Goal: Information Seeking & Learning: Learn about a topic

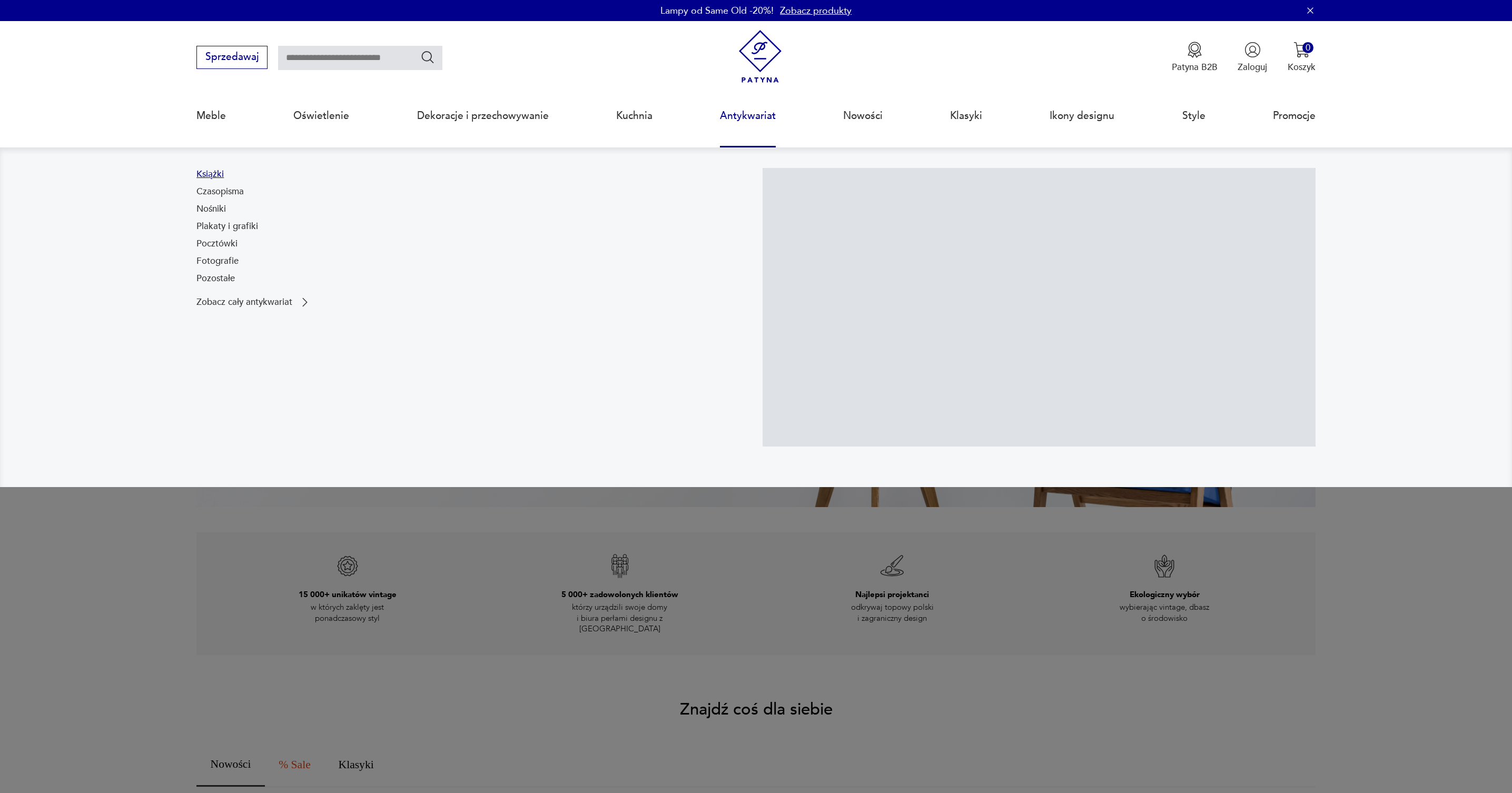
click at [214, 173] on link "Książki" at bounding box center [210, 174] width 27 height 12
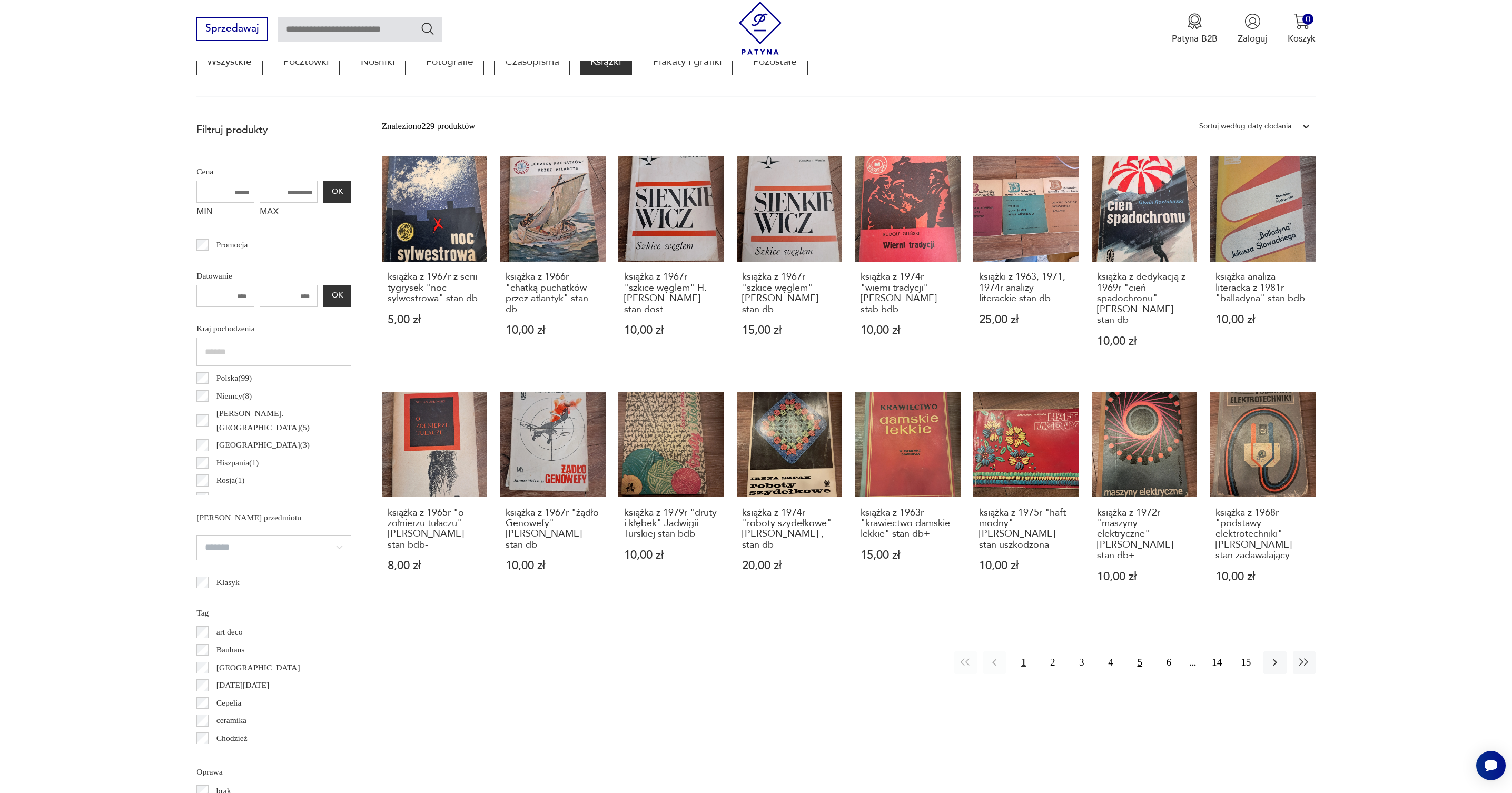
click at [1140, 651] on button "5" at bounding box center [1140, 663] width 22 height 22
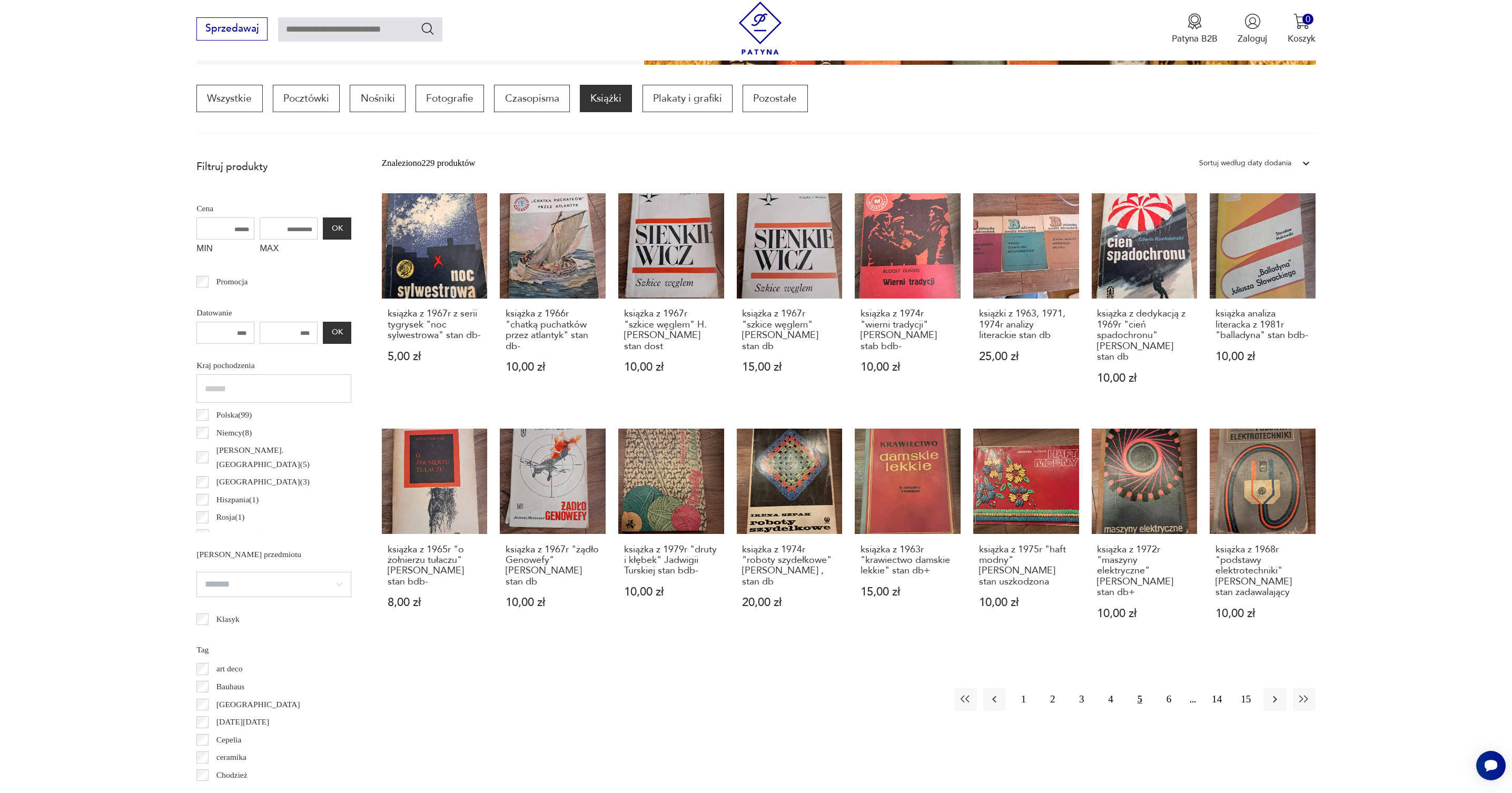
scroll to position [313, 0]
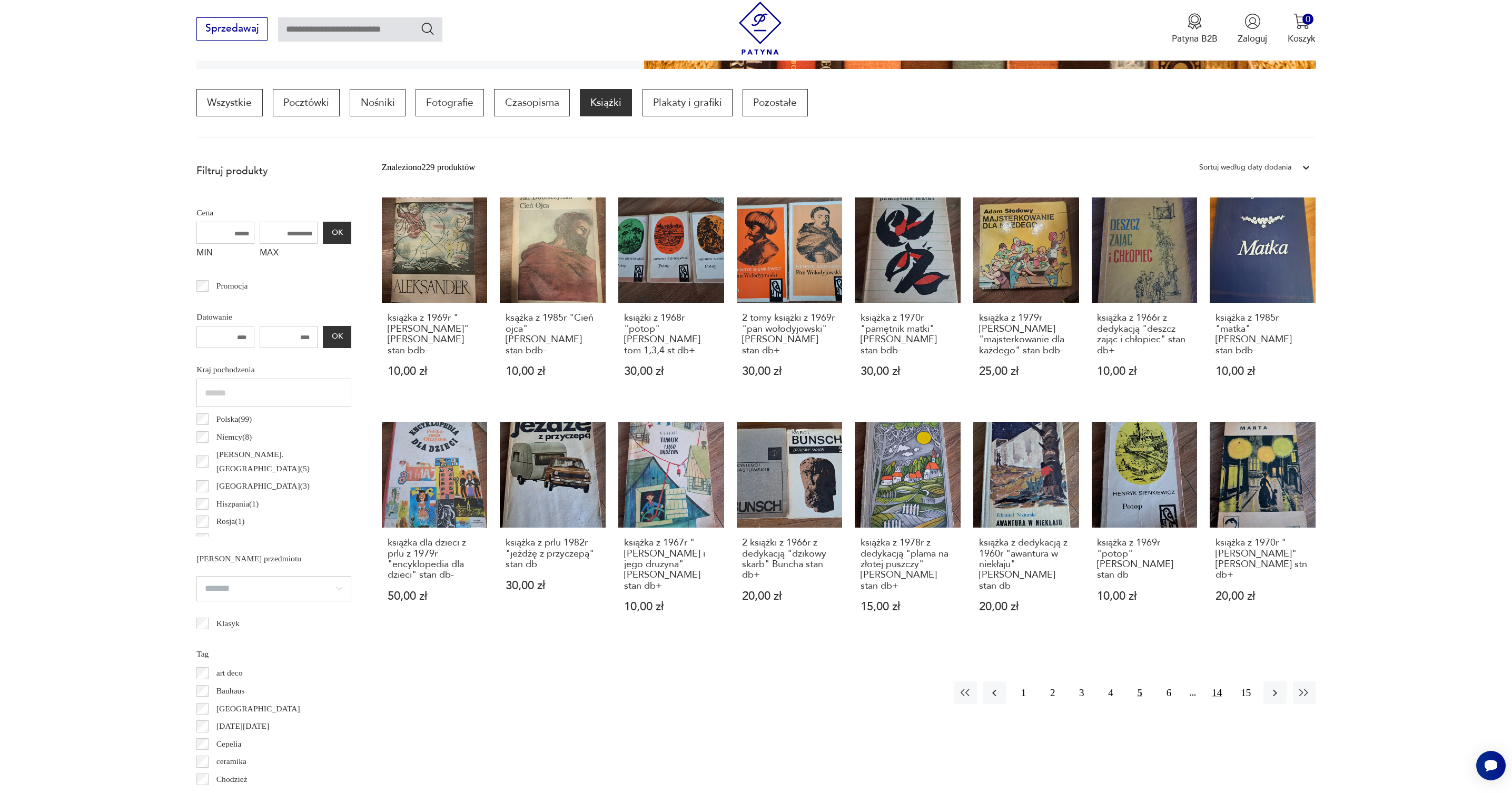
click at [1218, 703] on button "14" at bounding box center [1216, 693] width 22 height 22
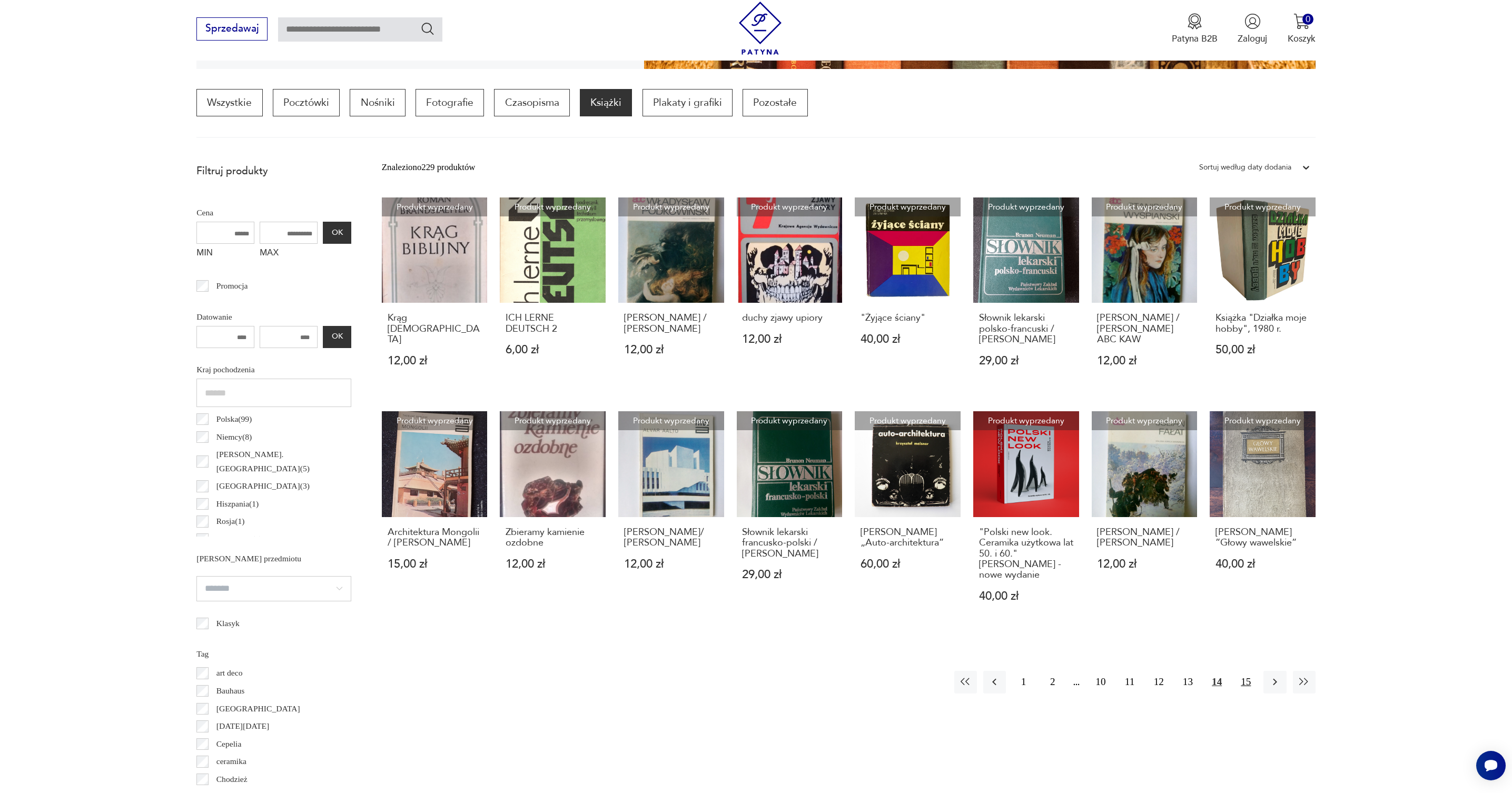
click at [1245, 681] on button "15" at bounding box center [1245, 682] width 22 height 22
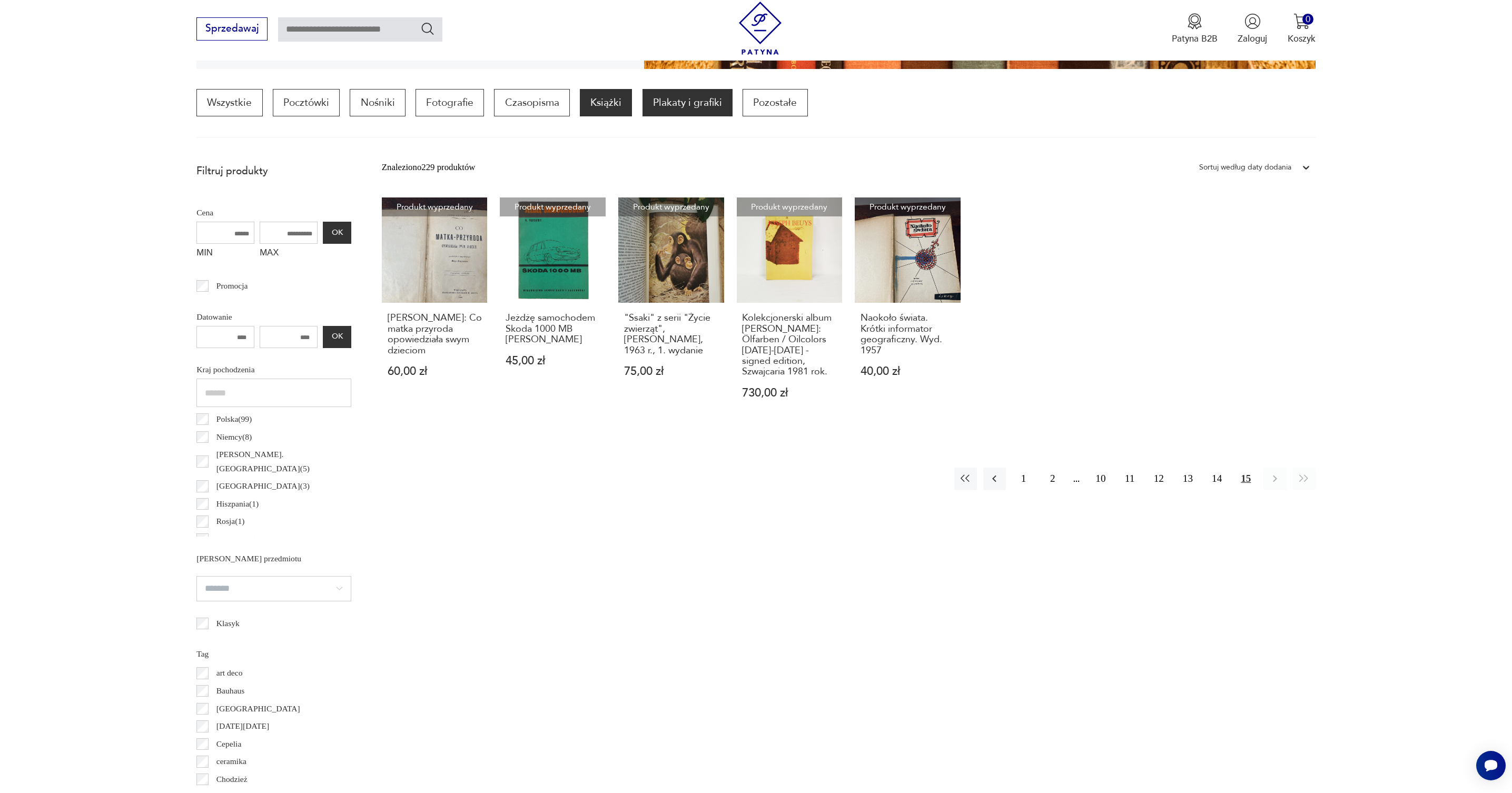
click at [668, 101] on p "Plakaty i grafiki" at bounding box center [687, 103] width 90 height 27
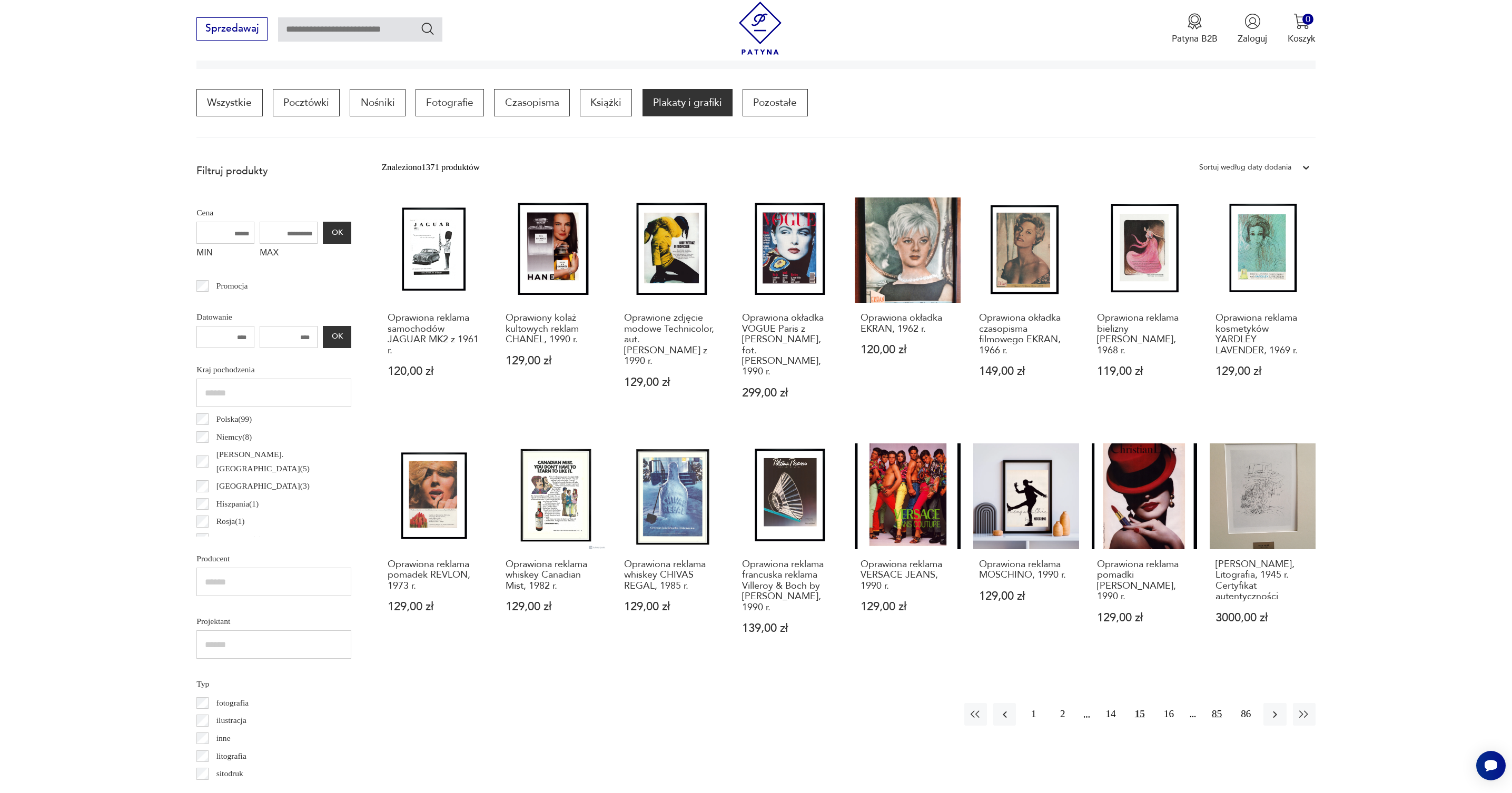
click at [1218, 703] on button "85" at bounding box center [1216, 715] width 22 height 22
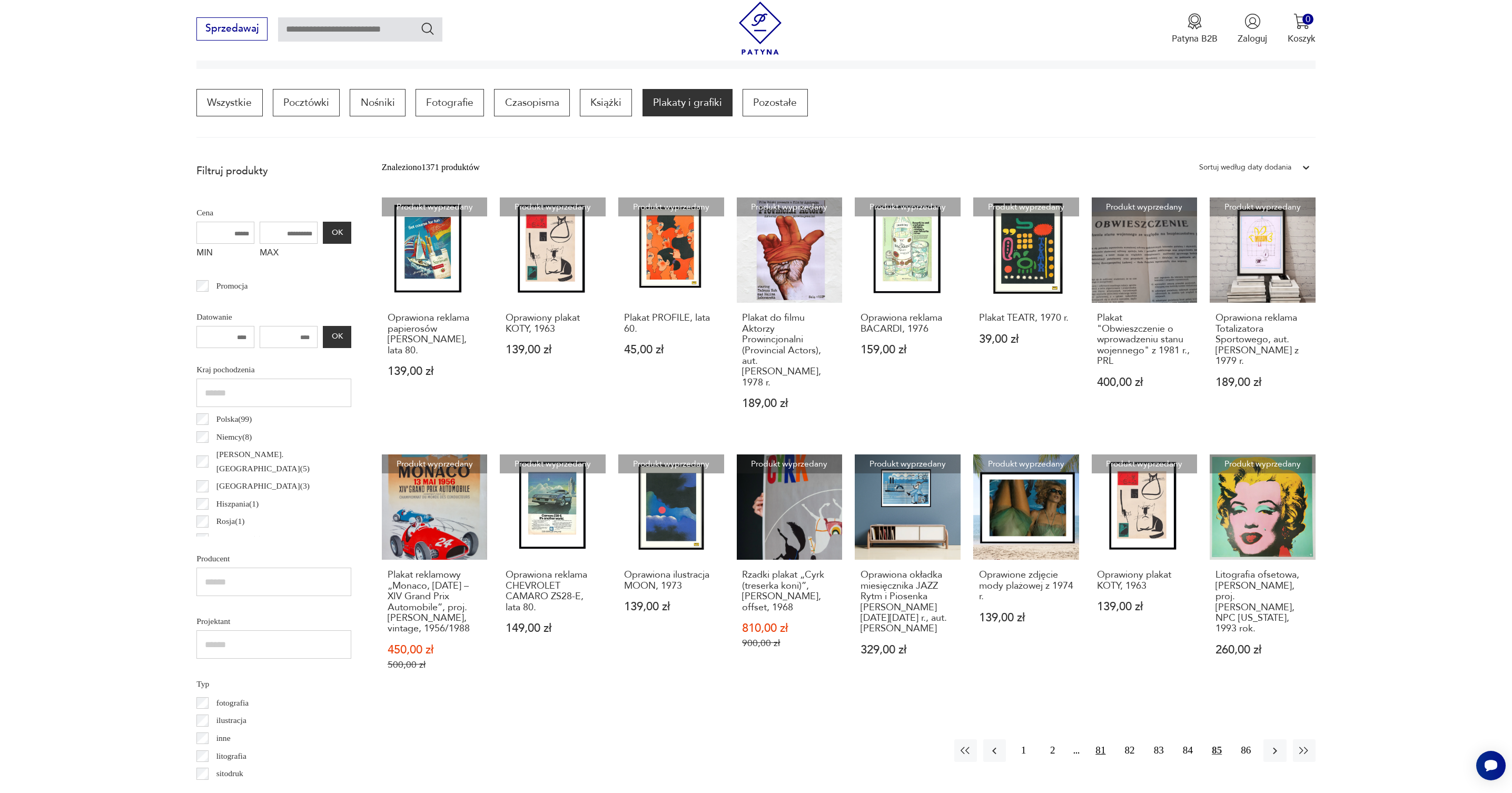
click at [1101, 740] on button "81" at bounding box center [1100, 751] width 22 height 22
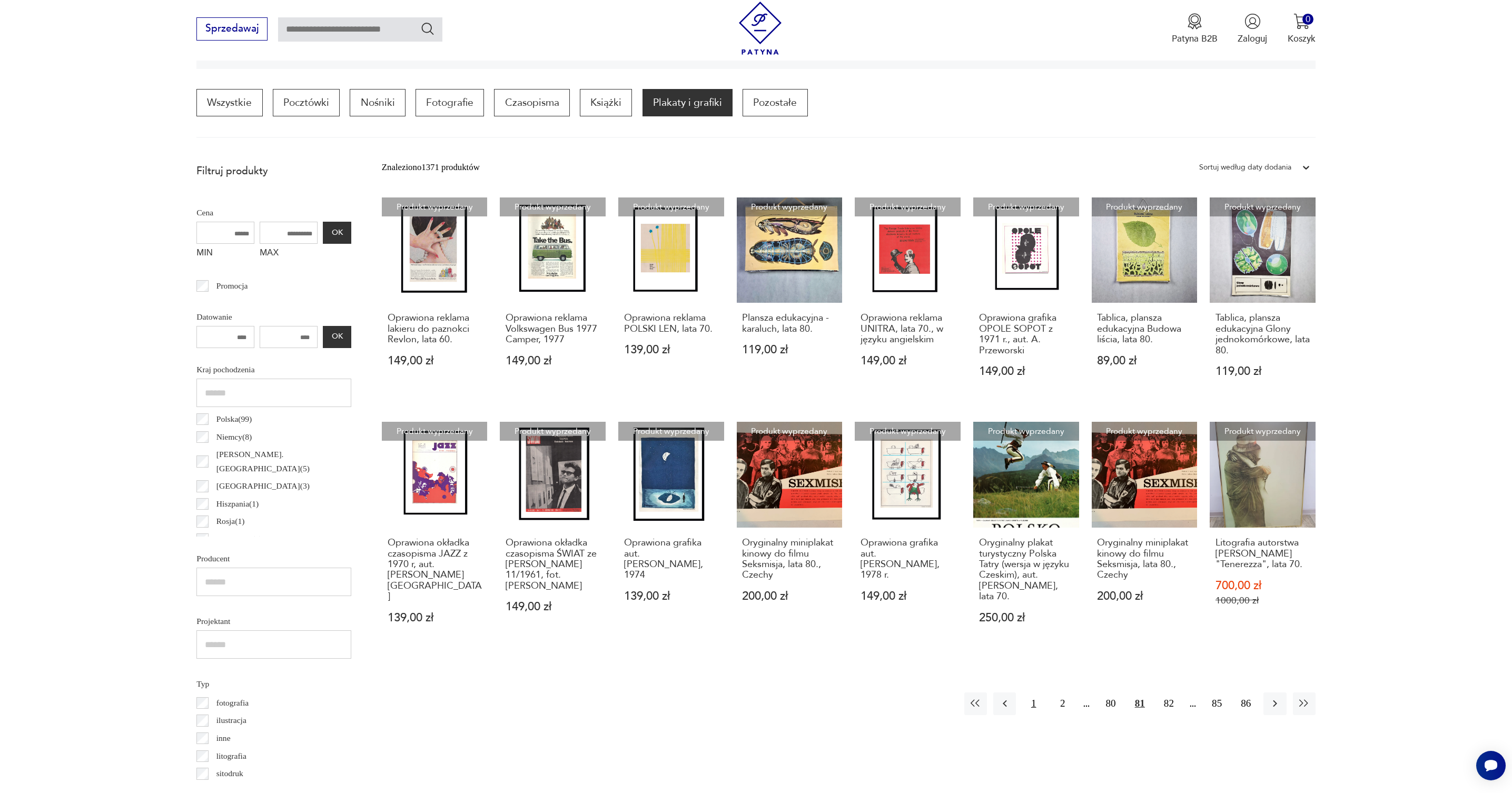
click at [1037, 693] on button "1" at bounding box center [1034, 704] width 22 height 22
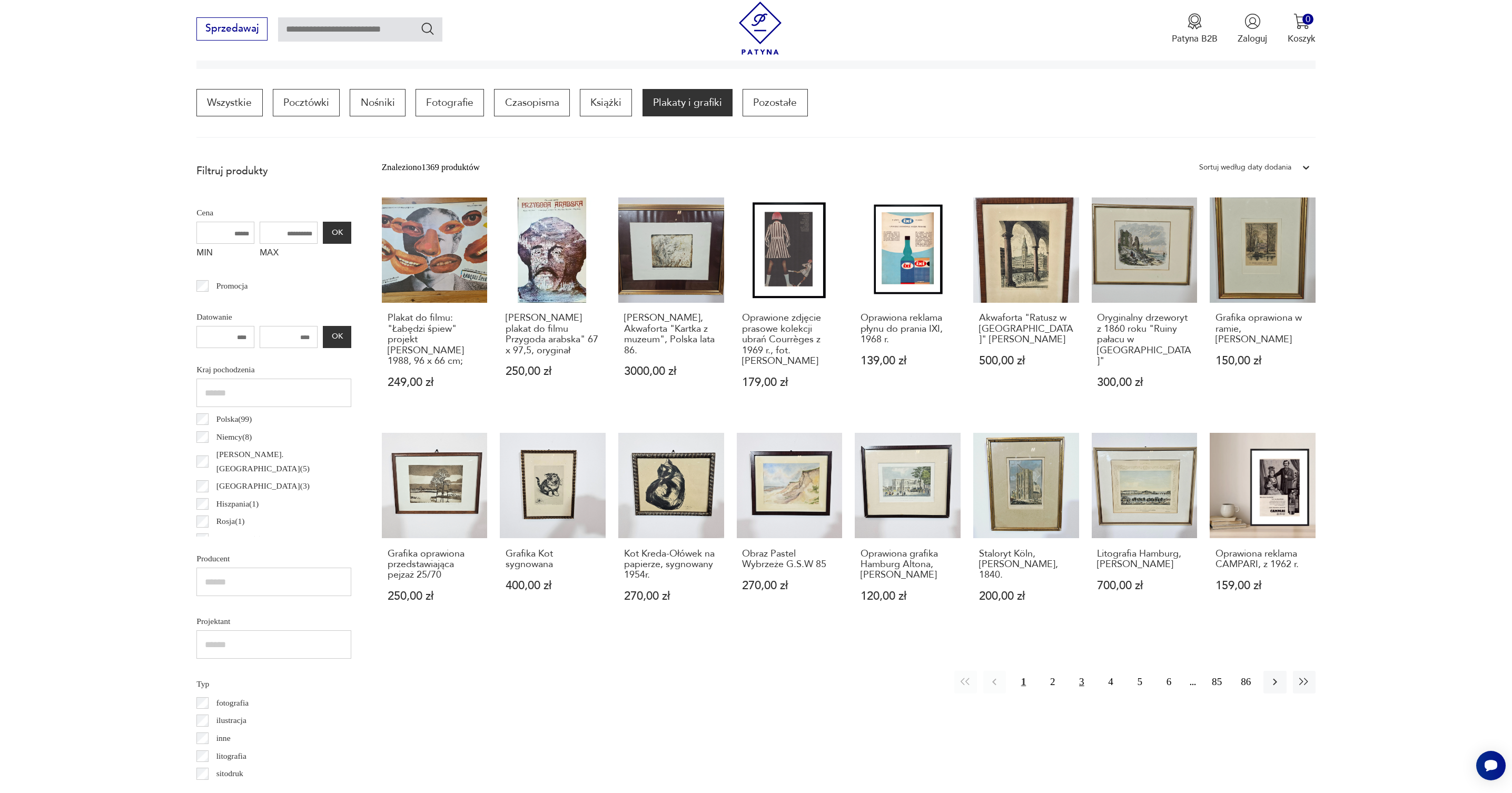
click at [1082, 677] on button "3" at bounding box center [1081, 682] width 22 height 22
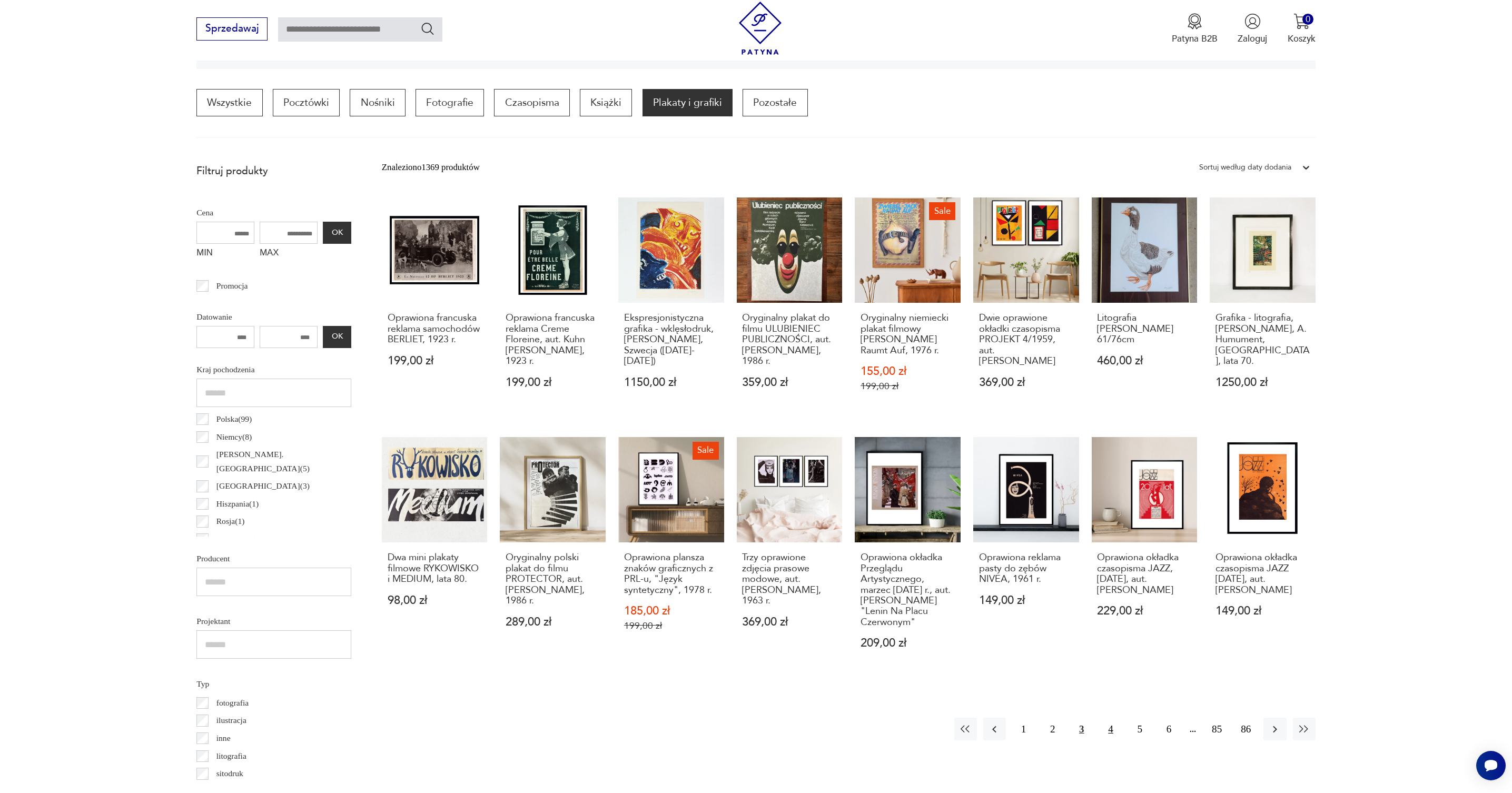
click at [1110, 729] on button "4" at bounding box center [1110, 729] width 22 height 22
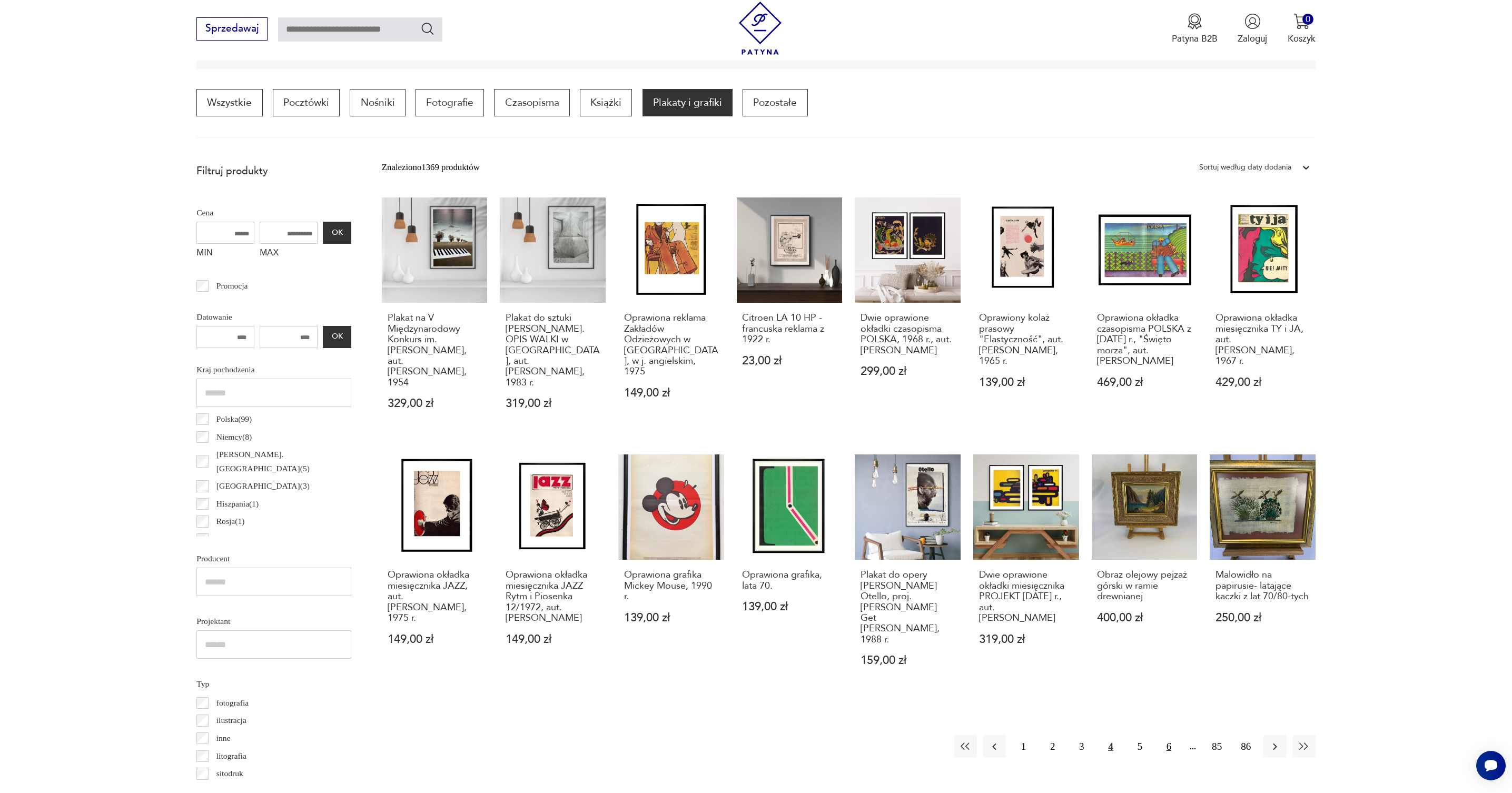
click at [1167, 735] on button "6" at bounding box center [1169, 746] width 22 height 22
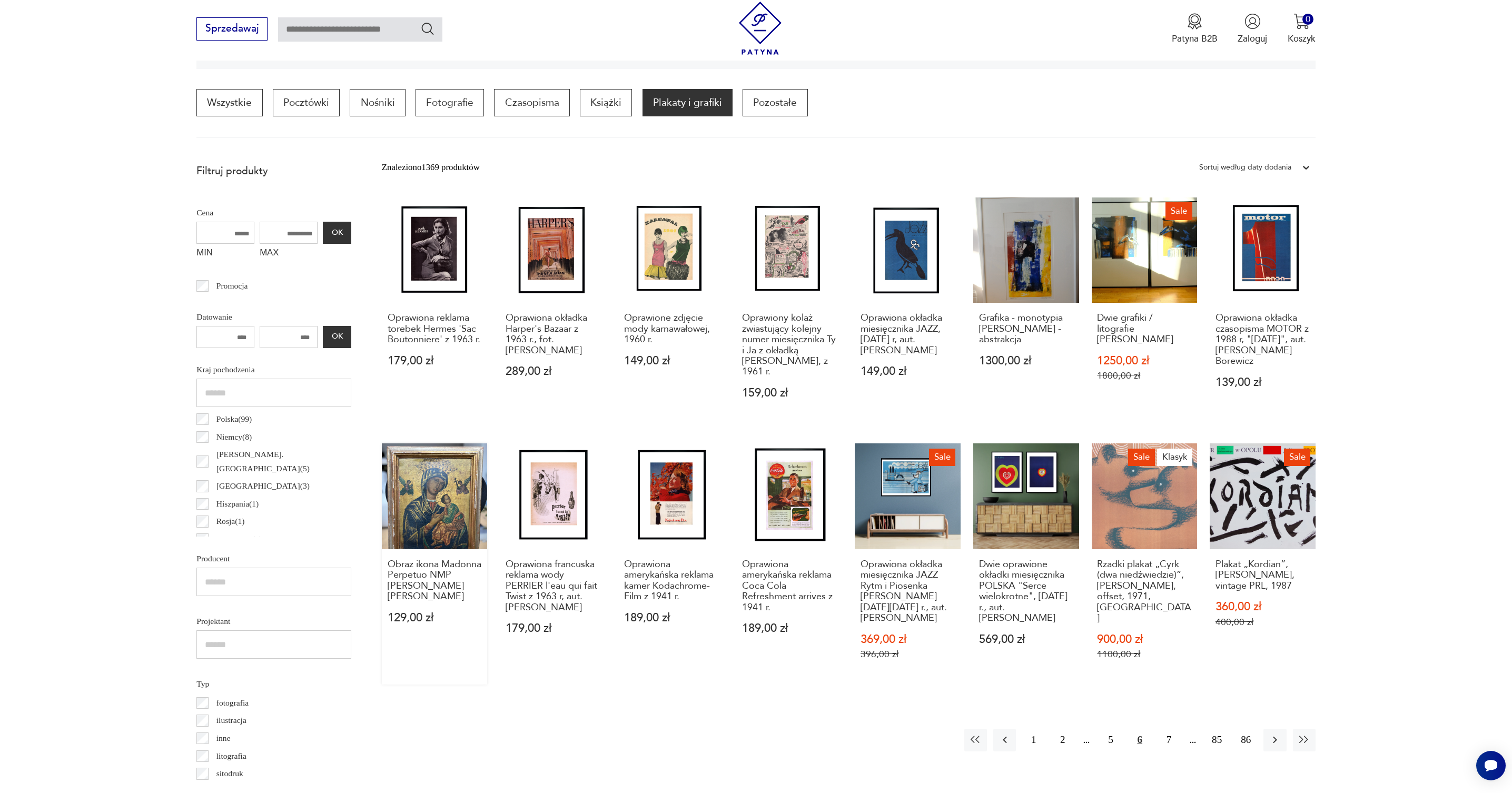
click at [456, 502] on link "Obraz ikona Madonna Perpetuo NMP [PERSON_NAME] [PERSON_NAME] 129,00 zł" at bounding box center [434, 564] width 106 height 241
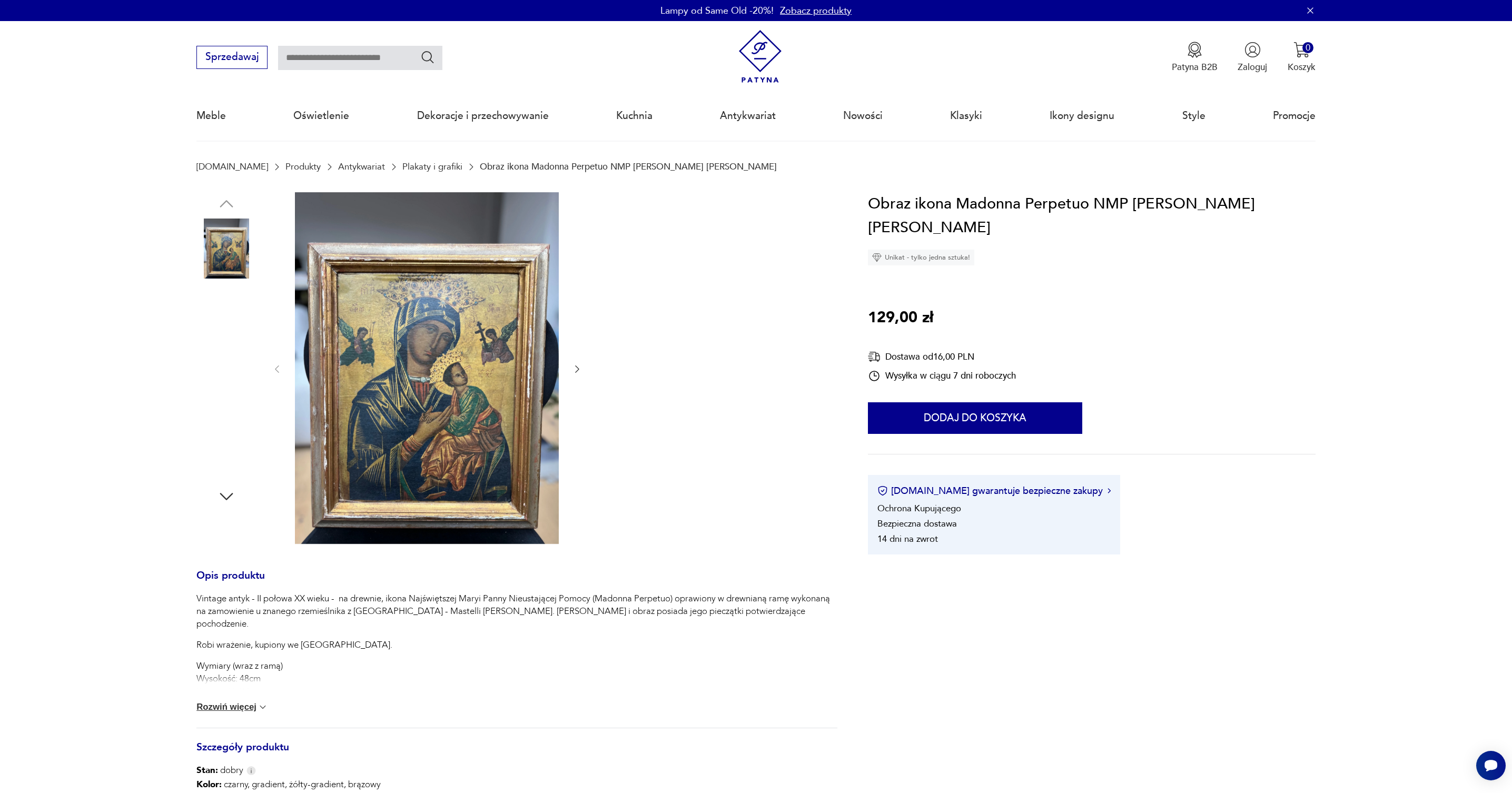
click at [507, 411] on img at bounding box center [427, 368] width 264 height 352
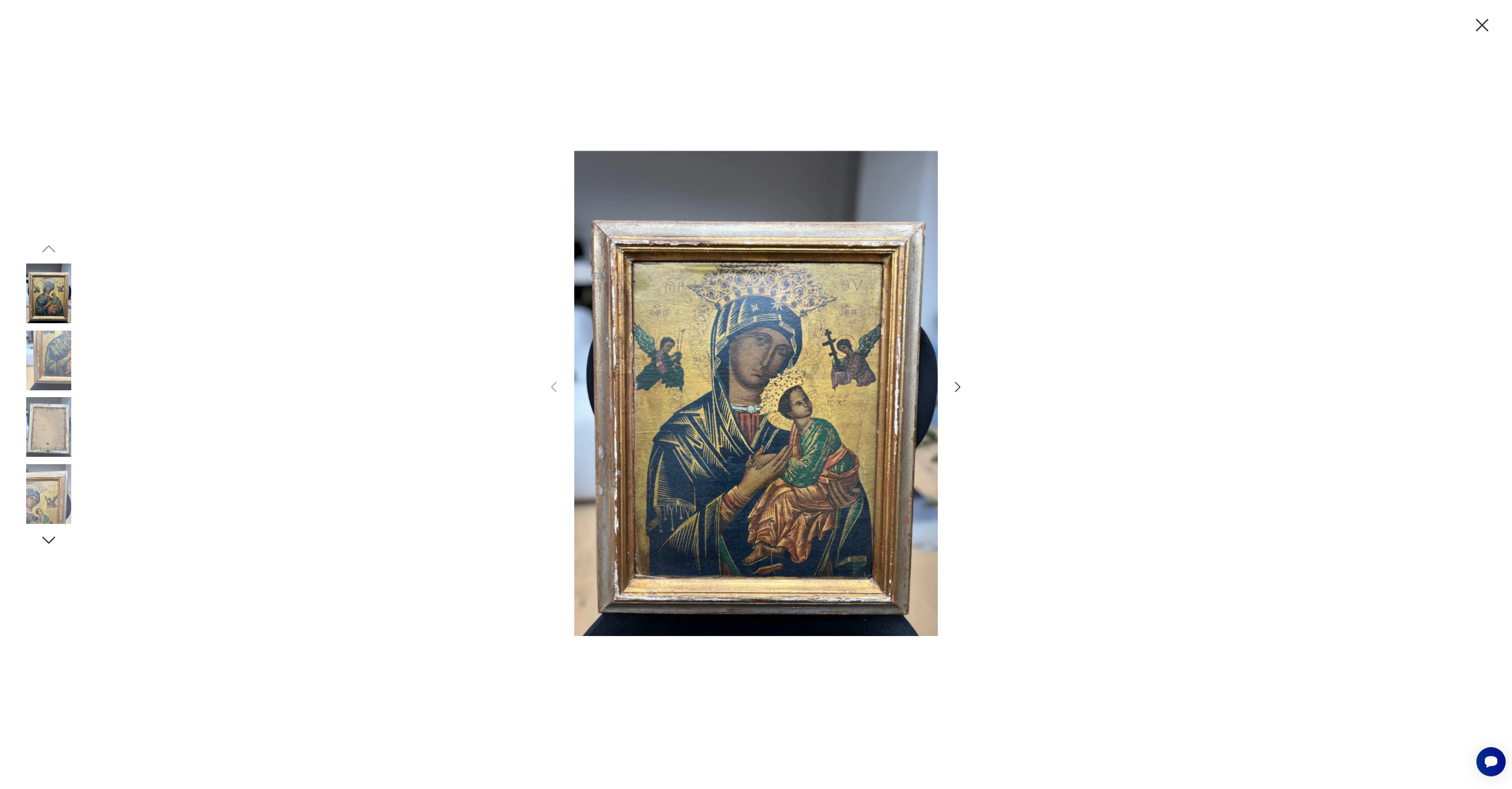
click at [47, 352] on img at bounding box center [49, 360] width 60 height 60
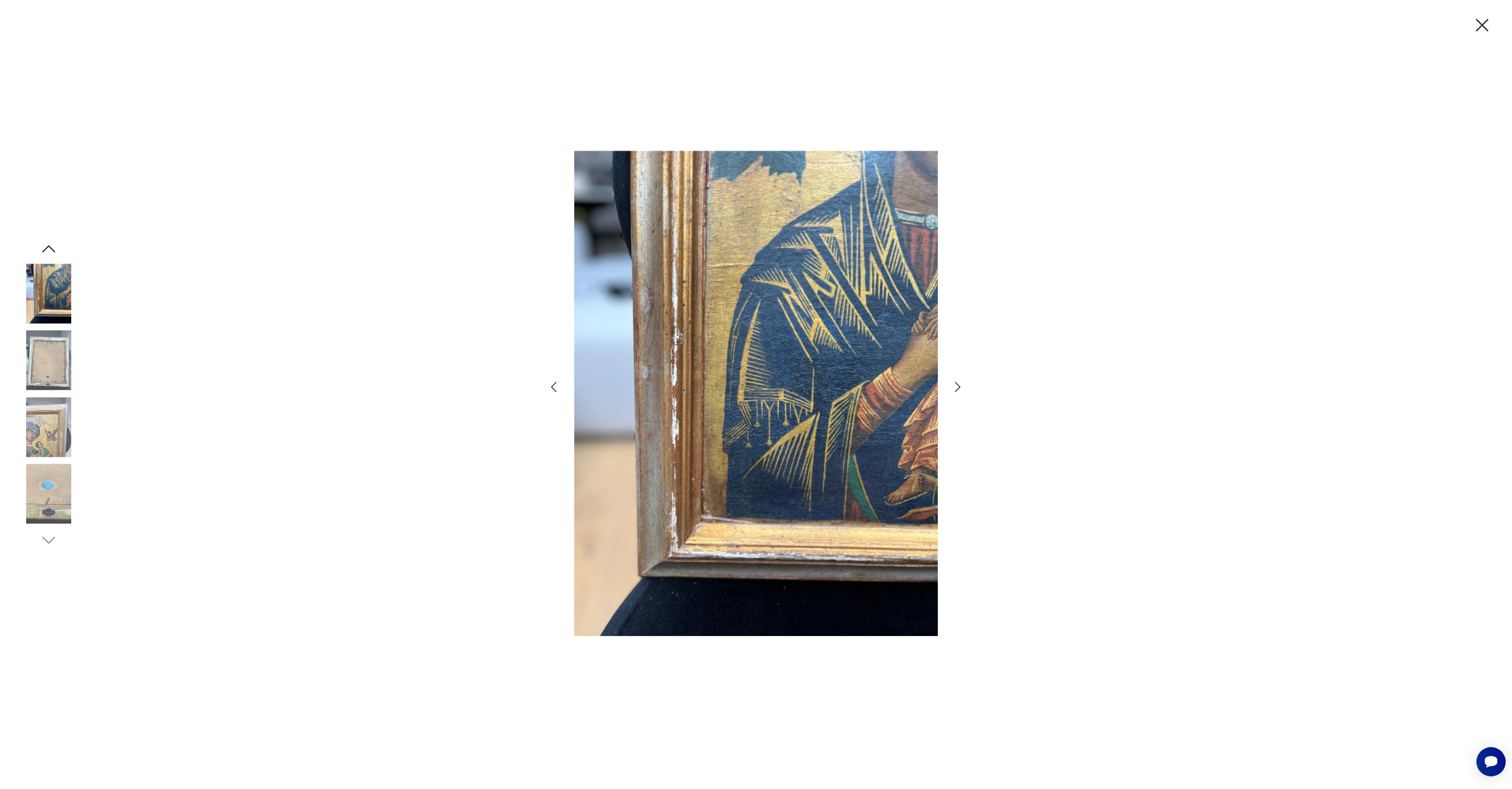
click at [42, 299] on img at bounding box center [49, 294] width 60 height 60
click at [49, 313] on img at bounding box center [49, 294] width 60 height 60
click at [62, 315] on img at bounding box center [49, 294] width 60 height 60
click at [65, 302] on img at bounding box center [49, 294] width 60 height 60
click at [1480, 25] on icon "button" at bounding box center [1481, 25] width 22 height 22
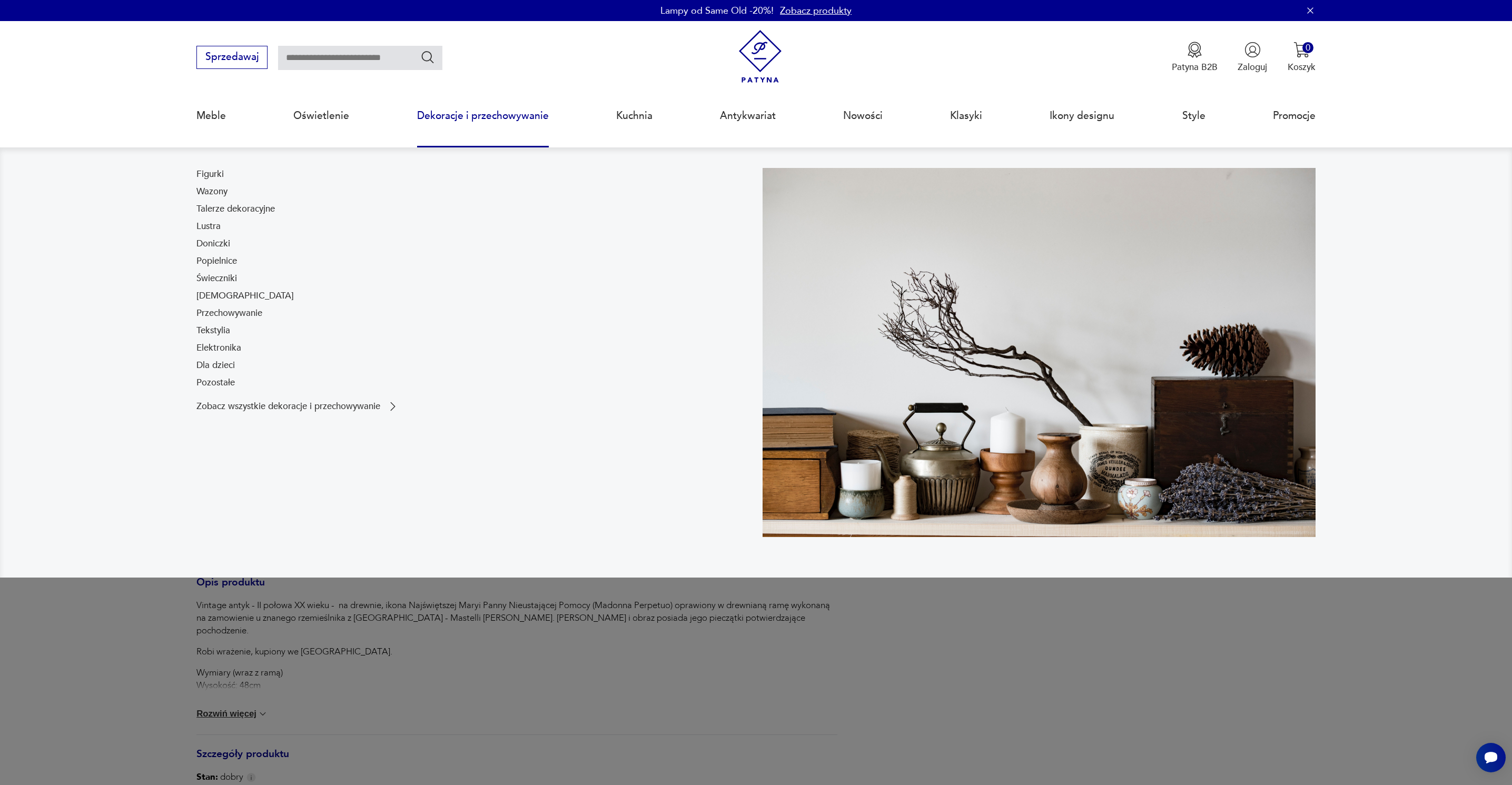
click at [211, 226] on link "Lustra" at bounding box center [208, 226] width 24 height 12
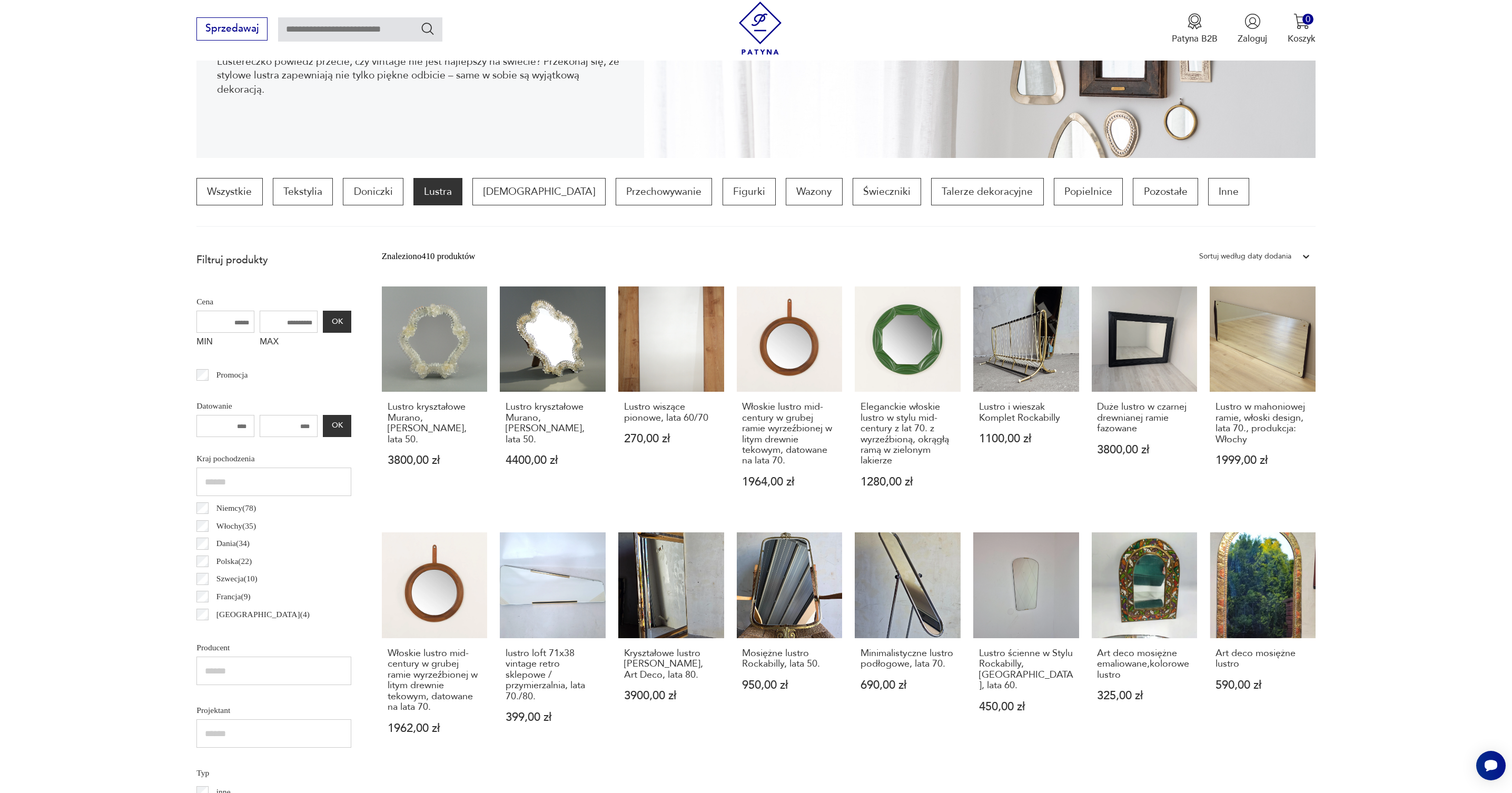
scroll to position [223, 0]
click at [1208, 191] on p "Inne" at bounding box center [1229, 192] width 41 height 27
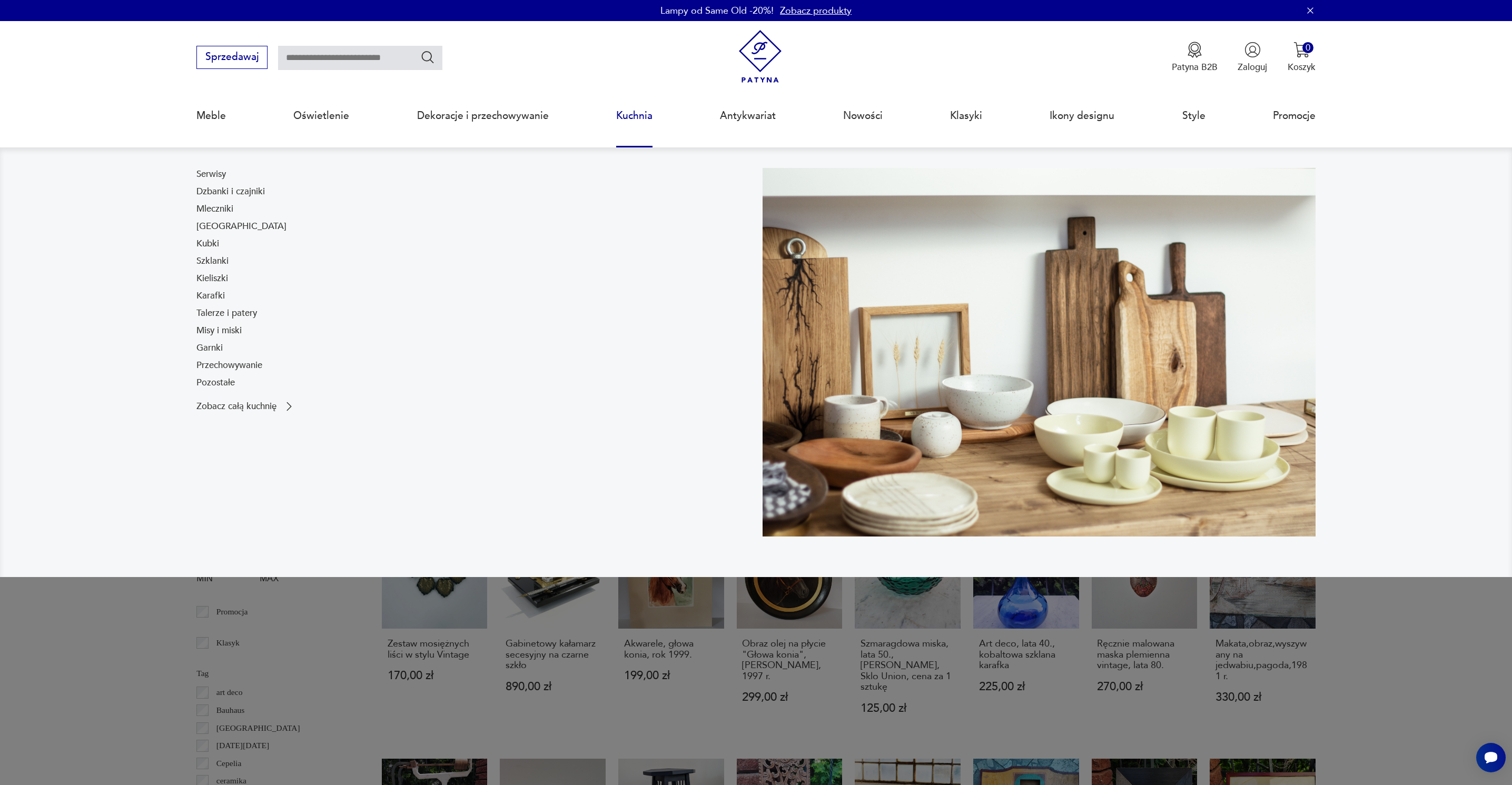
click at [638, 114] on link "Kuchnia" at bounding box center [634, 116] width 37 height 48
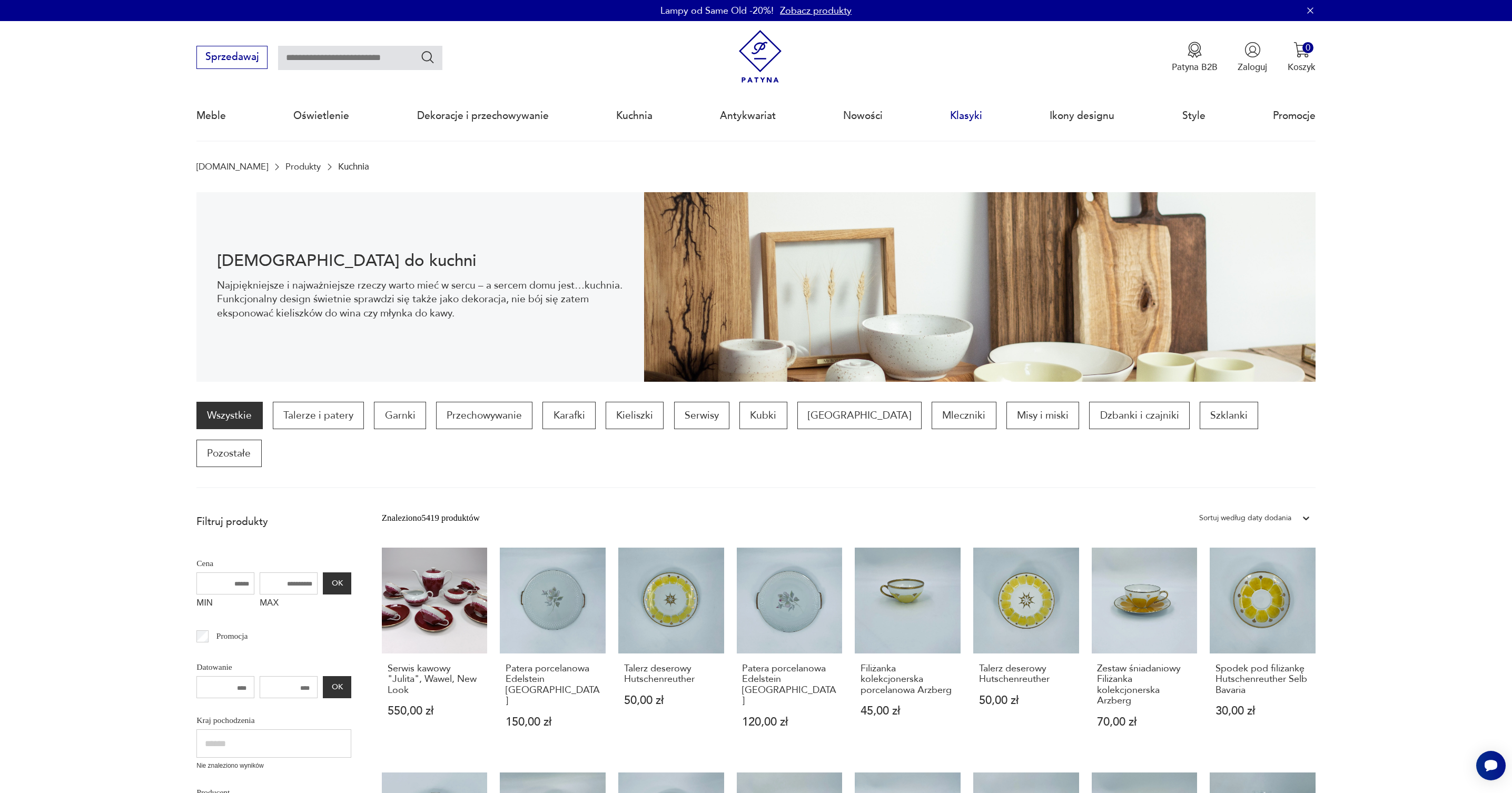
click at [965, 116] on link "Klasyki" at bounding box center [966, 116] width 32 height 48
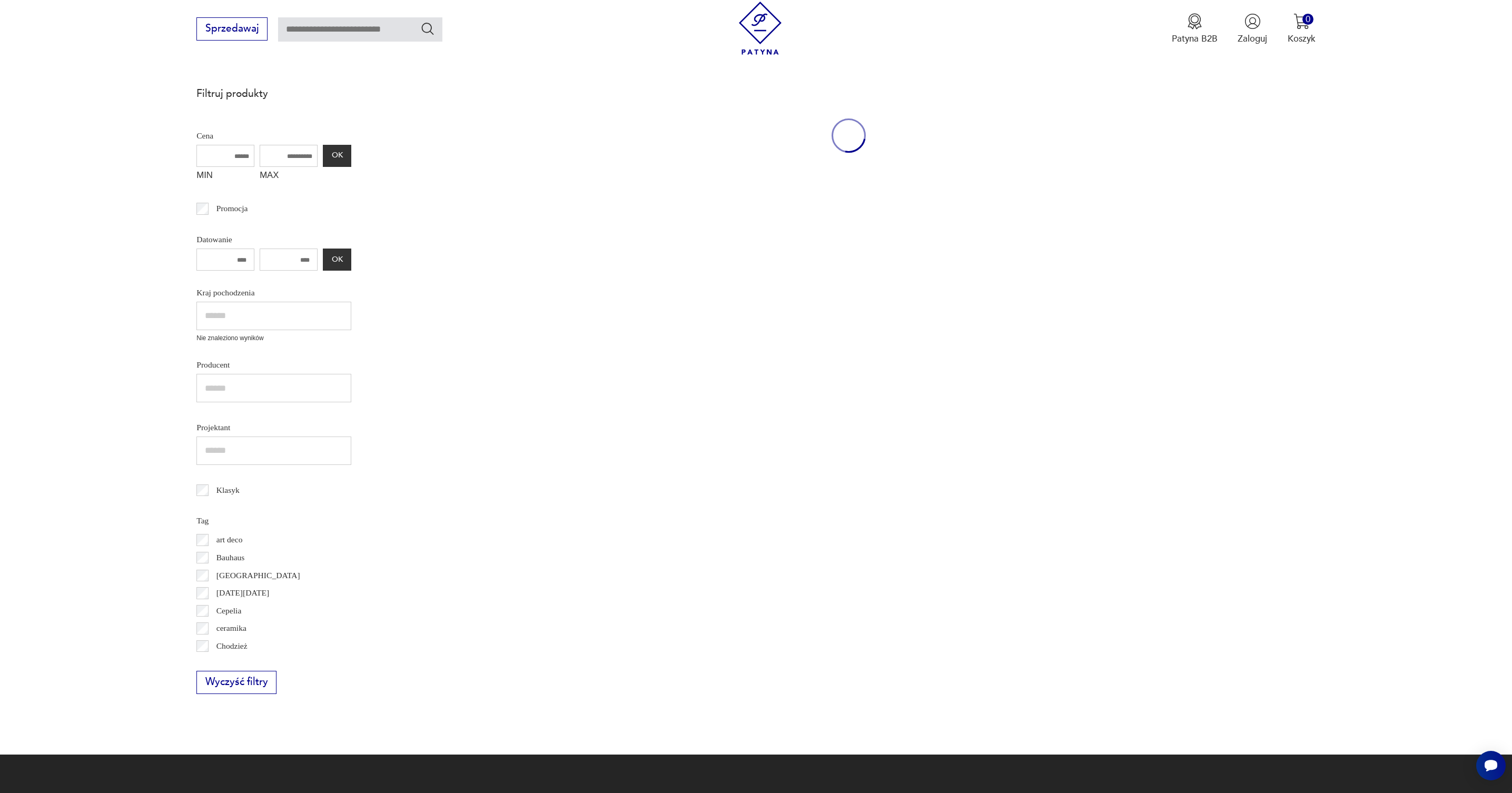
scroll to position [141, 0]
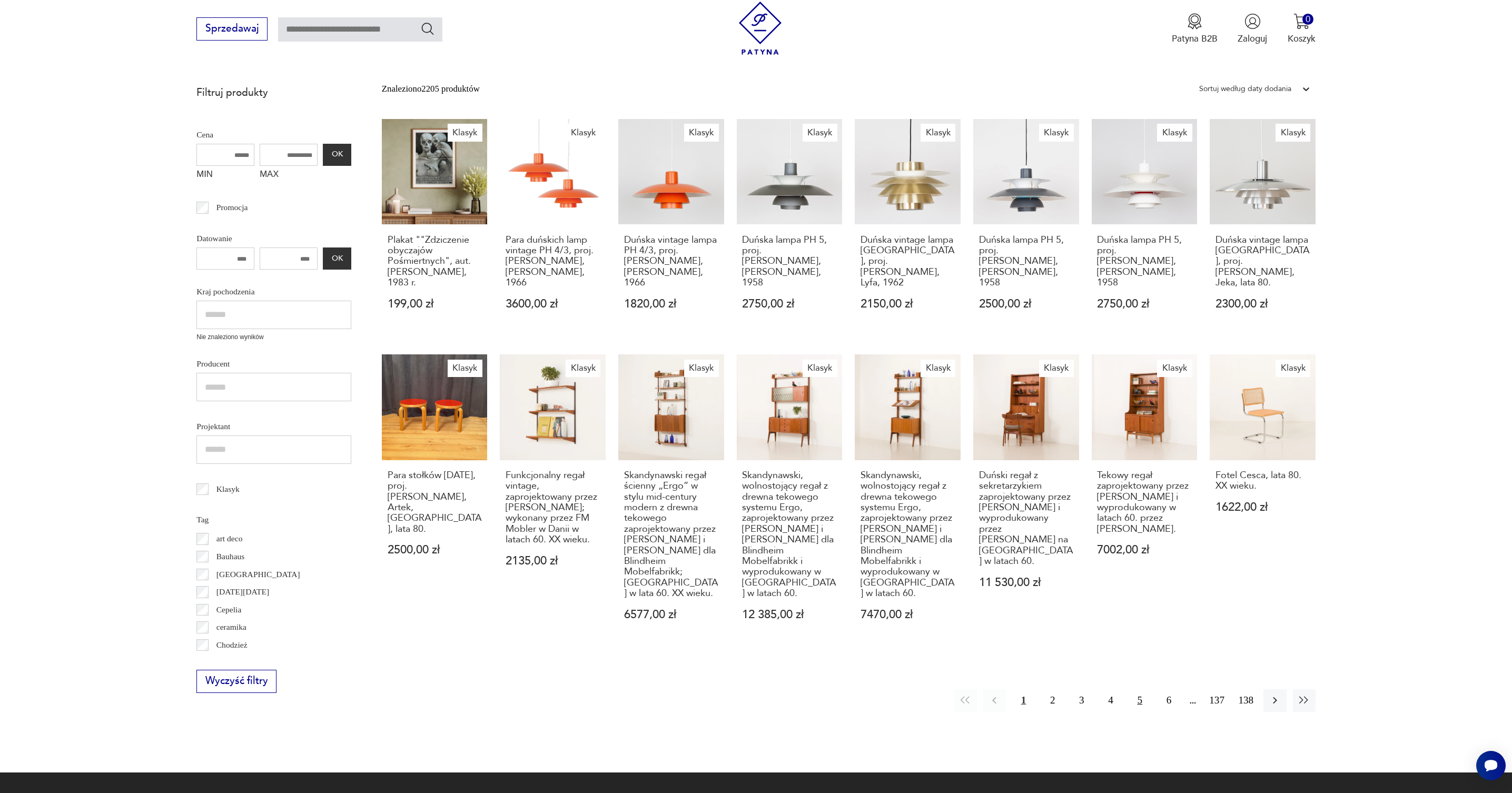
click at [1137, 702] on button "5" at bounding box center [1140, 700] width 22 height 22
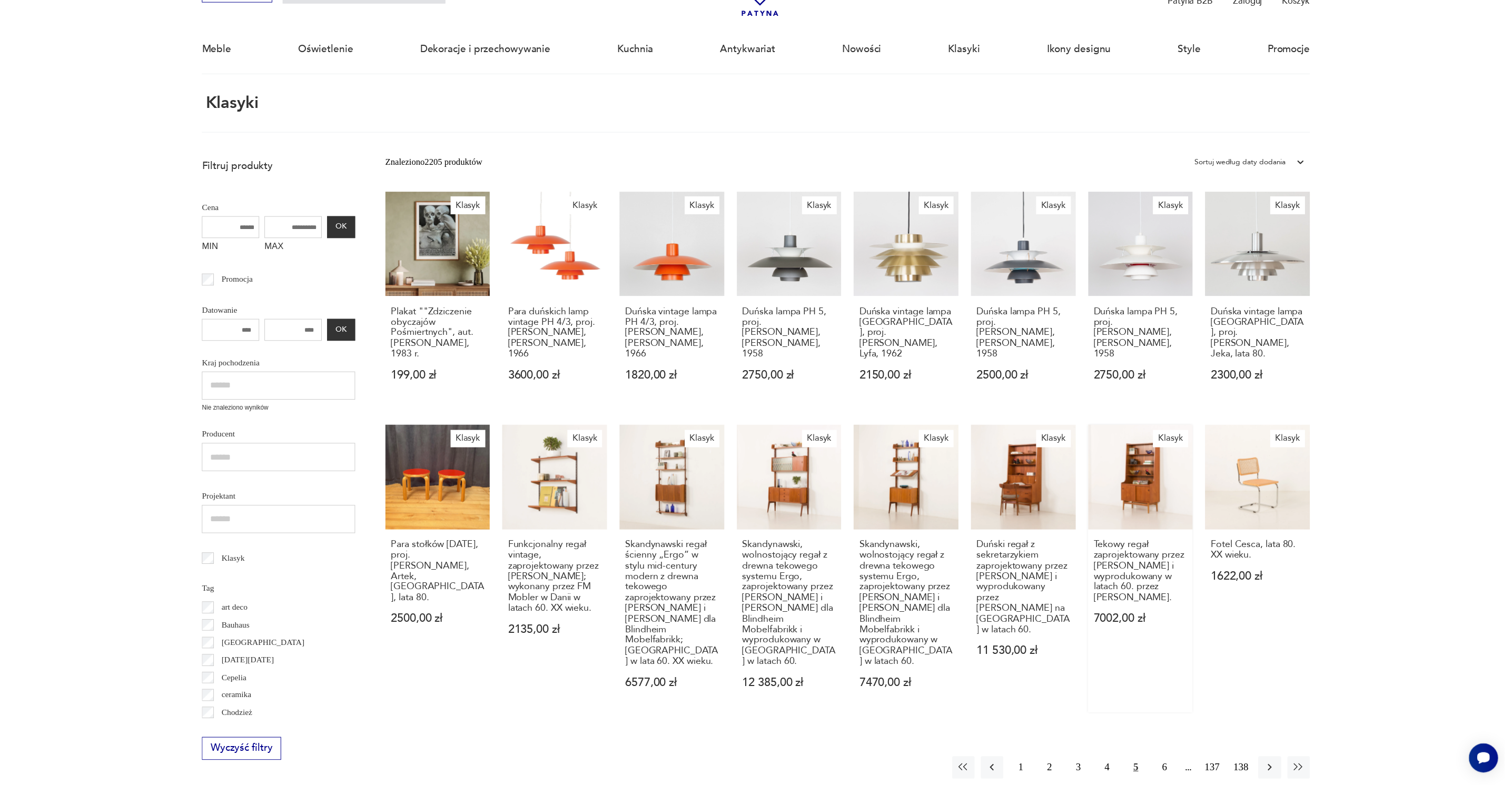
scroll to position [63, 0]
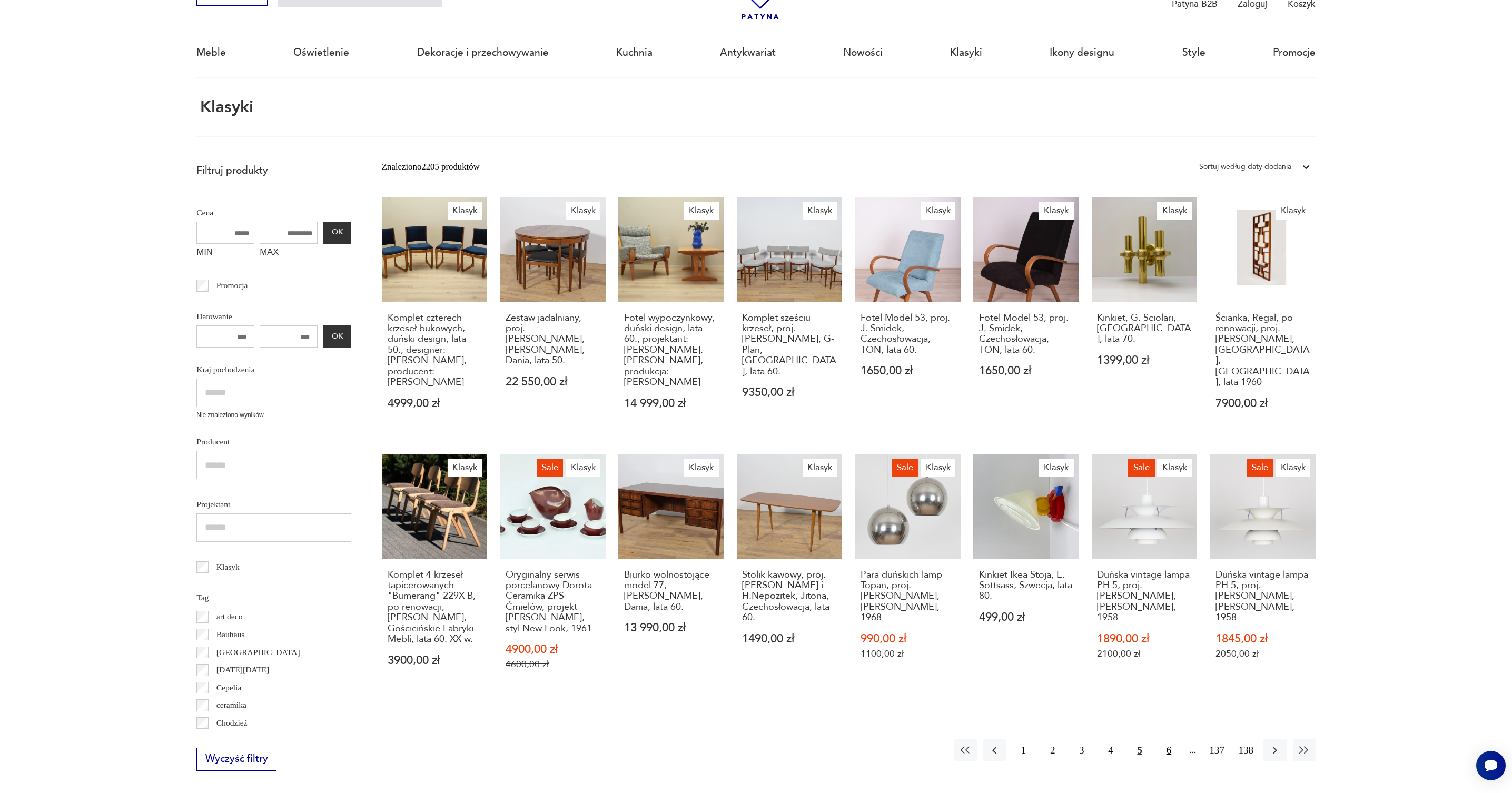
click at [1172, 751] on button "6" at bounding box center [1169, 750] width 22 height 22
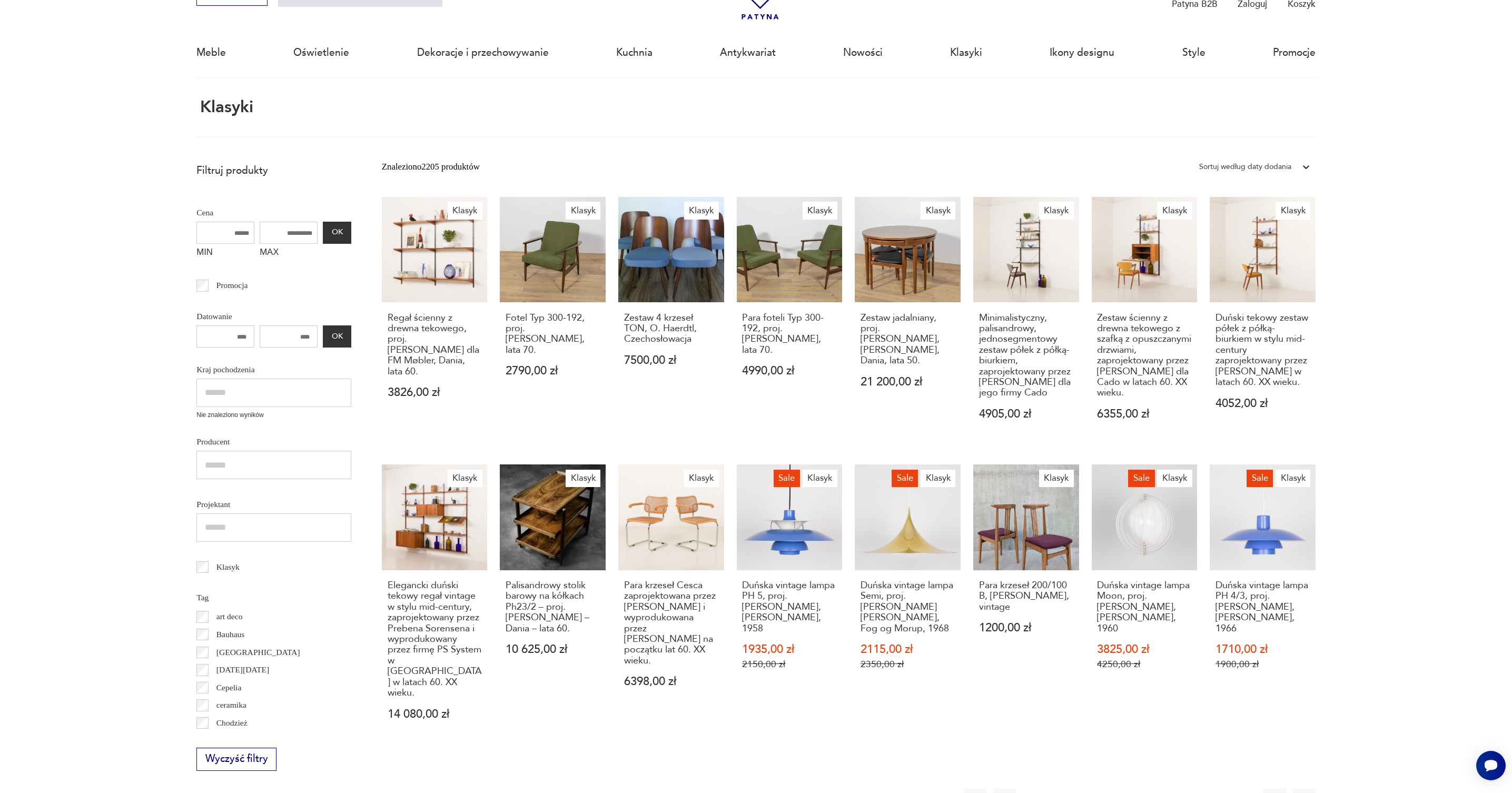
click at [1217, 788] on button "137" at bounding box center [1216, 799] width 22 height 22
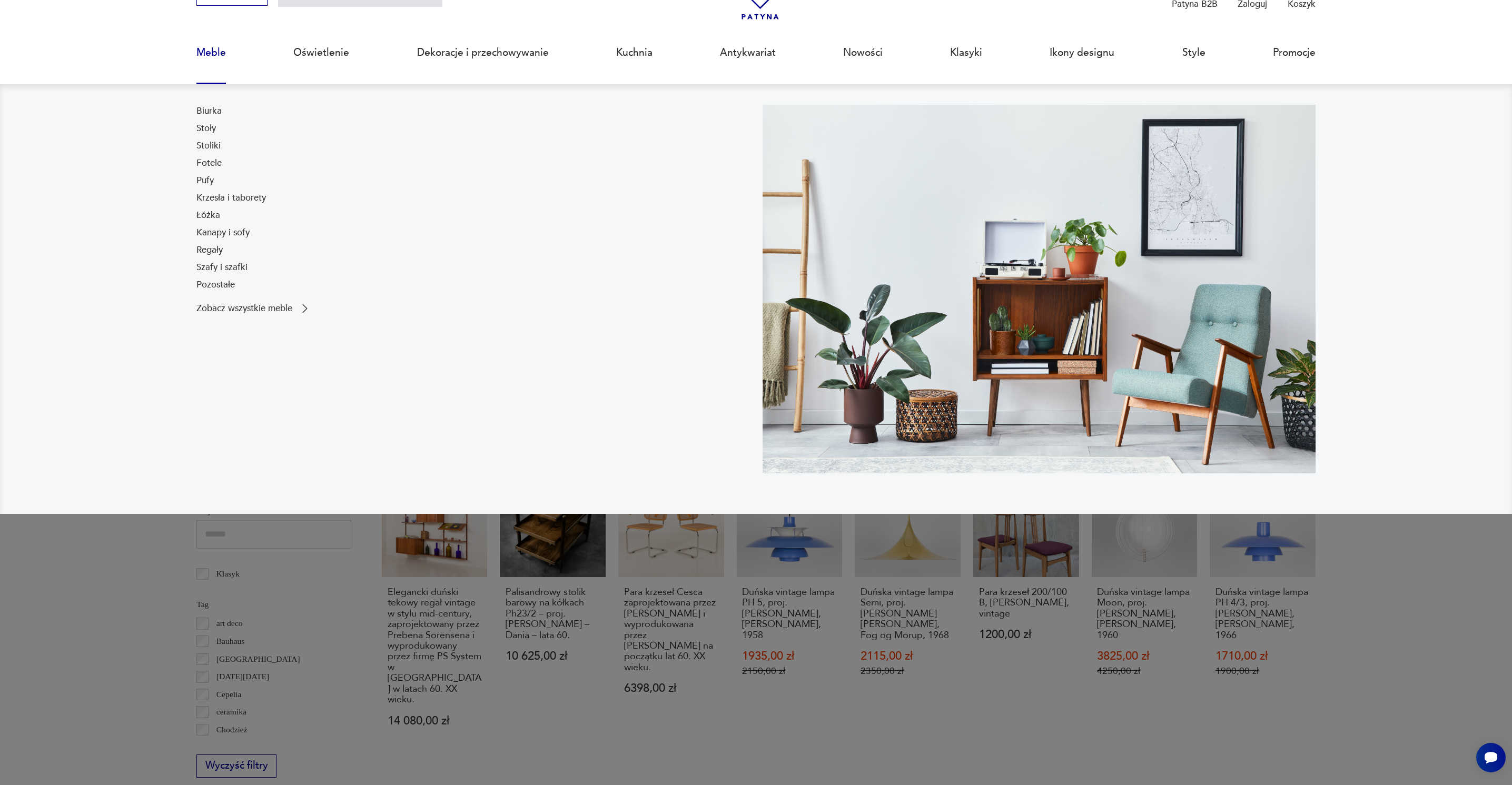
click at [224, 285] on link "Pozostałe" at bounding box center [215, 284] width 38 height 12
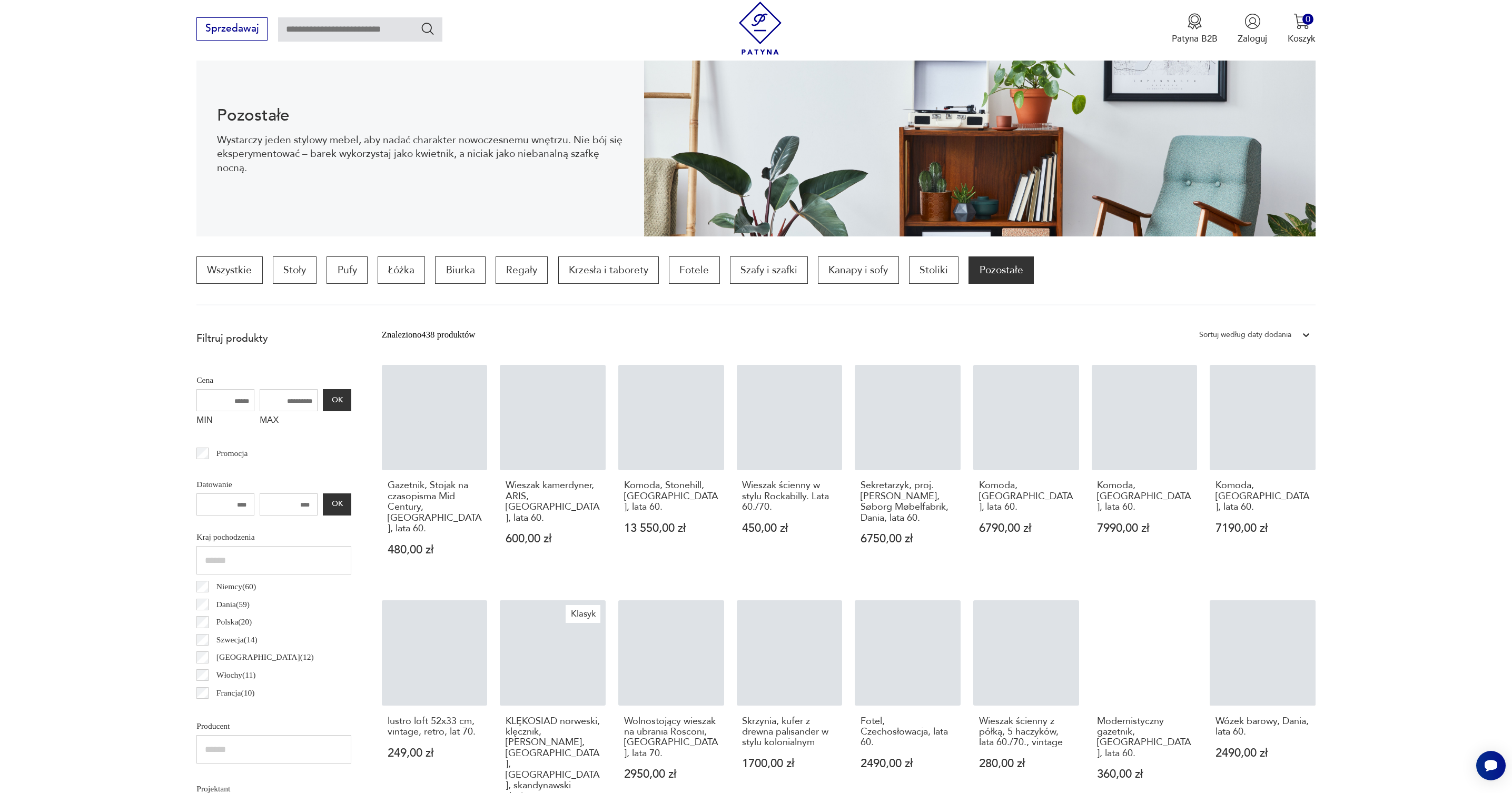
scroll to position [266, 0]
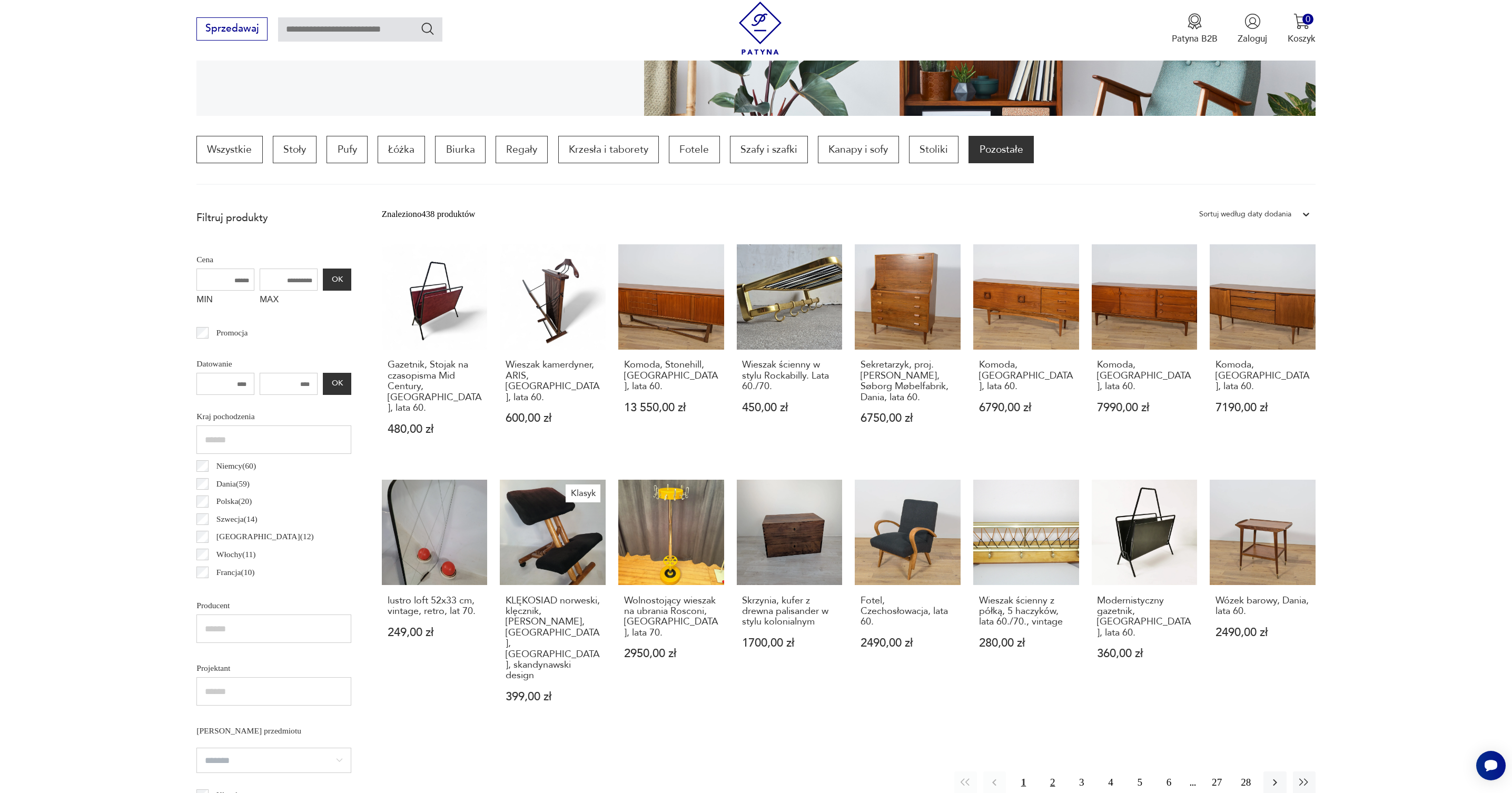
click at [1054, 772] on button "2" at bounding box center [1052, 783] width 22 height 22
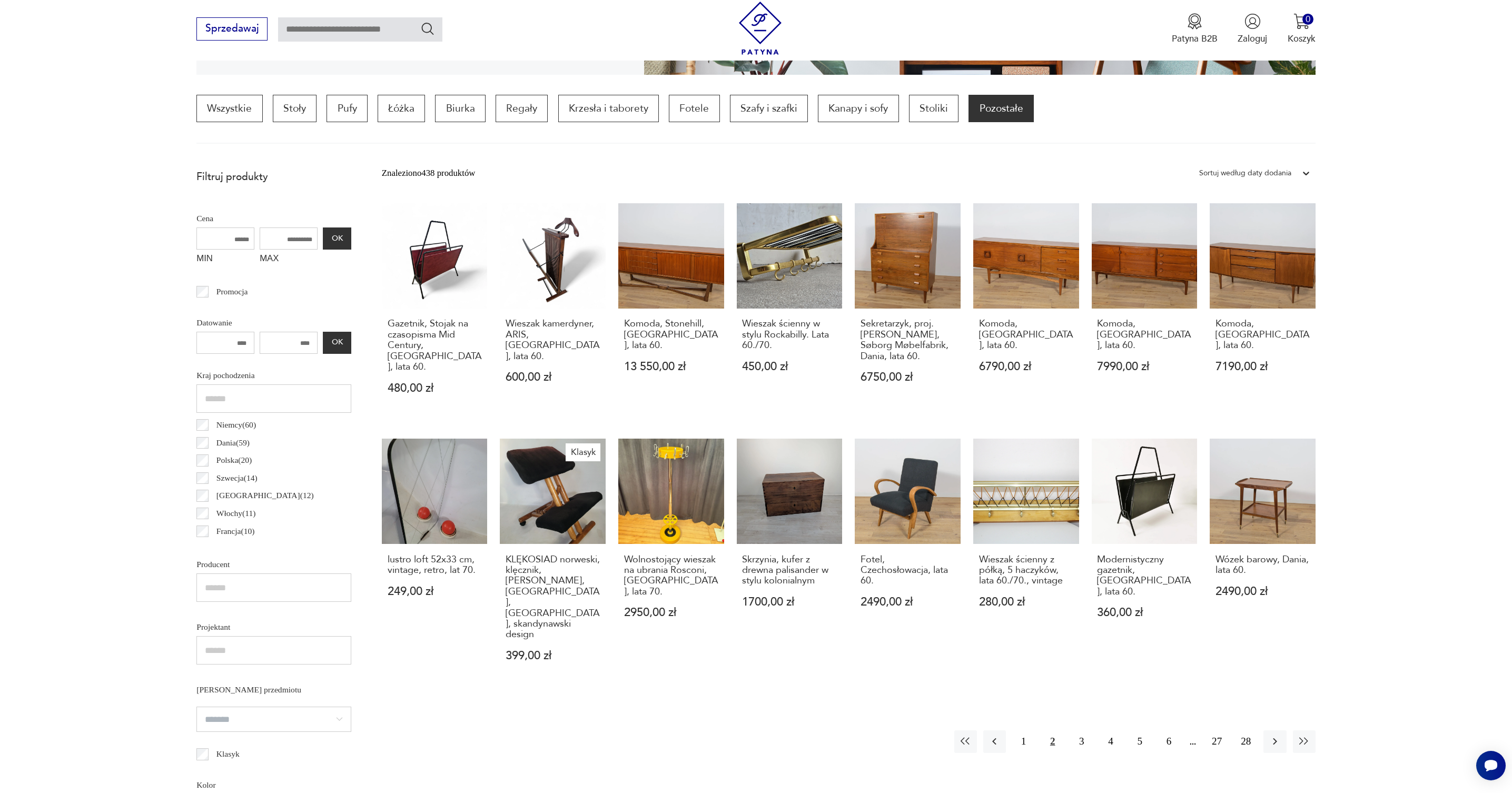
scroll to position [313, 0]
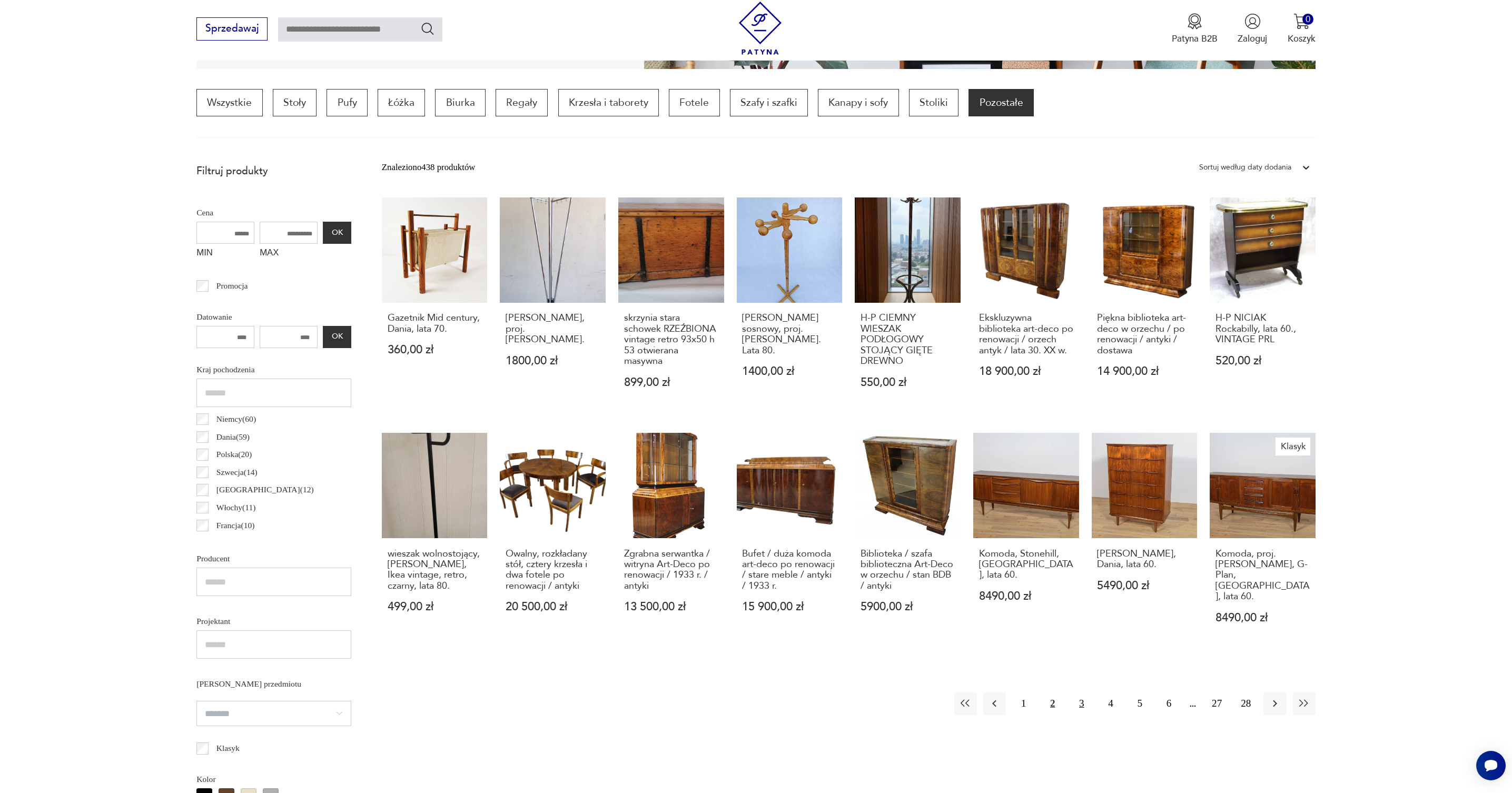
click at [1081, 693] on button "3" at bounding box center [1081, 704] width 22 height 22
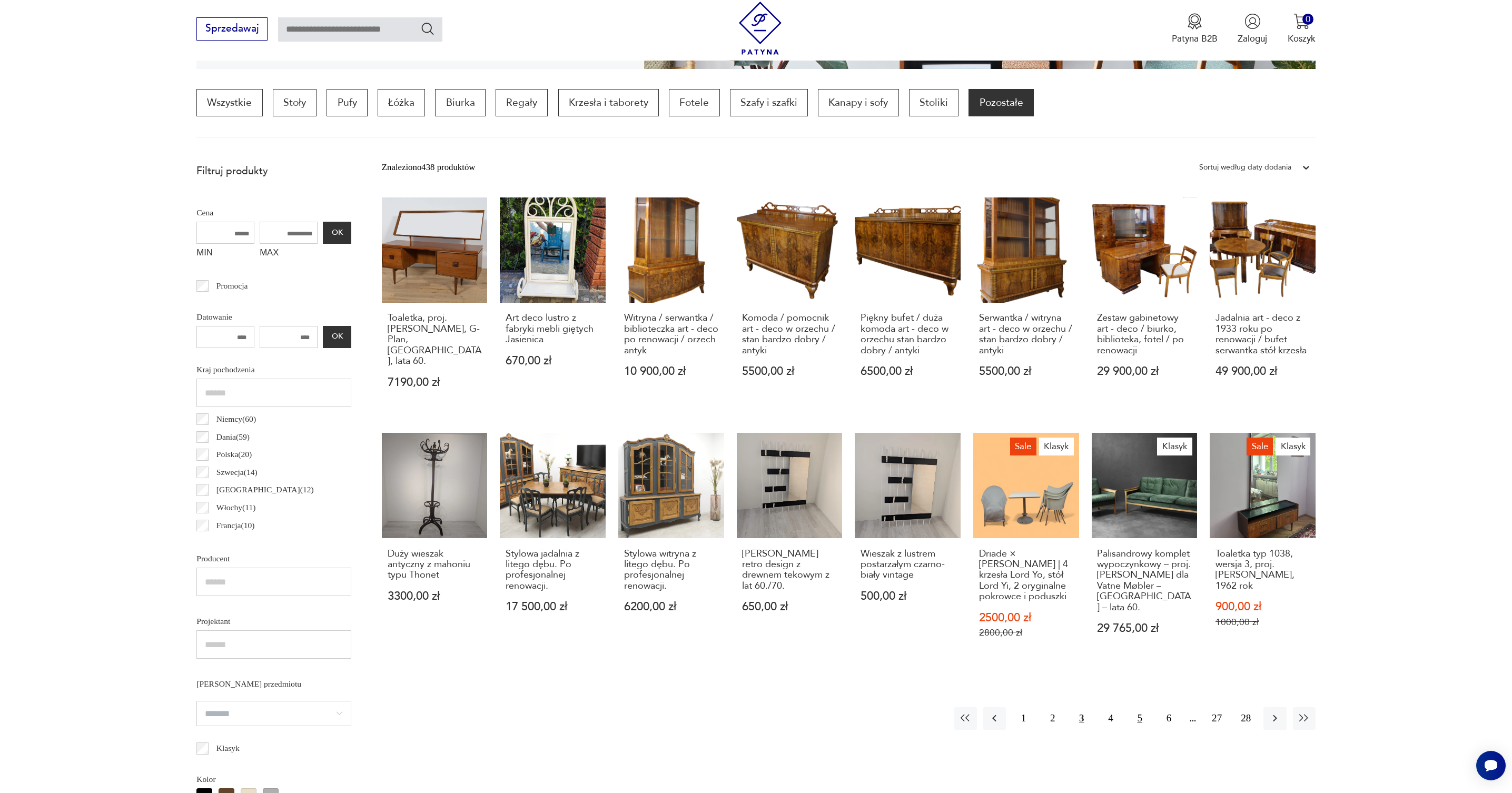
click at [1143, 707] on button "5" at bounding box center [1140, 719] width 22 height 22
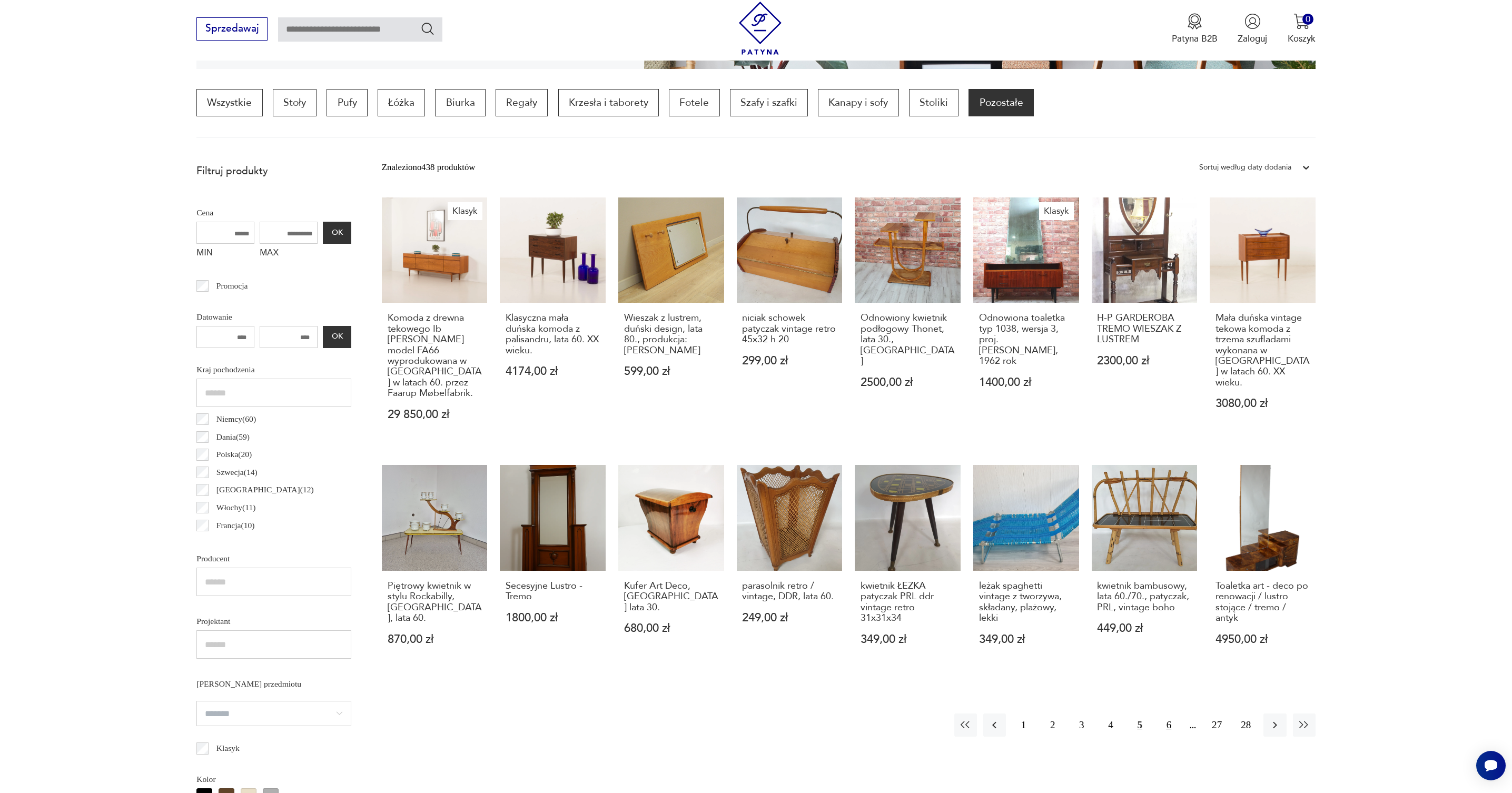
click at [1168, 718] on button "6" at bounding box center [1169, 725] width 22 height 22
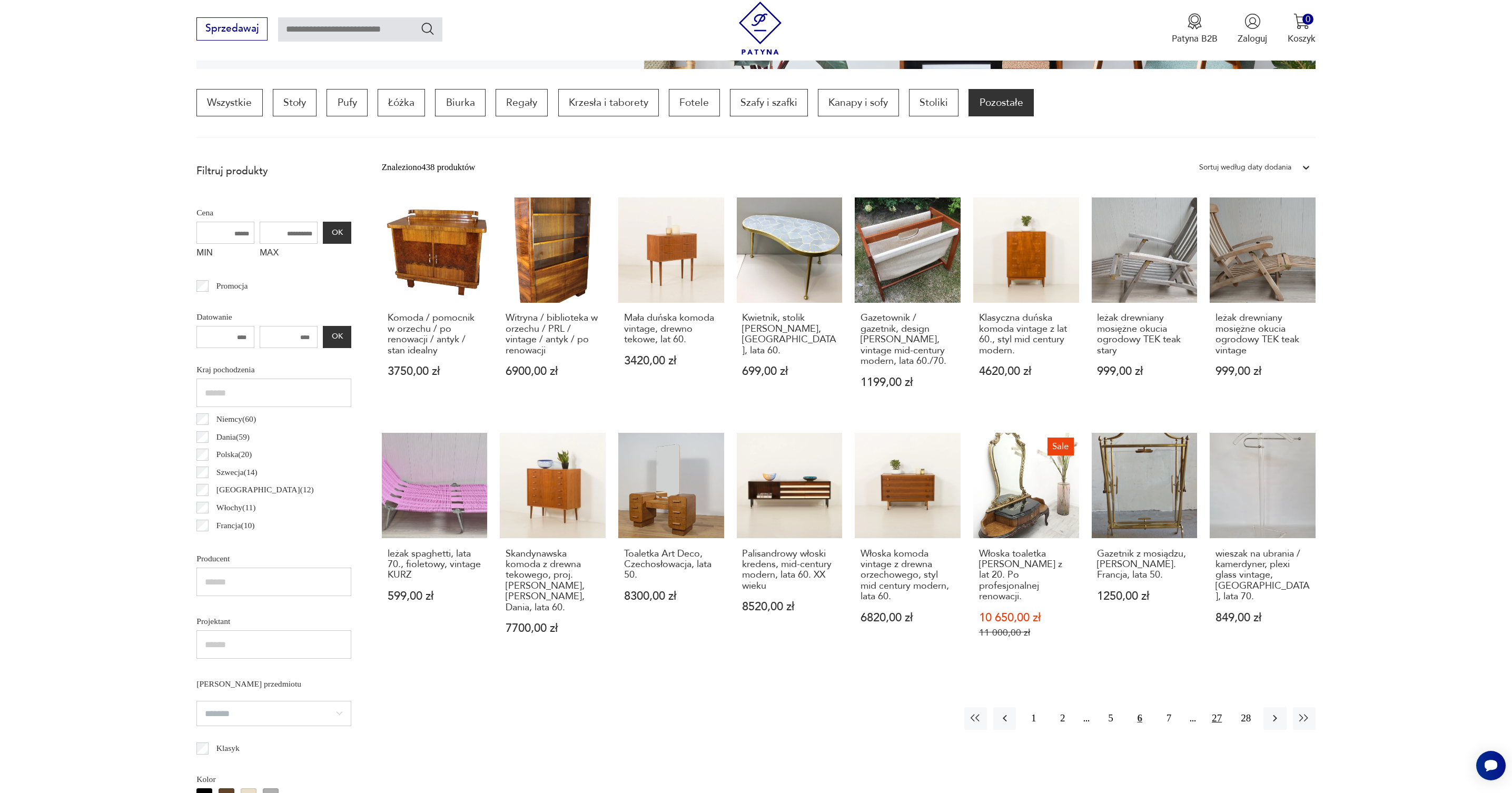
click at [1218, 714] on button "27" at bounding box center [1216, 719] width 22 height 22
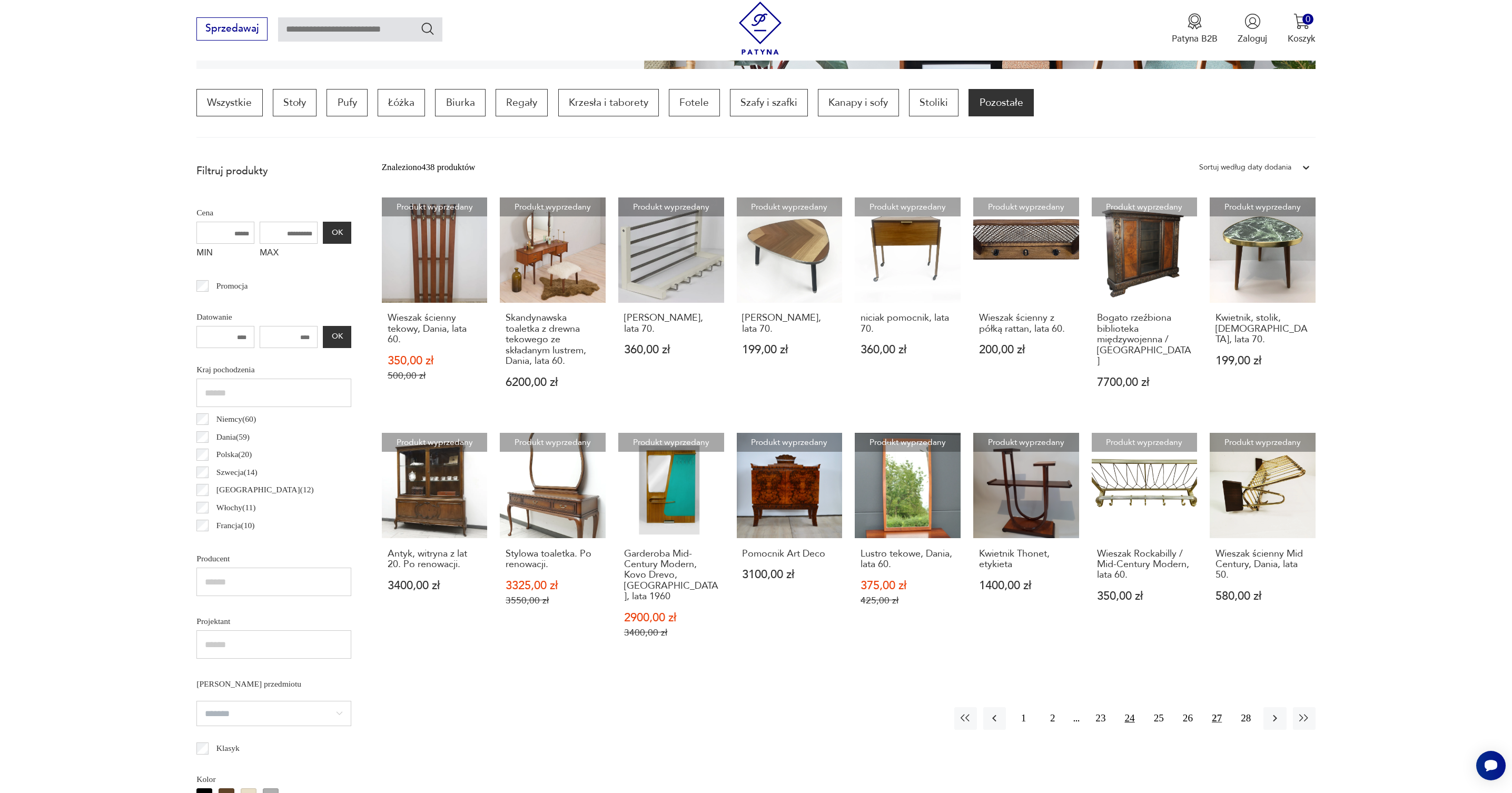
click at [1130, 707] on button "24" at bounding box center [1129, 719] width 22 height 22
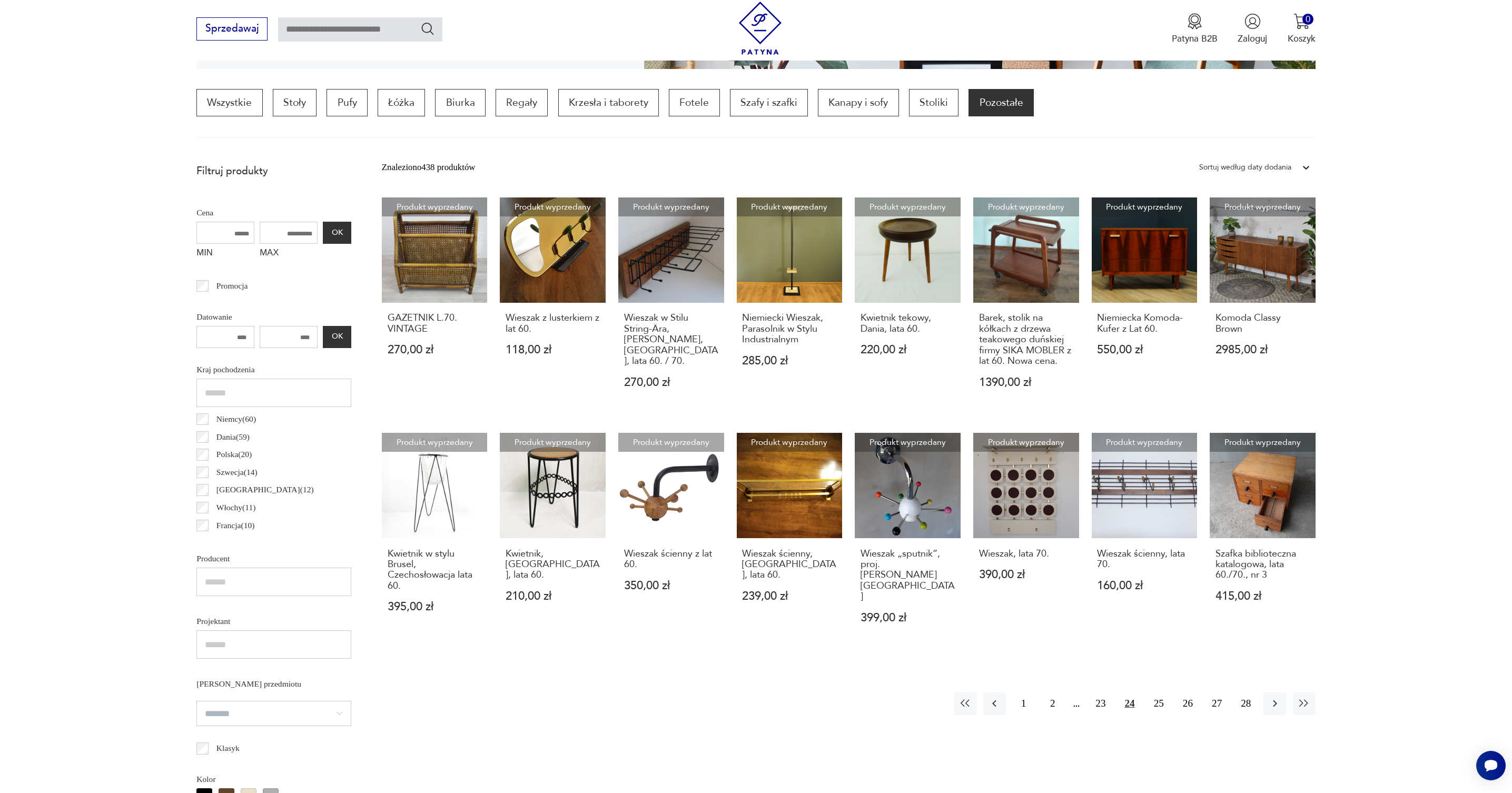
click at [374, 29] on input "text" at bounding box center [360, 29] width 164 height 24
type input "*******"
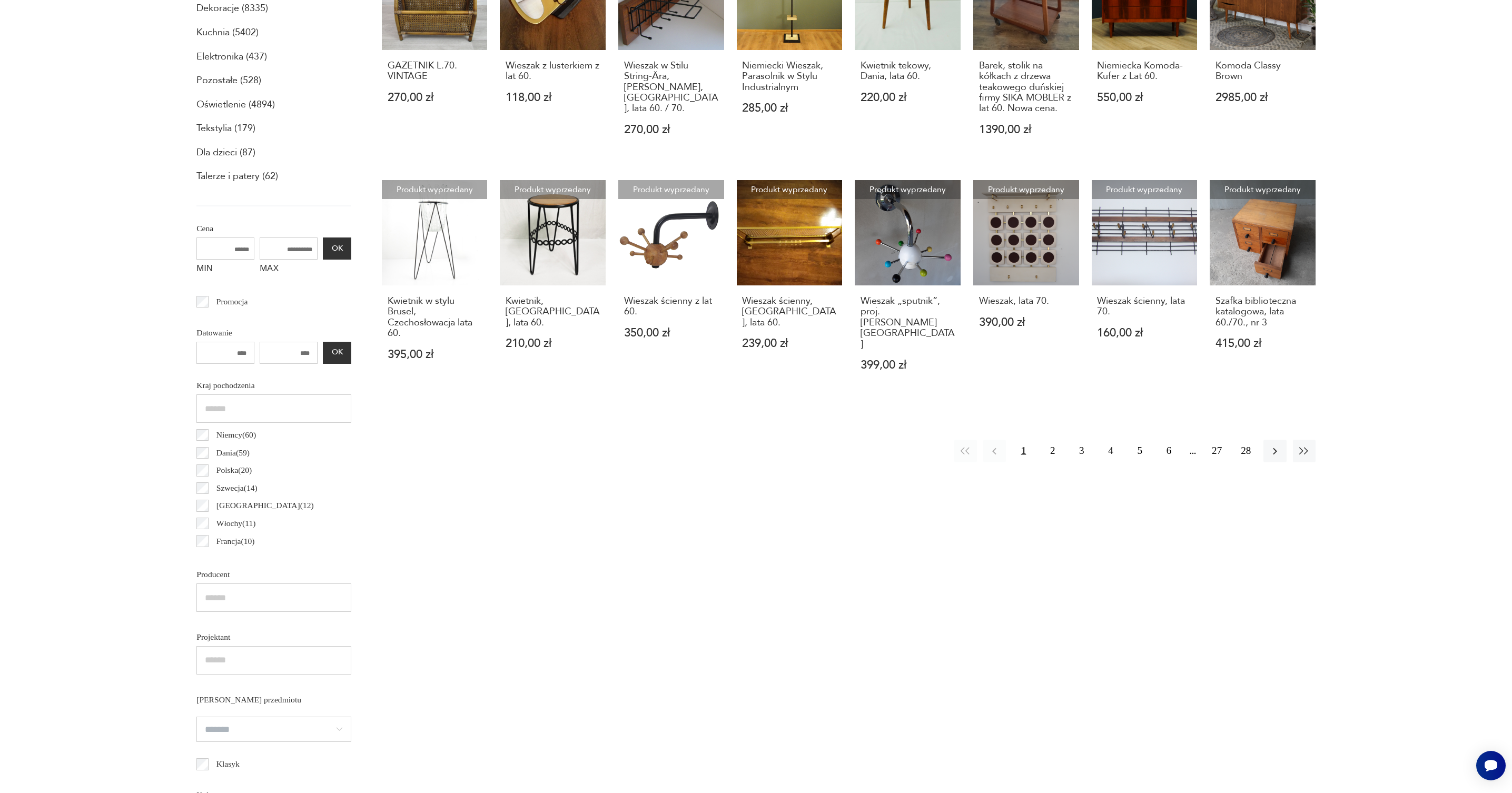
scroll to position [61, 0]
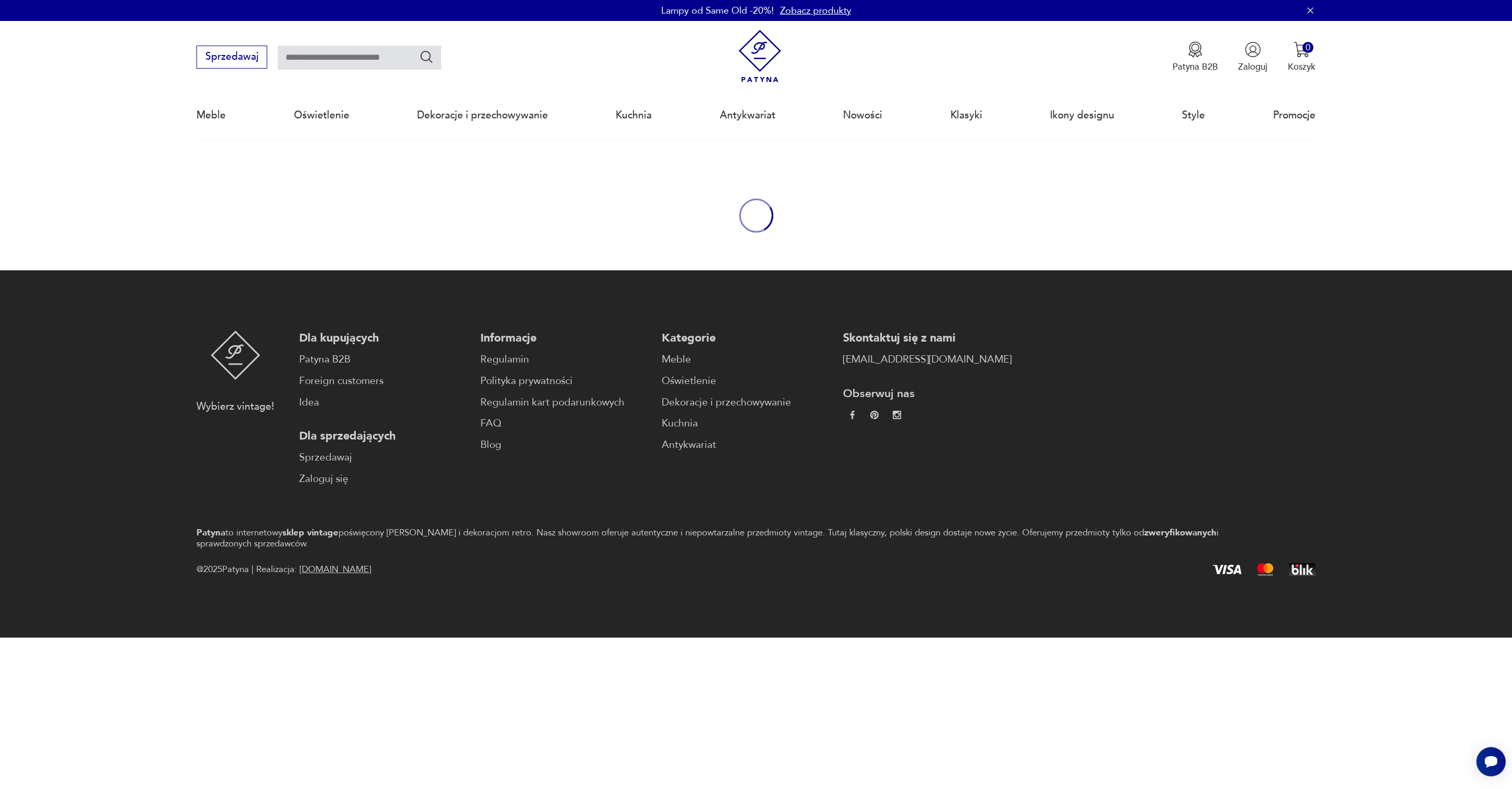
type input "*******"
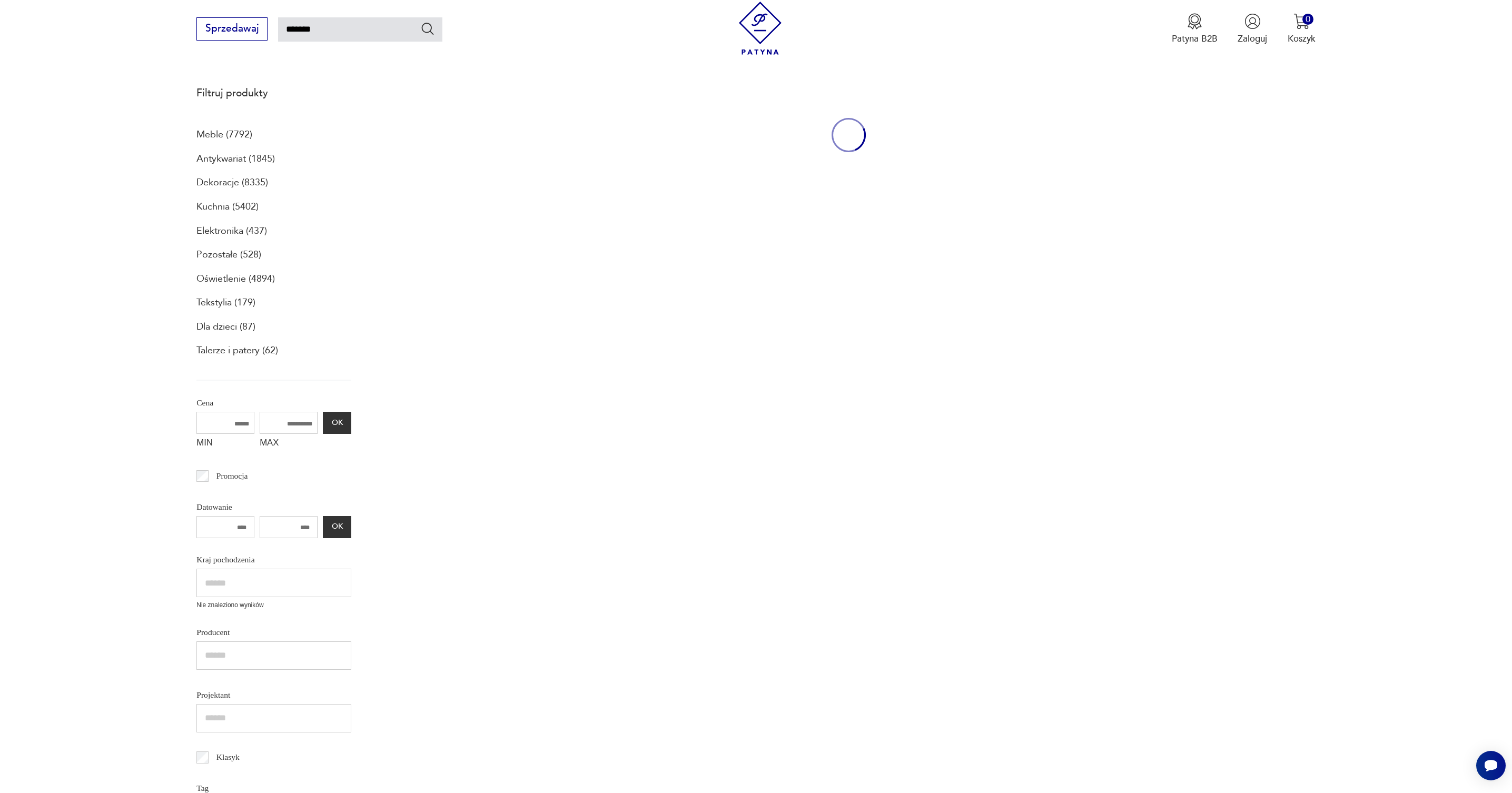
scroll to position [141, 0]
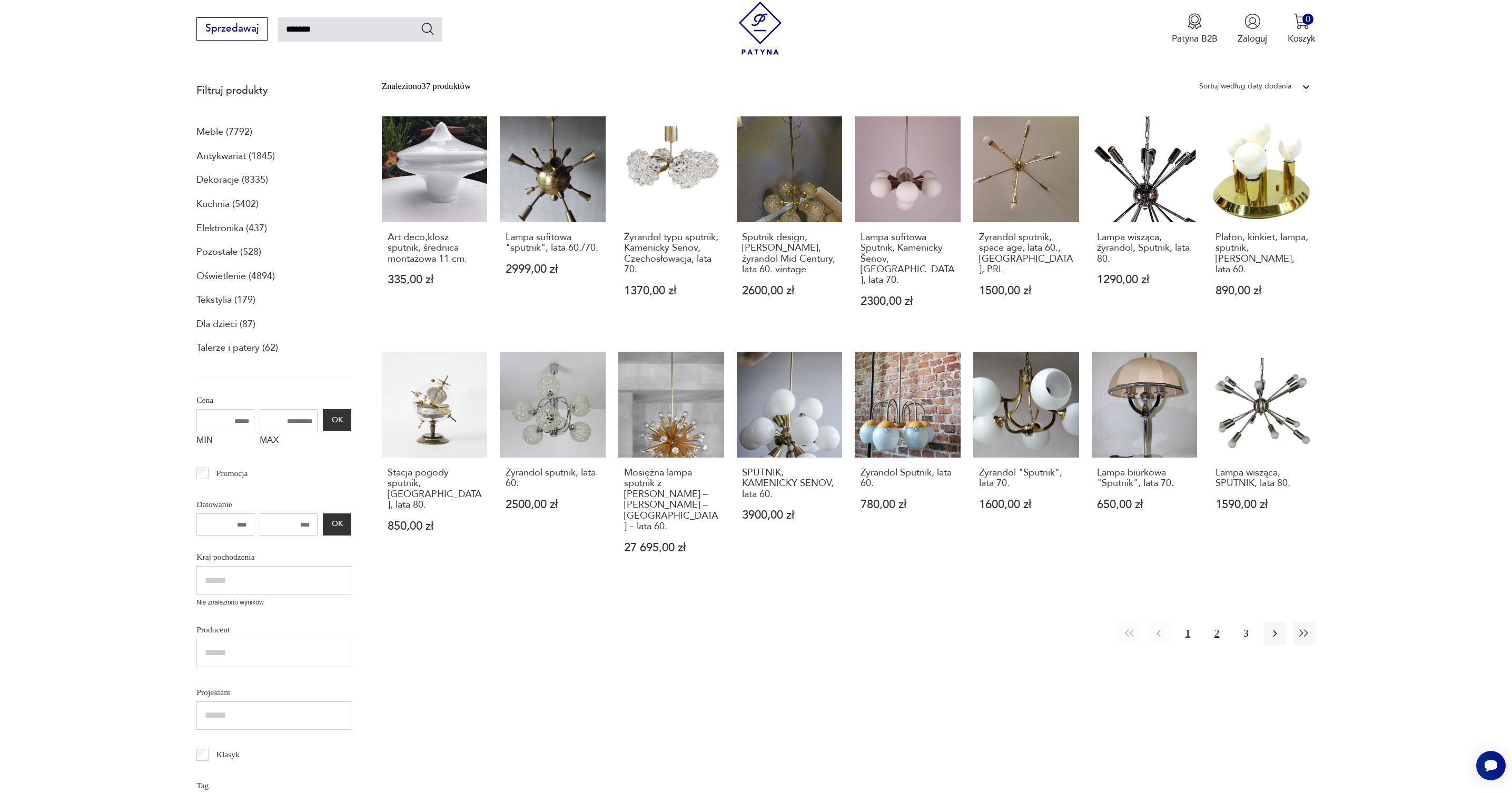
click at [1216, 622] on button "2" at bounding box center [1216, 633] width 22 height 22
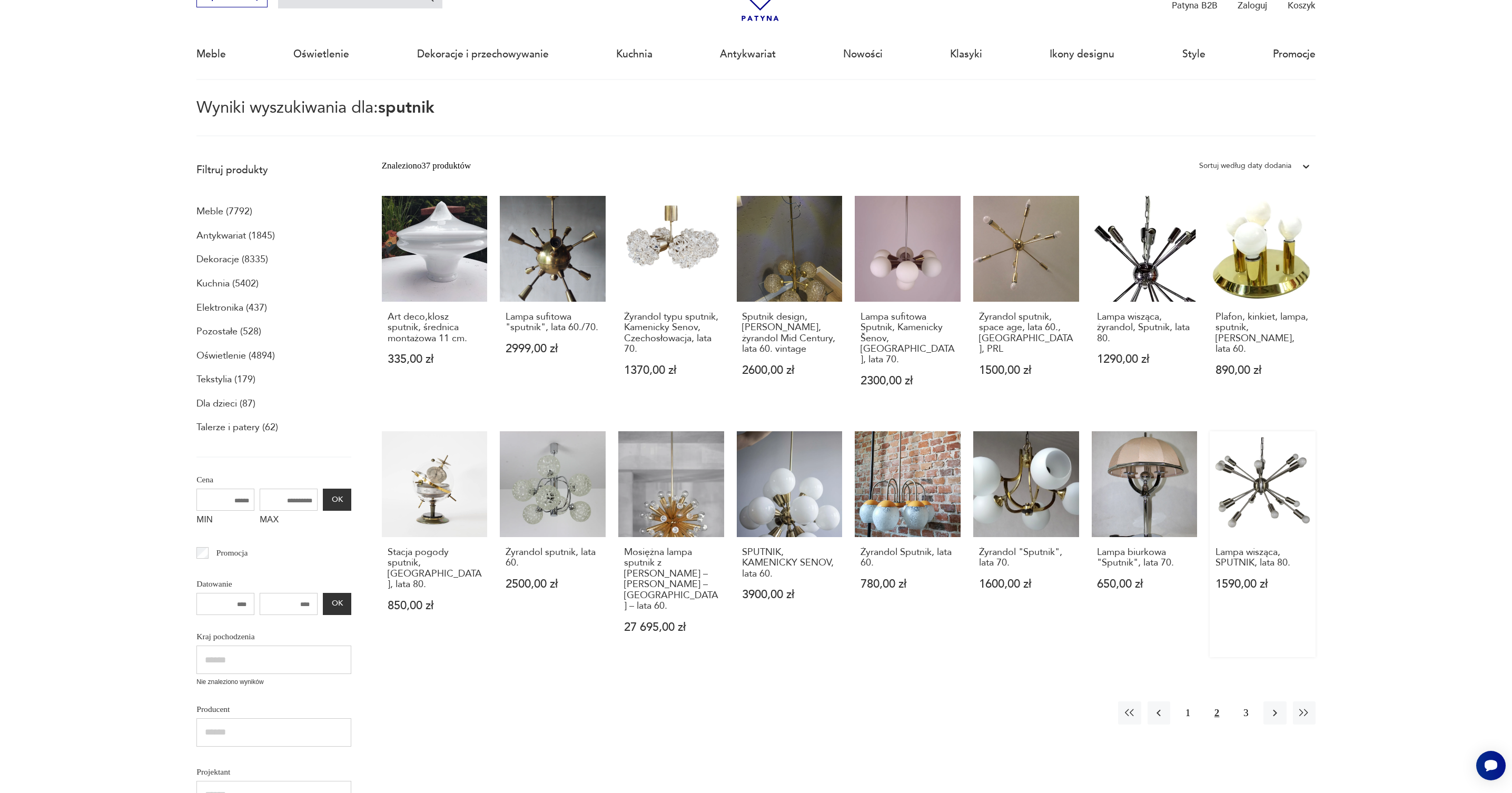
scroll to position [61, 0]
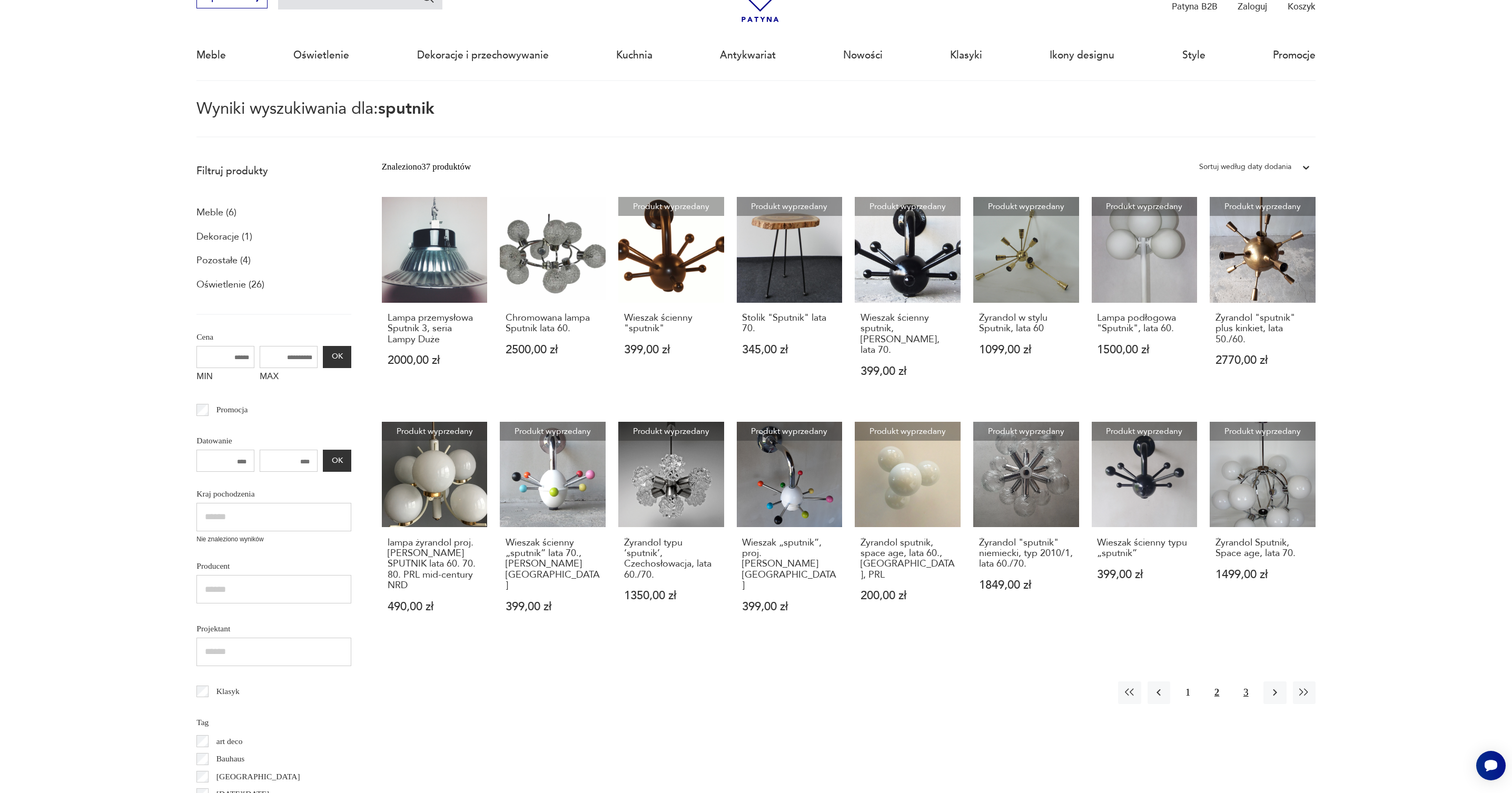
click at [1247, 681] on button "3" at bounding box center [1245, 693] width 22 height 22
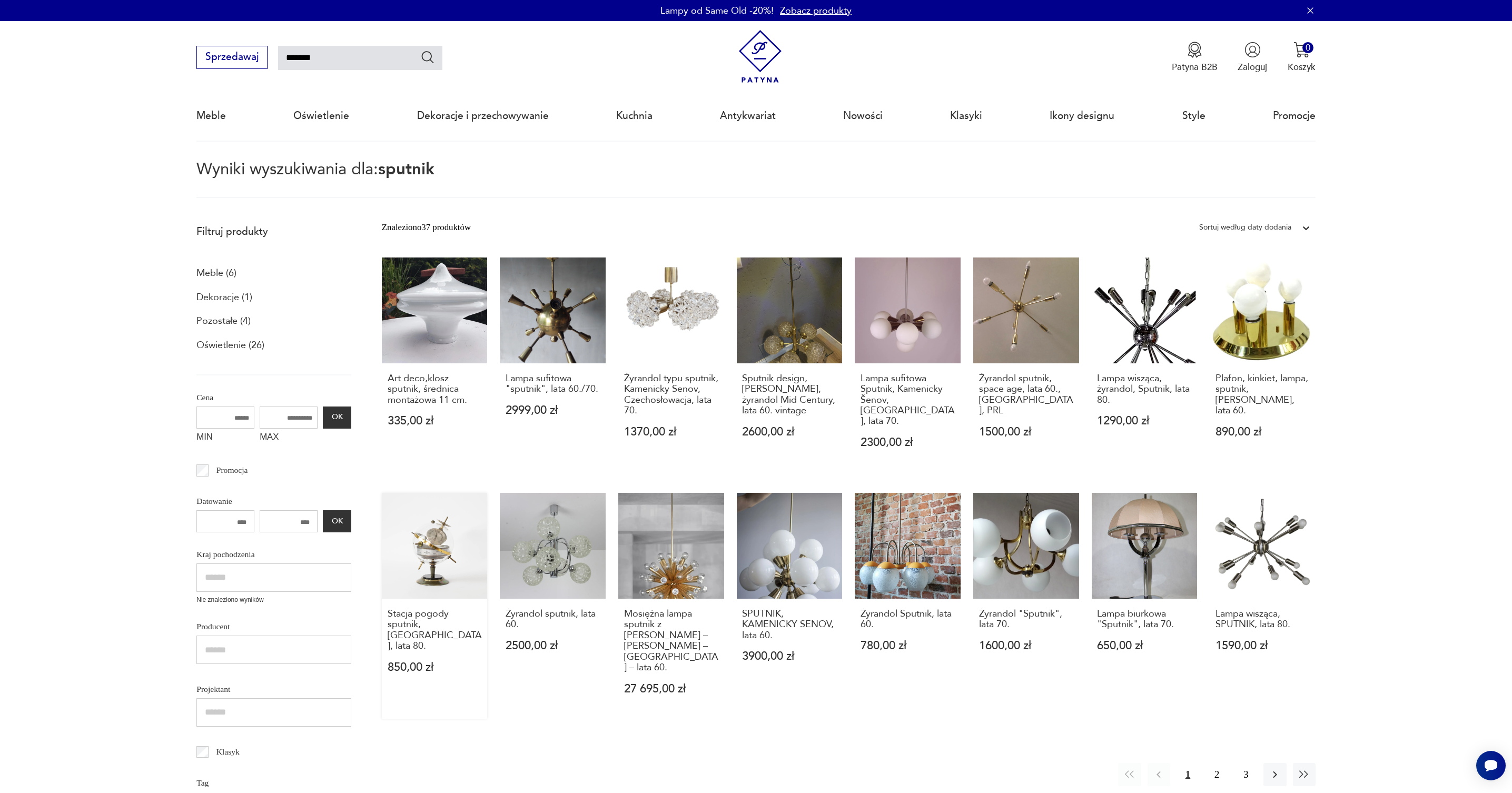
click at [439, 535] on link "Stacja pogody sputnik, [GEOGRAPHIC_DATA], lata 80. 850,00 zł" at bounding box center [434, 605] width 106 height 226
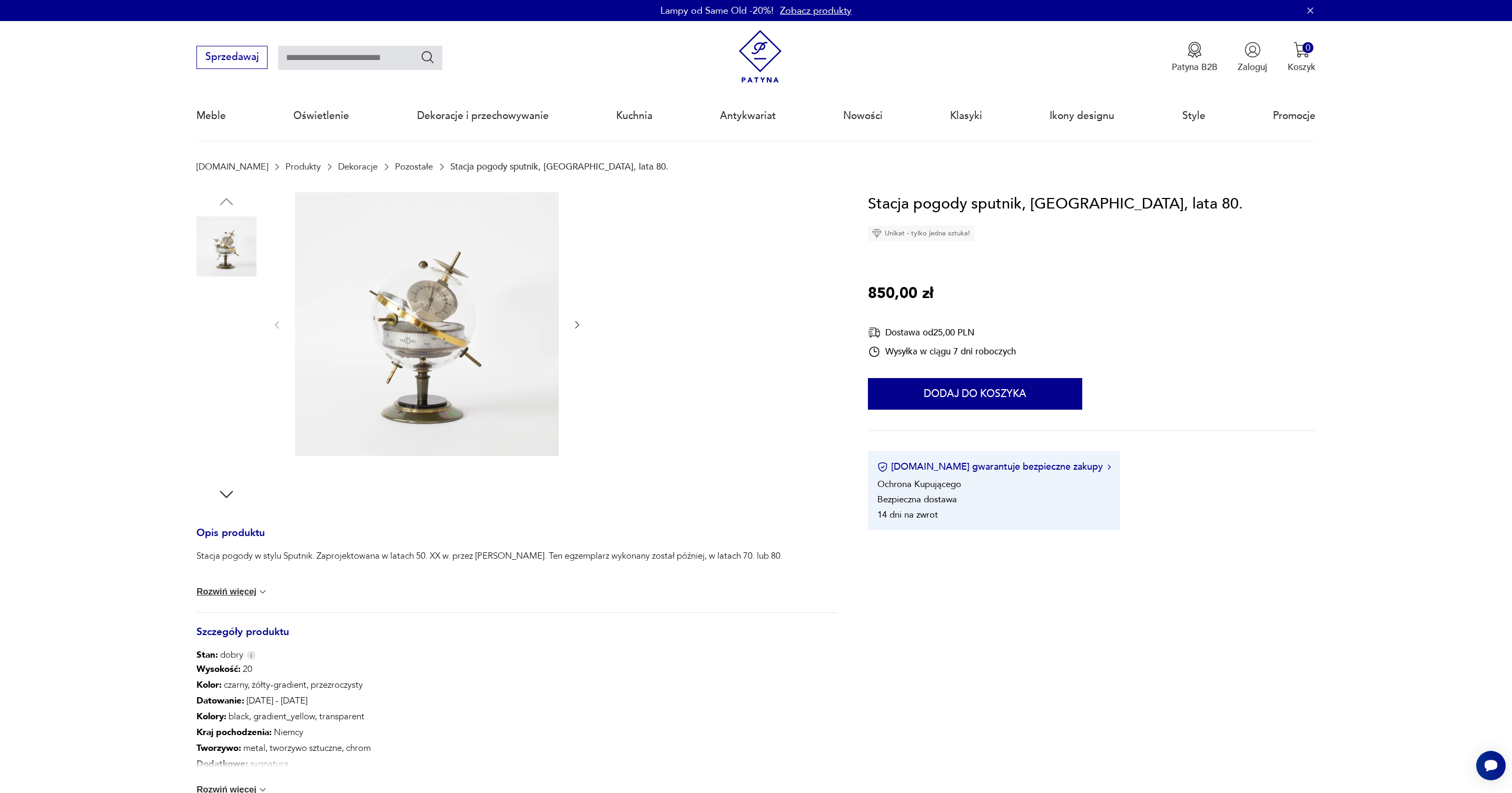
click at [238, 309] on img at bounding box center [227, 313] width 60 height 60
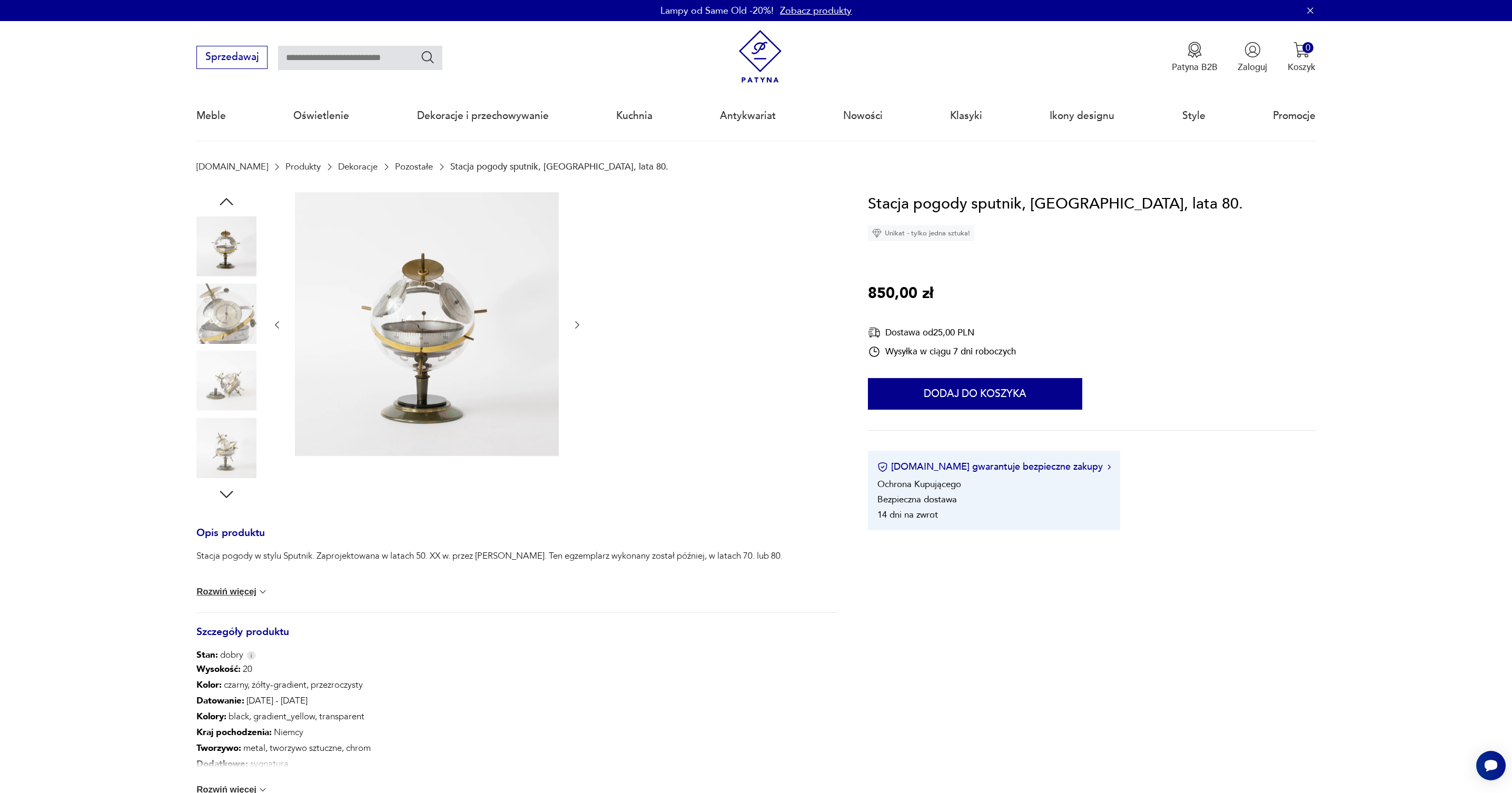
click at [225, 384] on img at bounding box center [227, 381] width 60 height 60
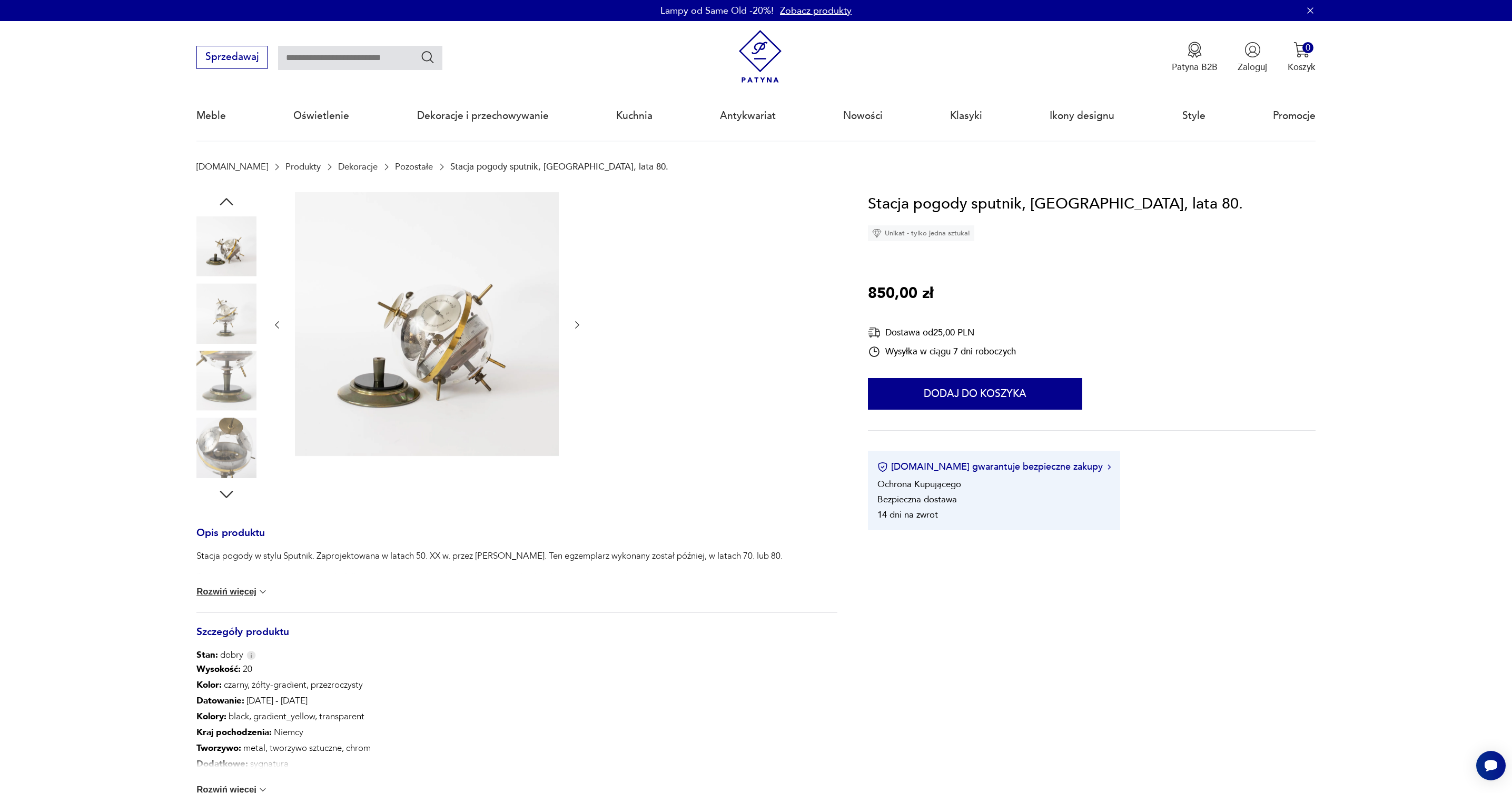
click at [223, 445] on img at bounding box center [227, 448] width 60 height 60
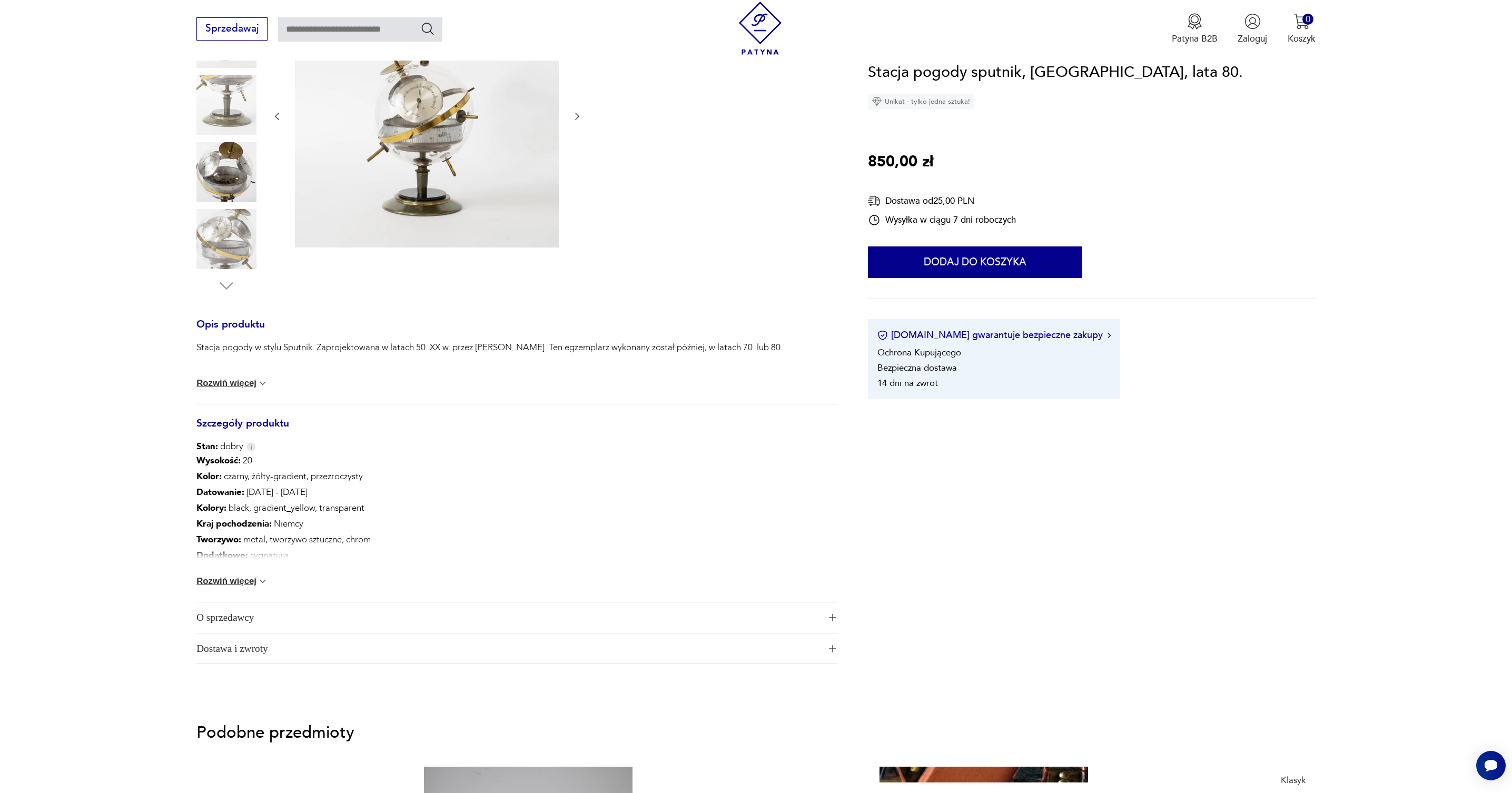
scroll to position [291, 0]
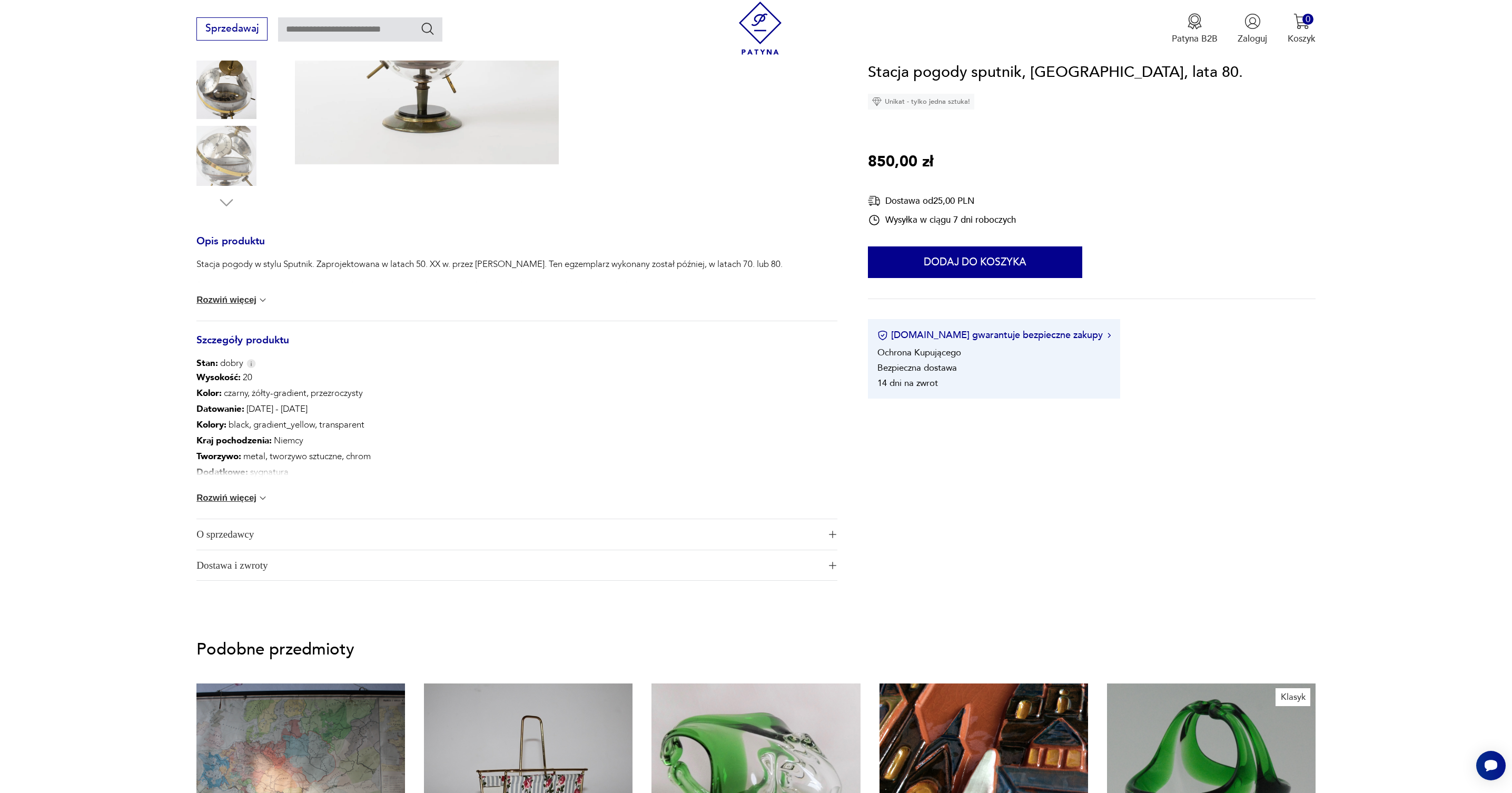
drag, startPoint x: 340, startPoint y: 532, endPoint x: 346, endPoint y: 534, distance: 6.3
click at [340, 532] on span "O sprzedawcy" at bounding box center [508, 535] width 624 height 31
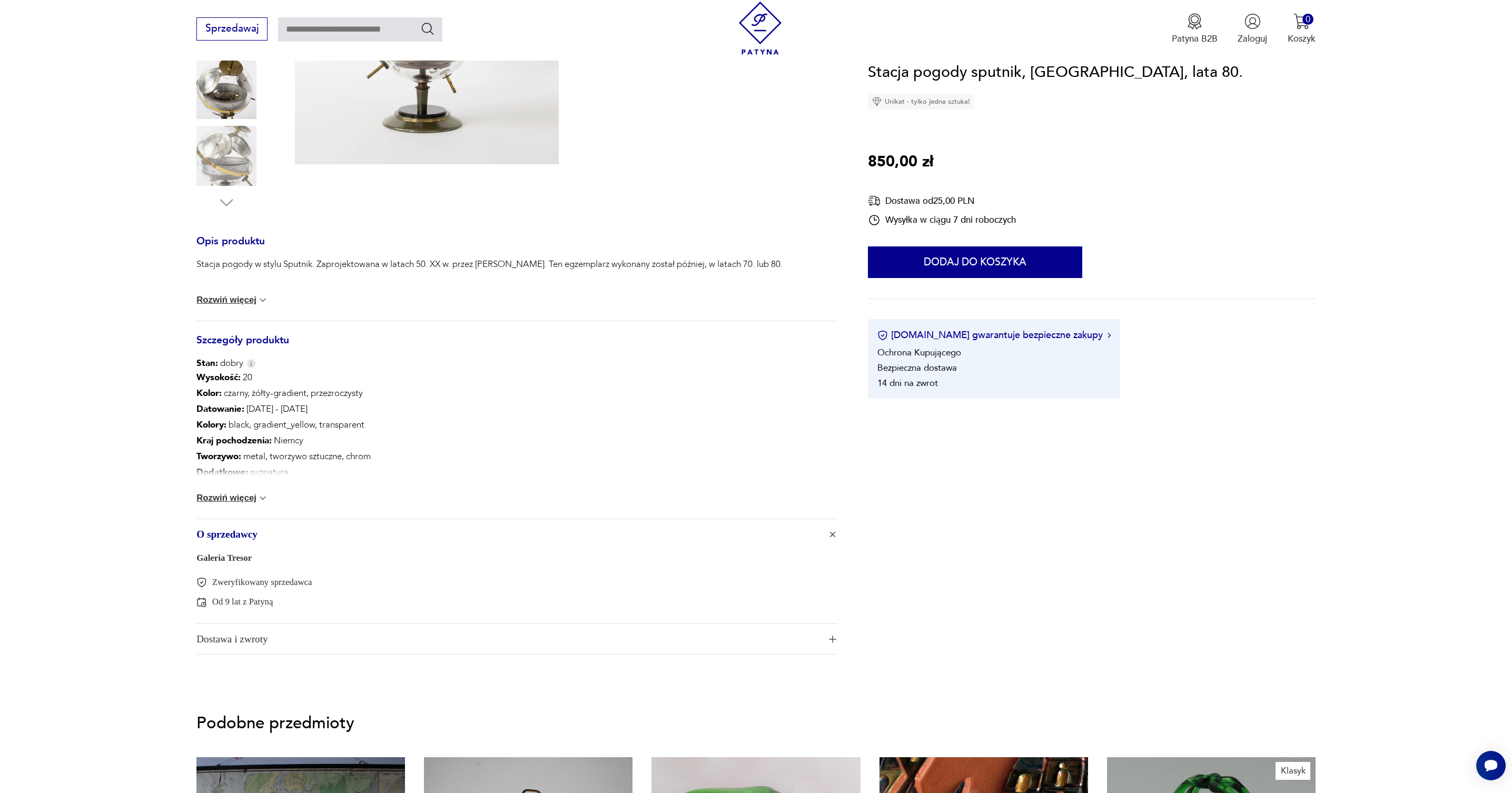
click at [260, 640] on span "Dostawa i zwroty" at bounding box center [508, 640] width 624 height 31
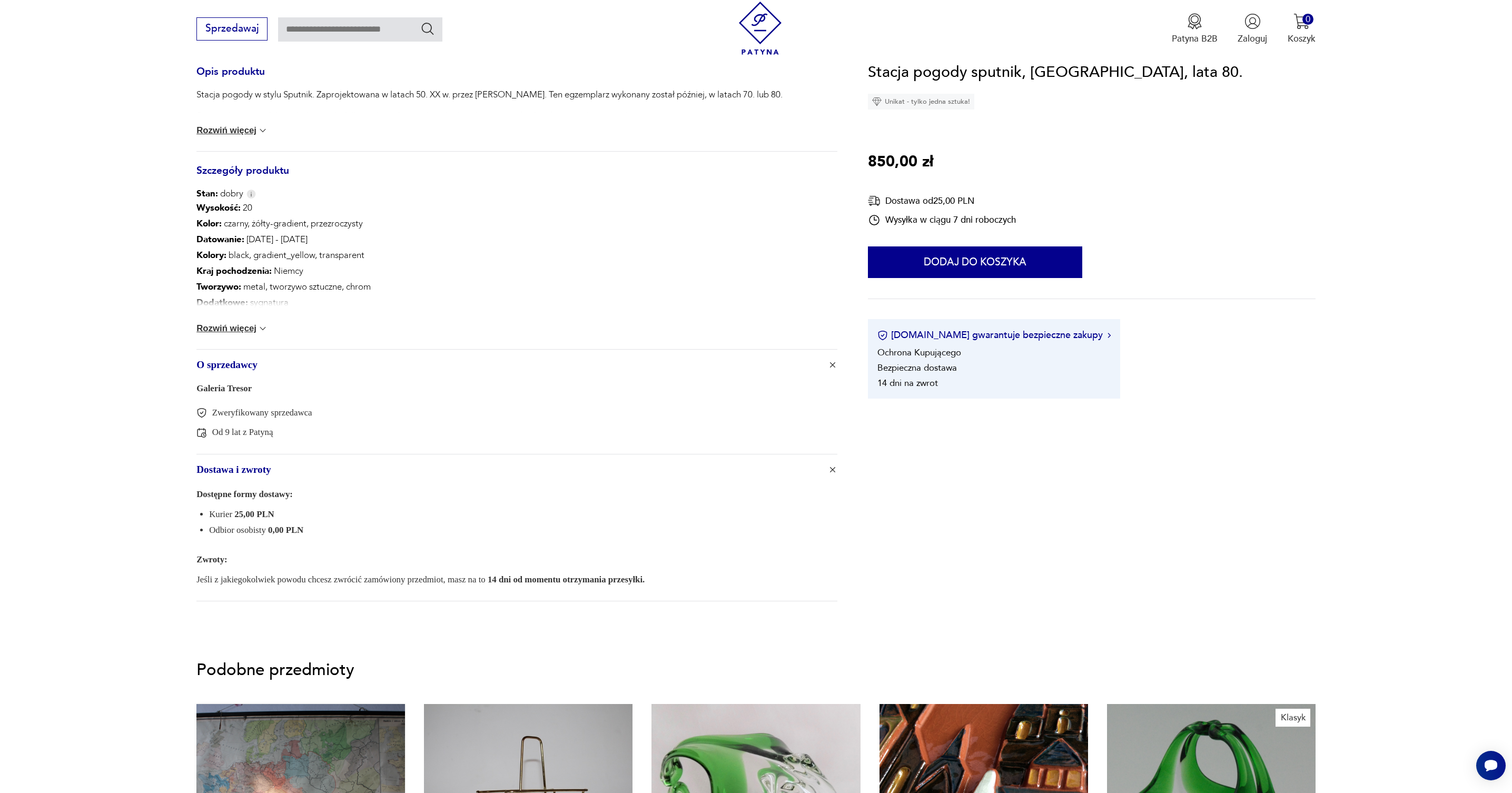
scroll to position [442, 0]
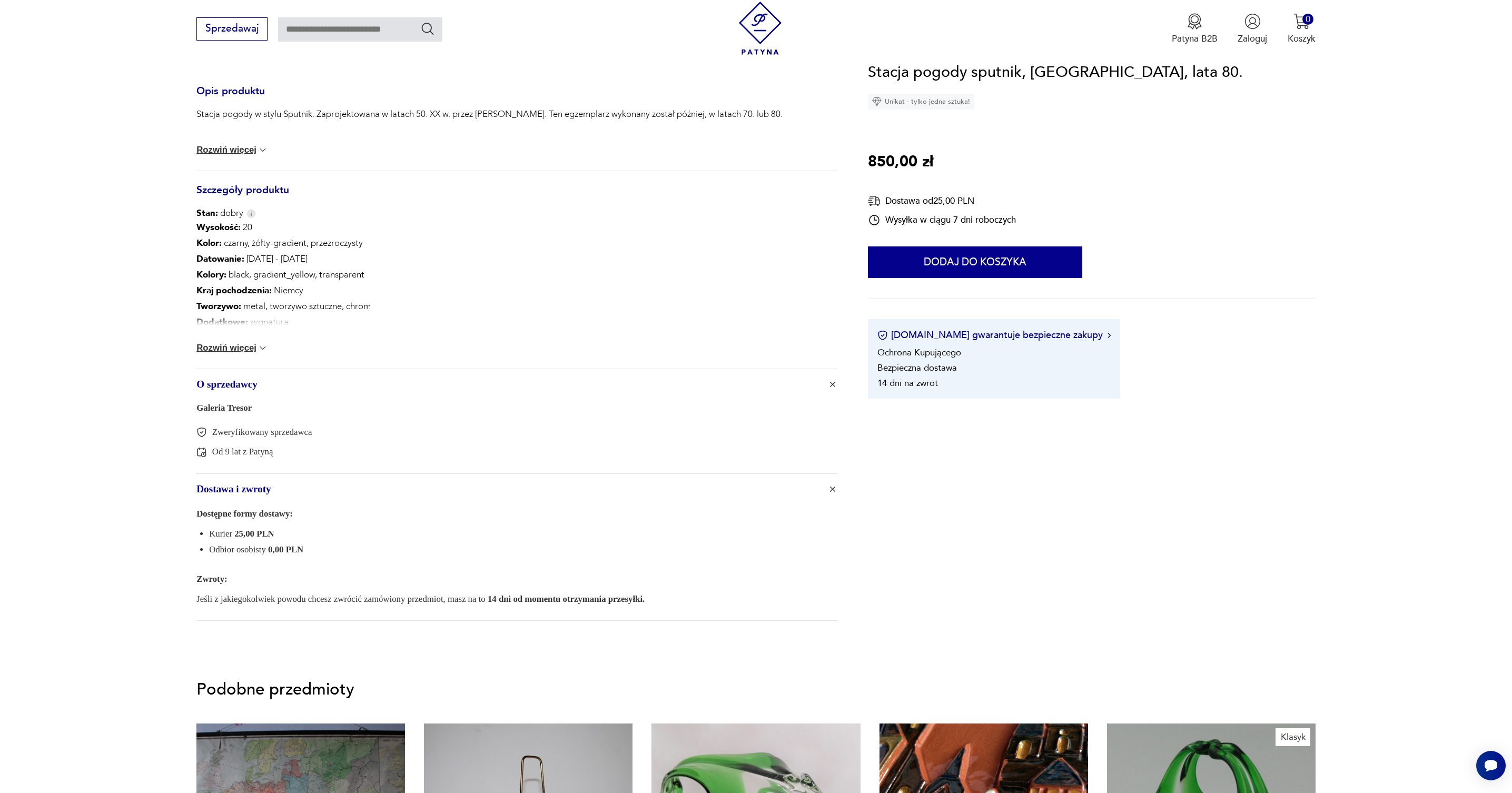
click at [242, 346] on button "Rozwiń więcej" at bounding box center [232, 348] width 71 height 11
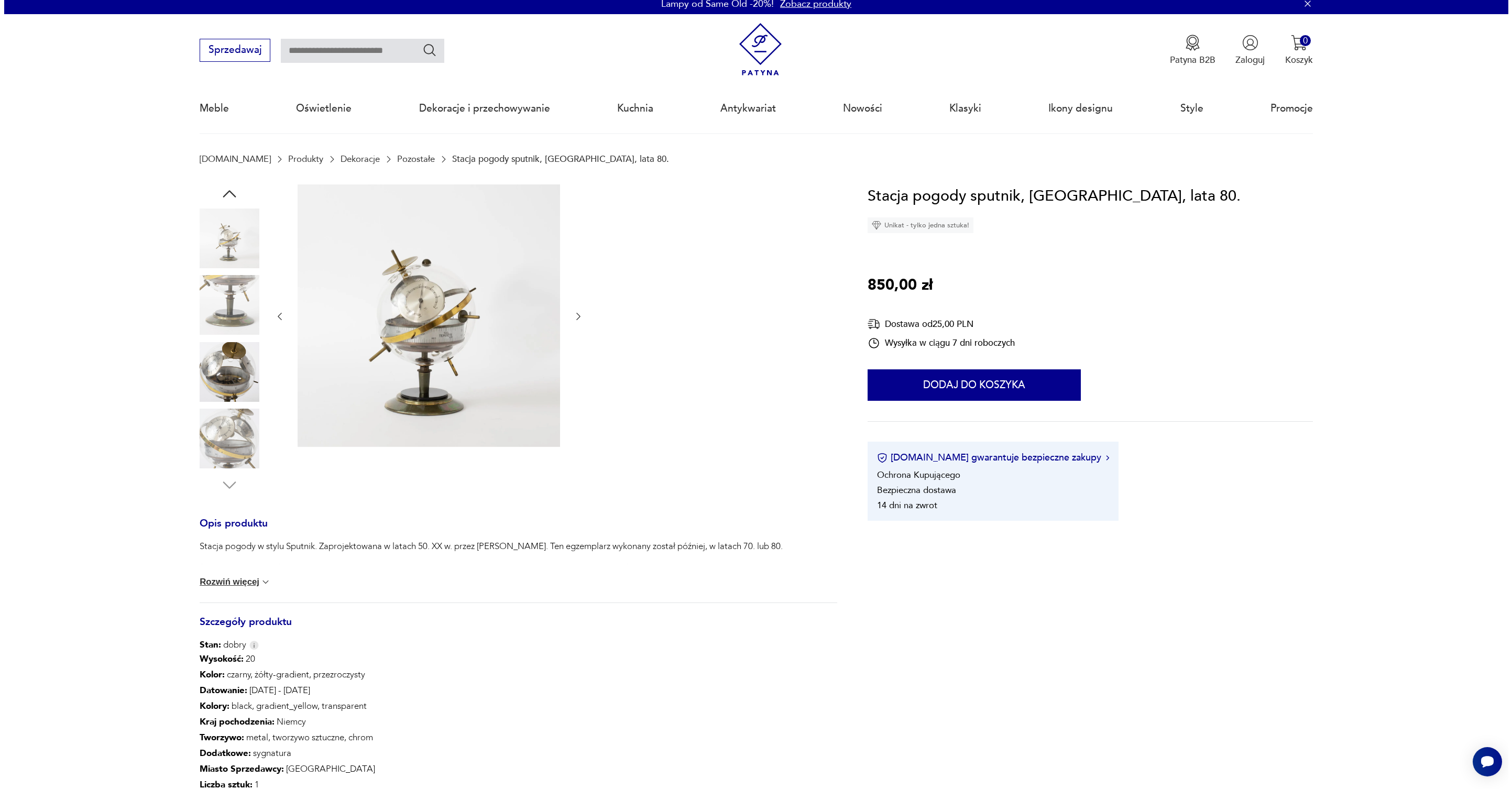
scroll to position [0, 0]
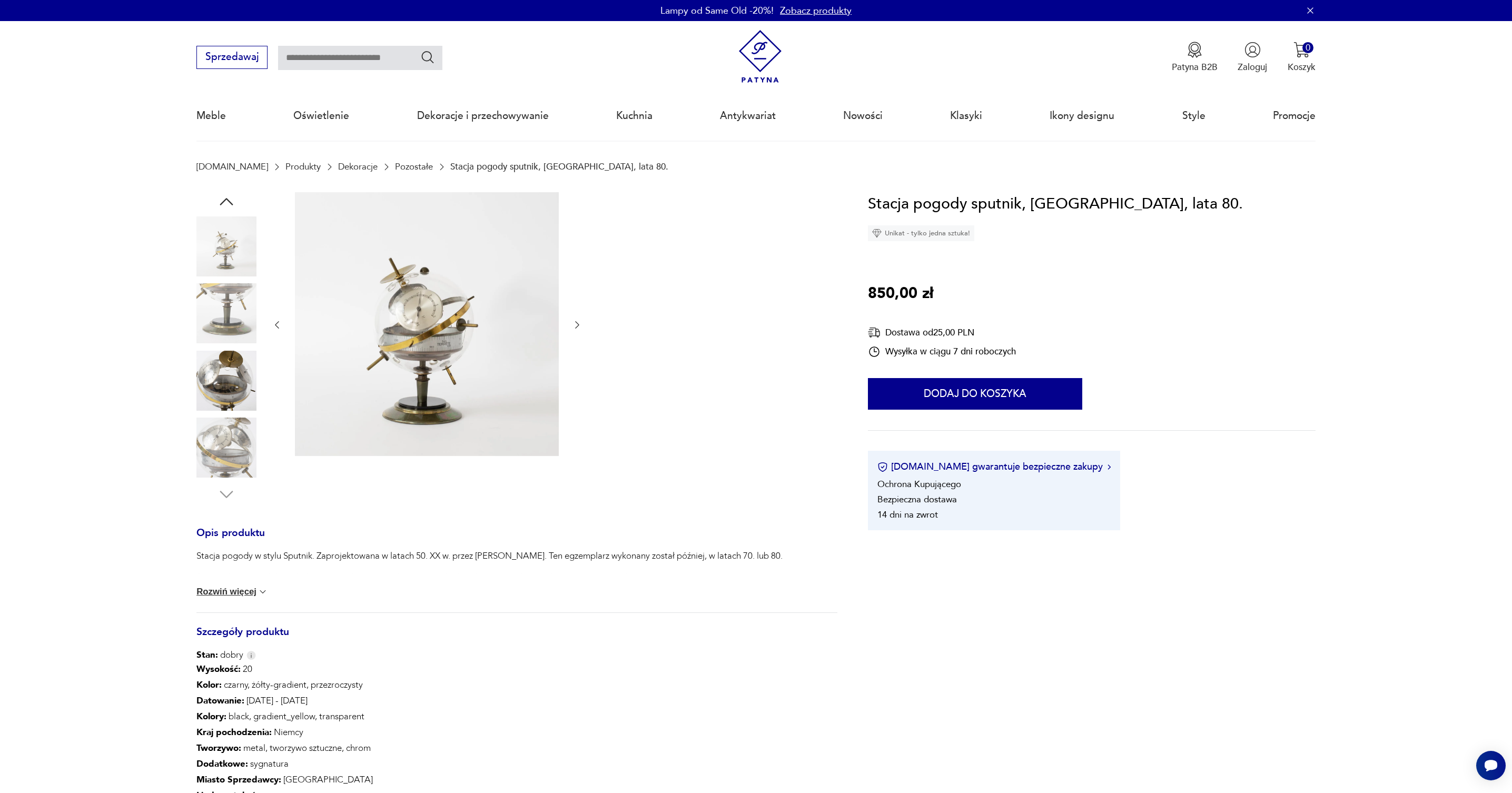
click at [440, 315] on img at bounding box center [427, 324] width 264 height 264
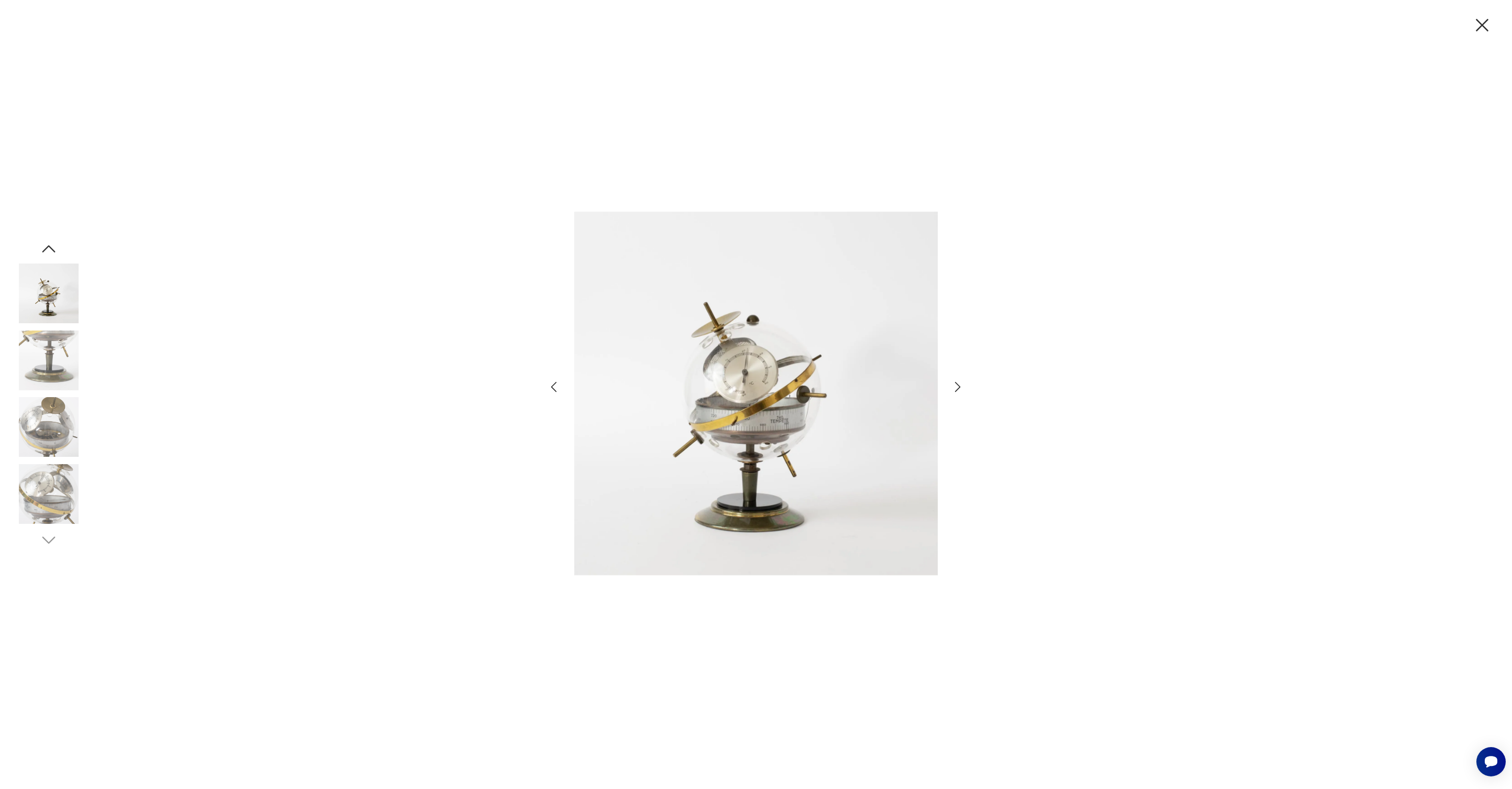
click at [953, 386] on icon "button" at bounding box center [958, 387] width 15 height 15
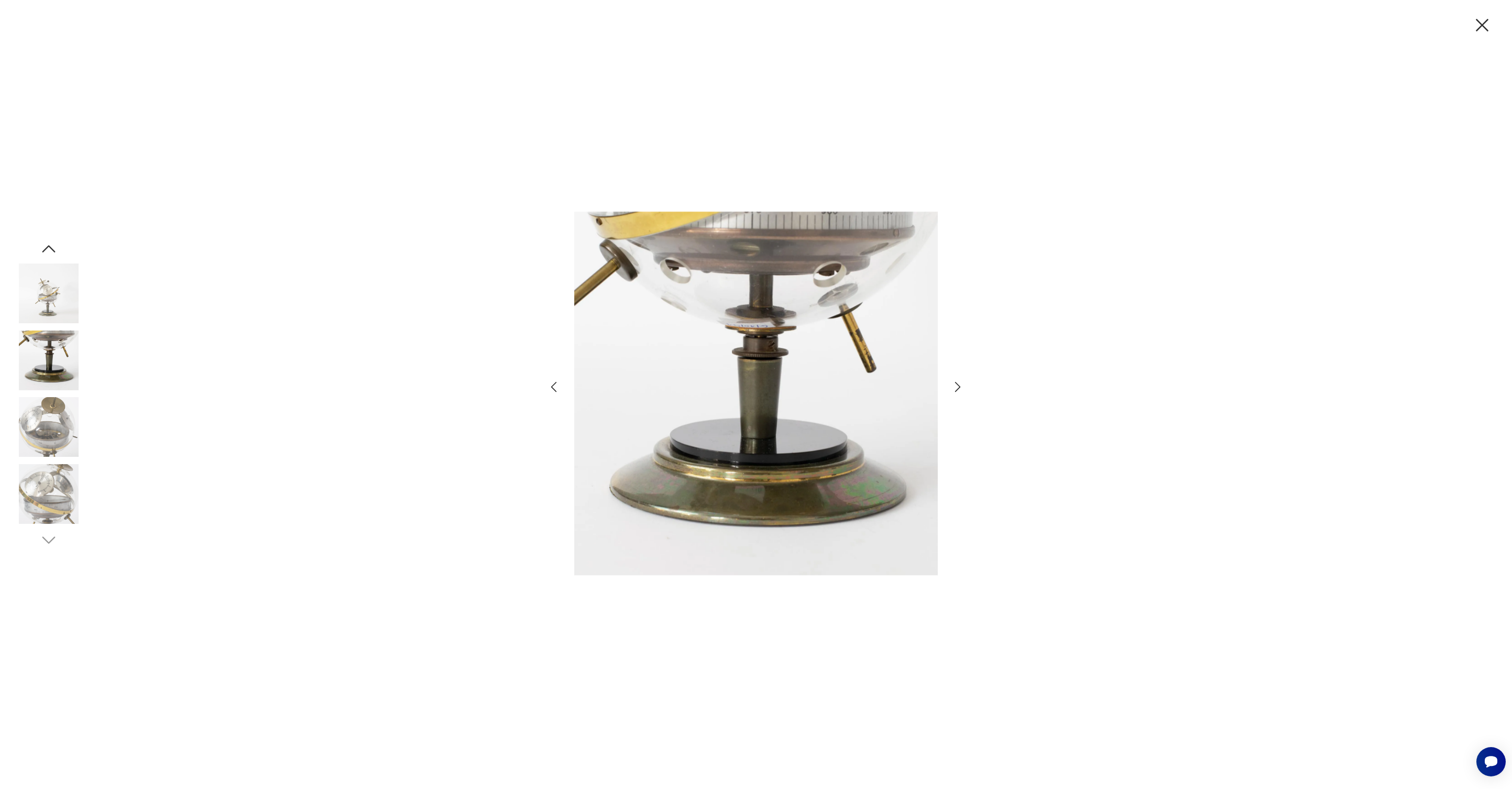
click at [954, 389] on icon "button" at bounding box center [958, 387] width 15 height 15
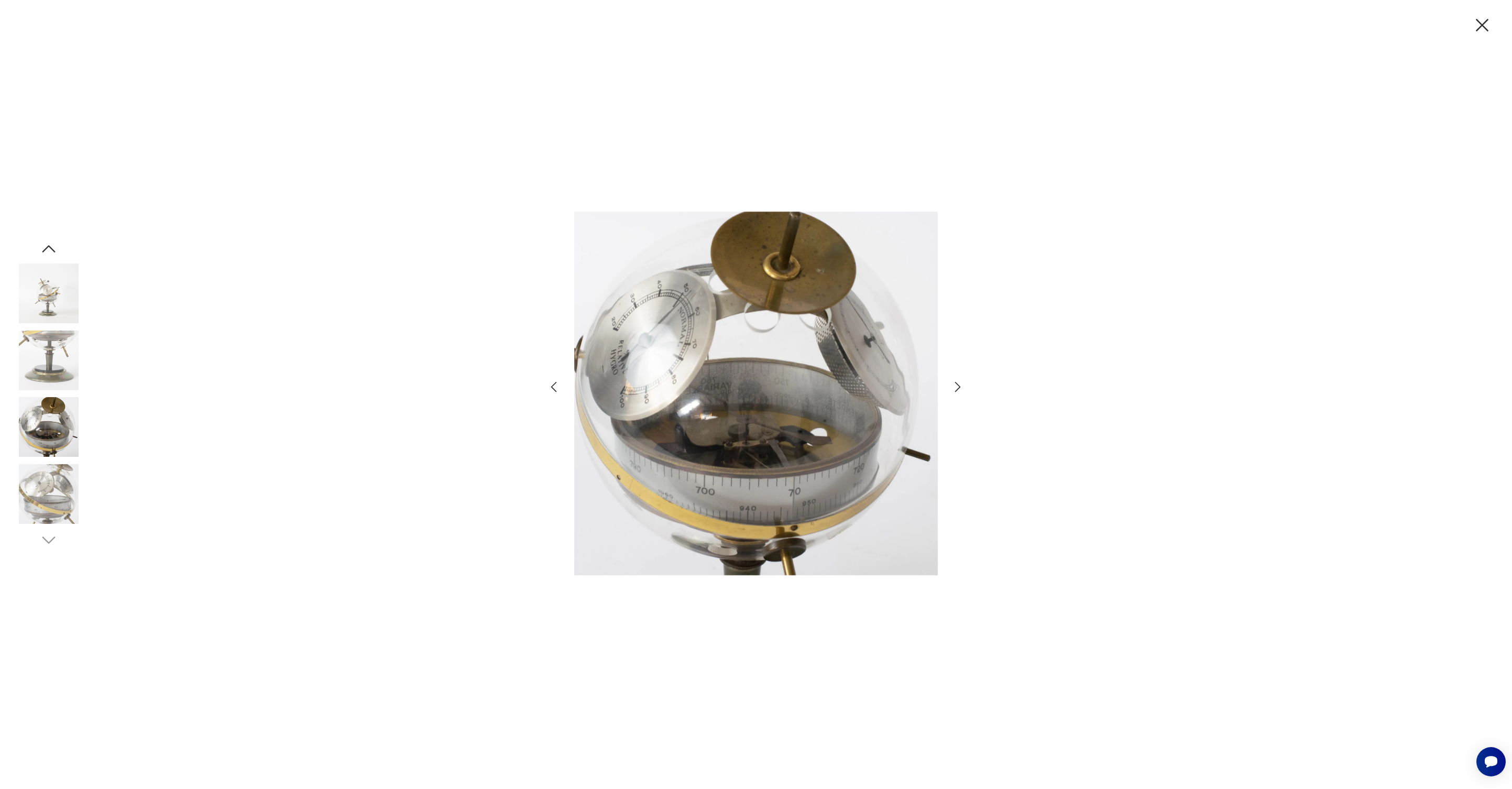
click at [957, 389] on icon "button" at bounding box center [958, 387] width 6 height 11
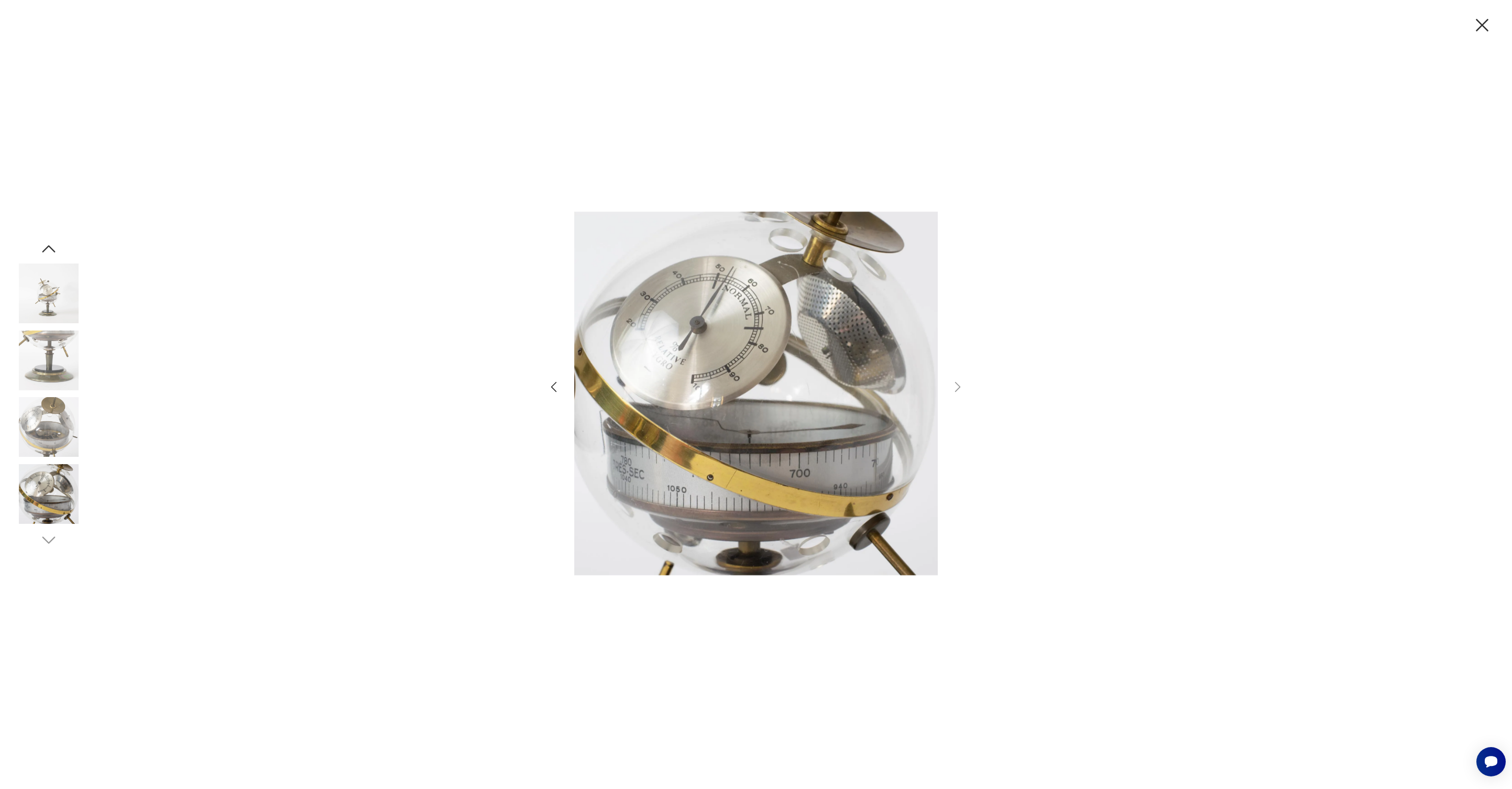
drag, startPoint x: 1011, startPoint y: 337, endPoint x: 1032, endPoint y: 302, distance: 40.8
click at [1011, 337] on div at bounding box center [756, 394] width 1512 height 789
click at [1480, 22] on icon "button" at bounding box center [1481, 25] width 22 height 22
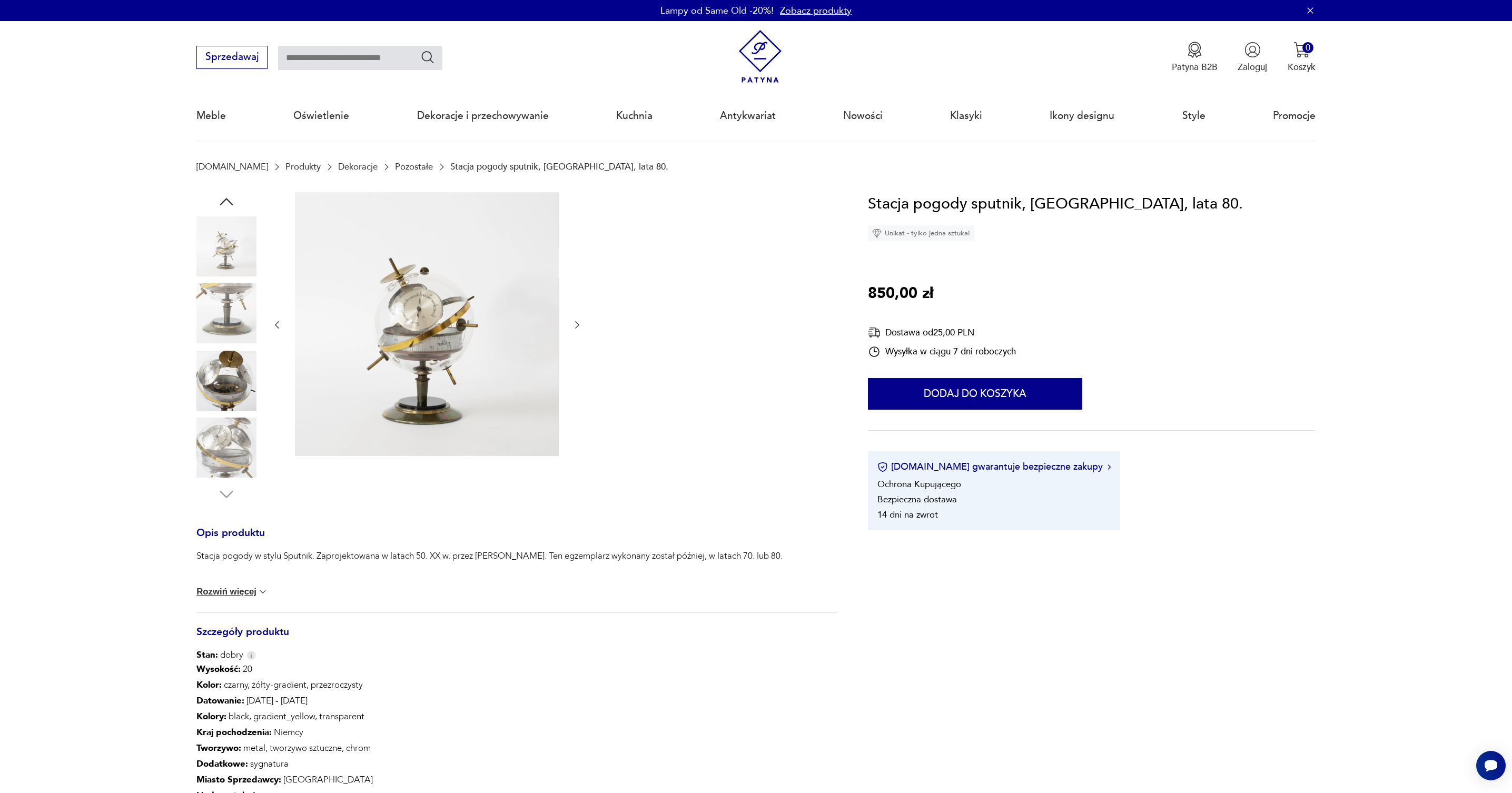
click at [235, 320] on img at bounding box center [227, 313] width 60 height 60
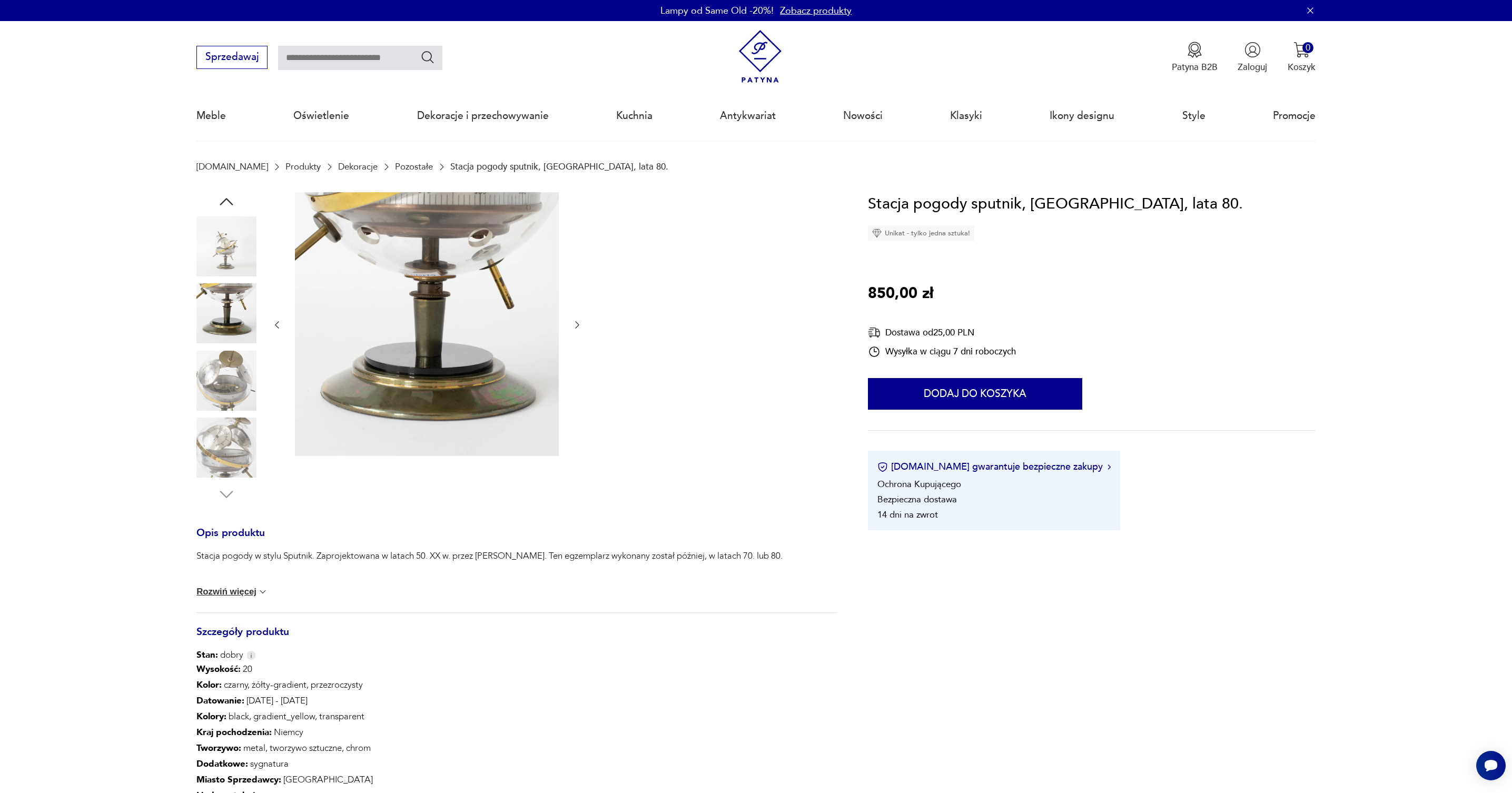
click at [231, 372] on img at bounding box center [227, 381] width 60 height 60
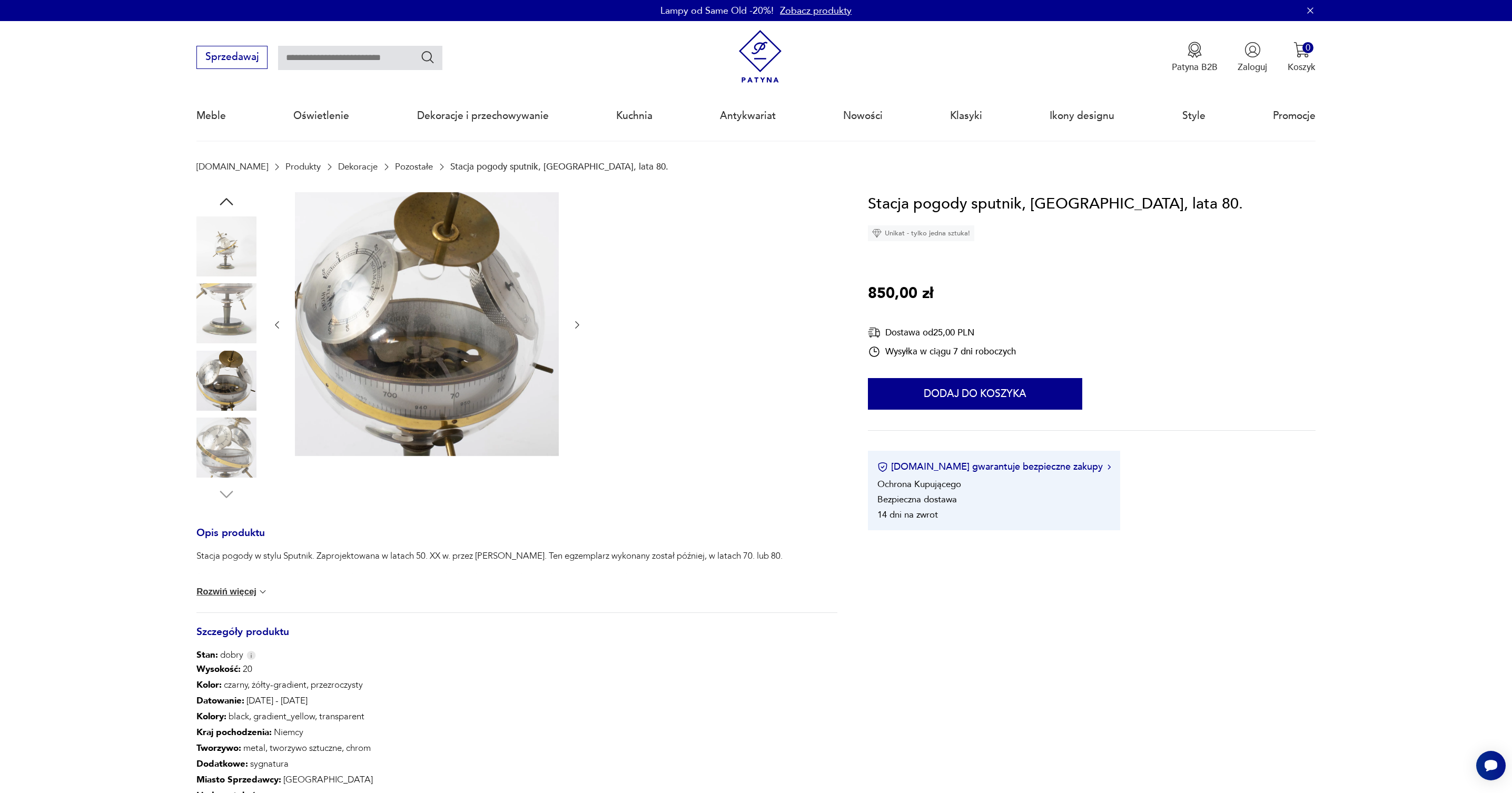
click at [243, 445] on img at bounding box center [227, 448] width 60 height 60
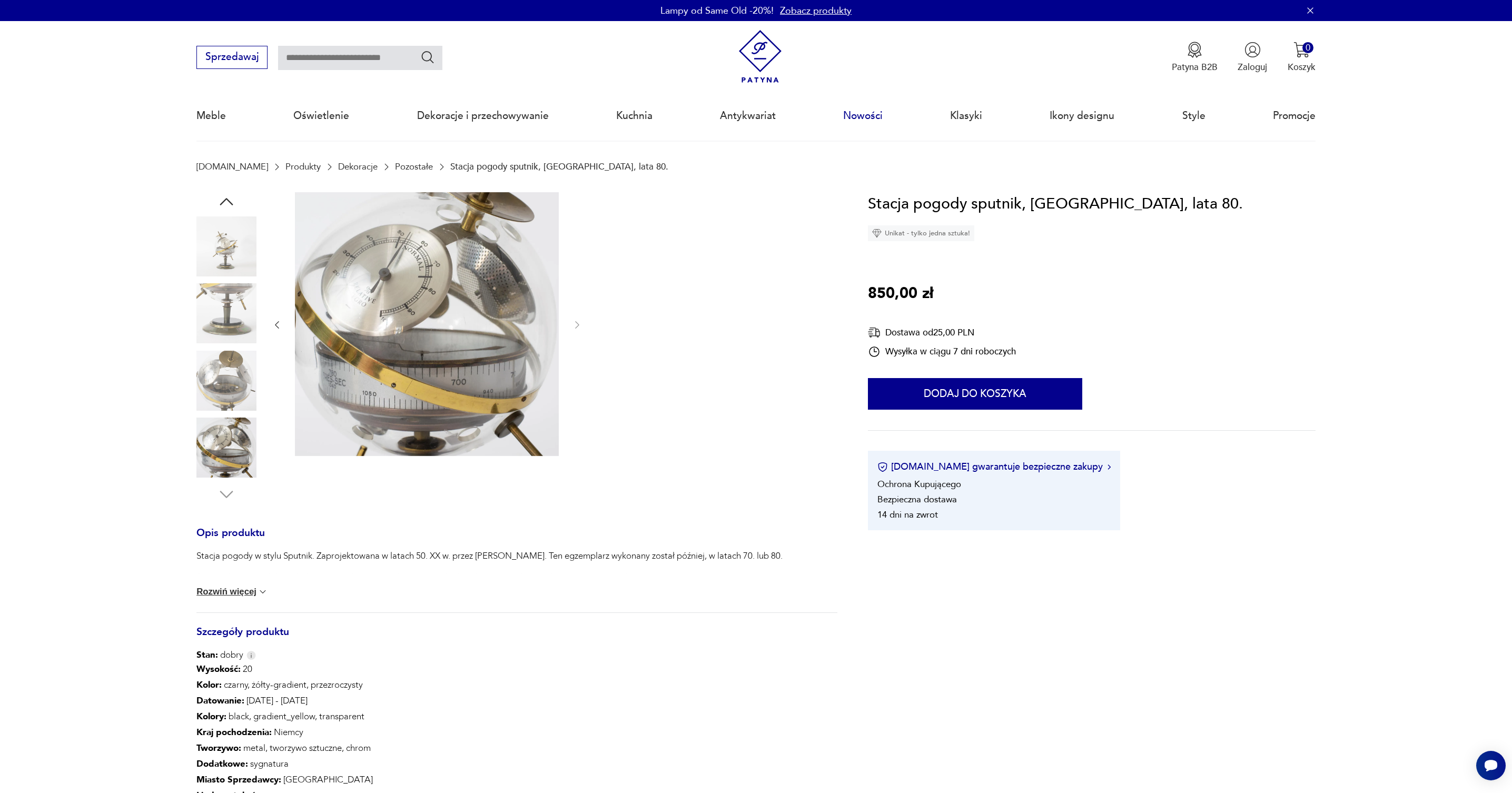
click at [863, 115] on link "Nowości" at bounding box center [862, 116] width 40 height 48
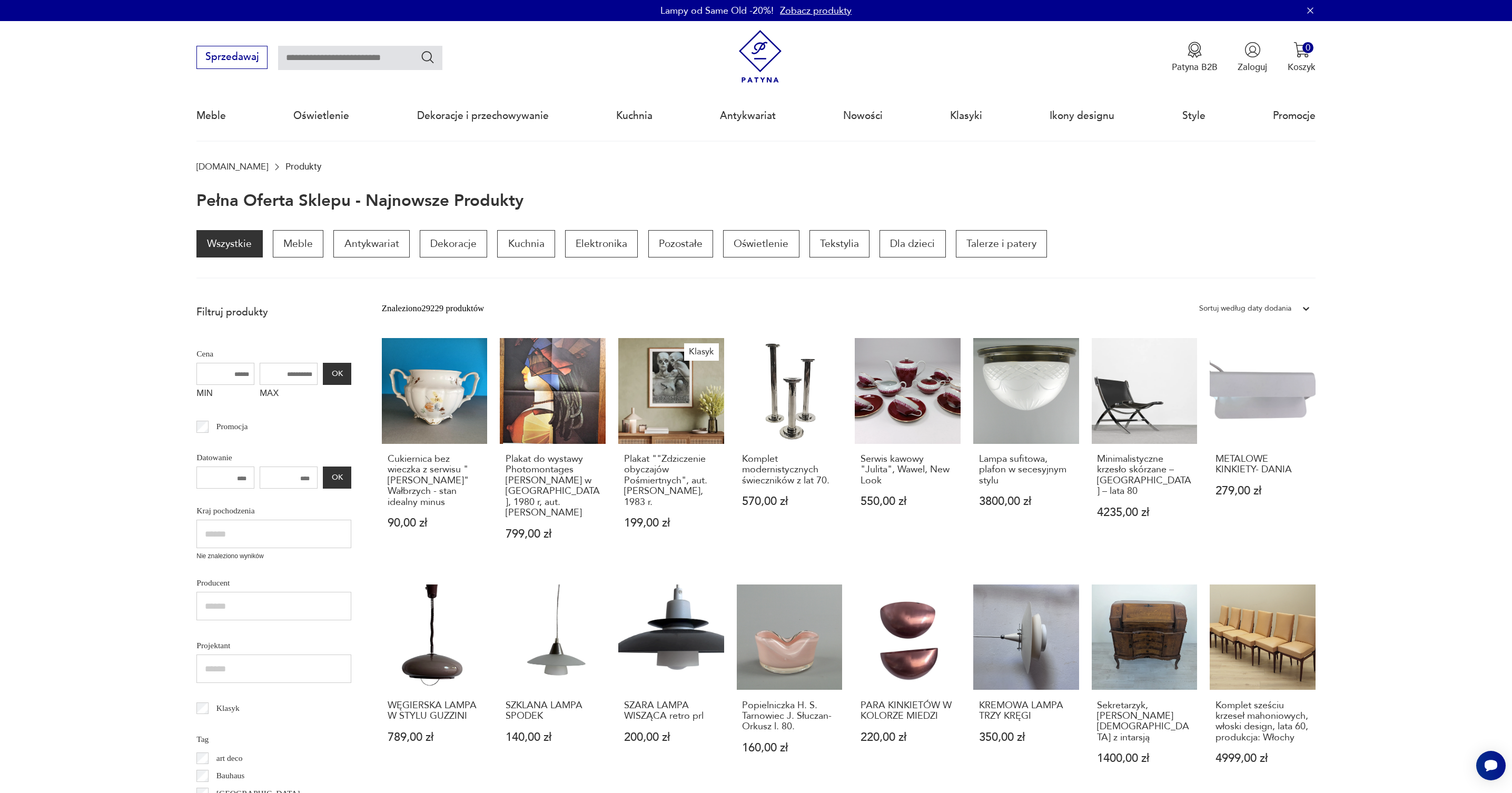
click at [720, 12] on p "Lampy od Same Old -20%!" at bounding box center [717, 11] width 113 height 13
click at [799, 9] on link "Zobacz produkty" at bounding box center [815, 11] width 71 height 13
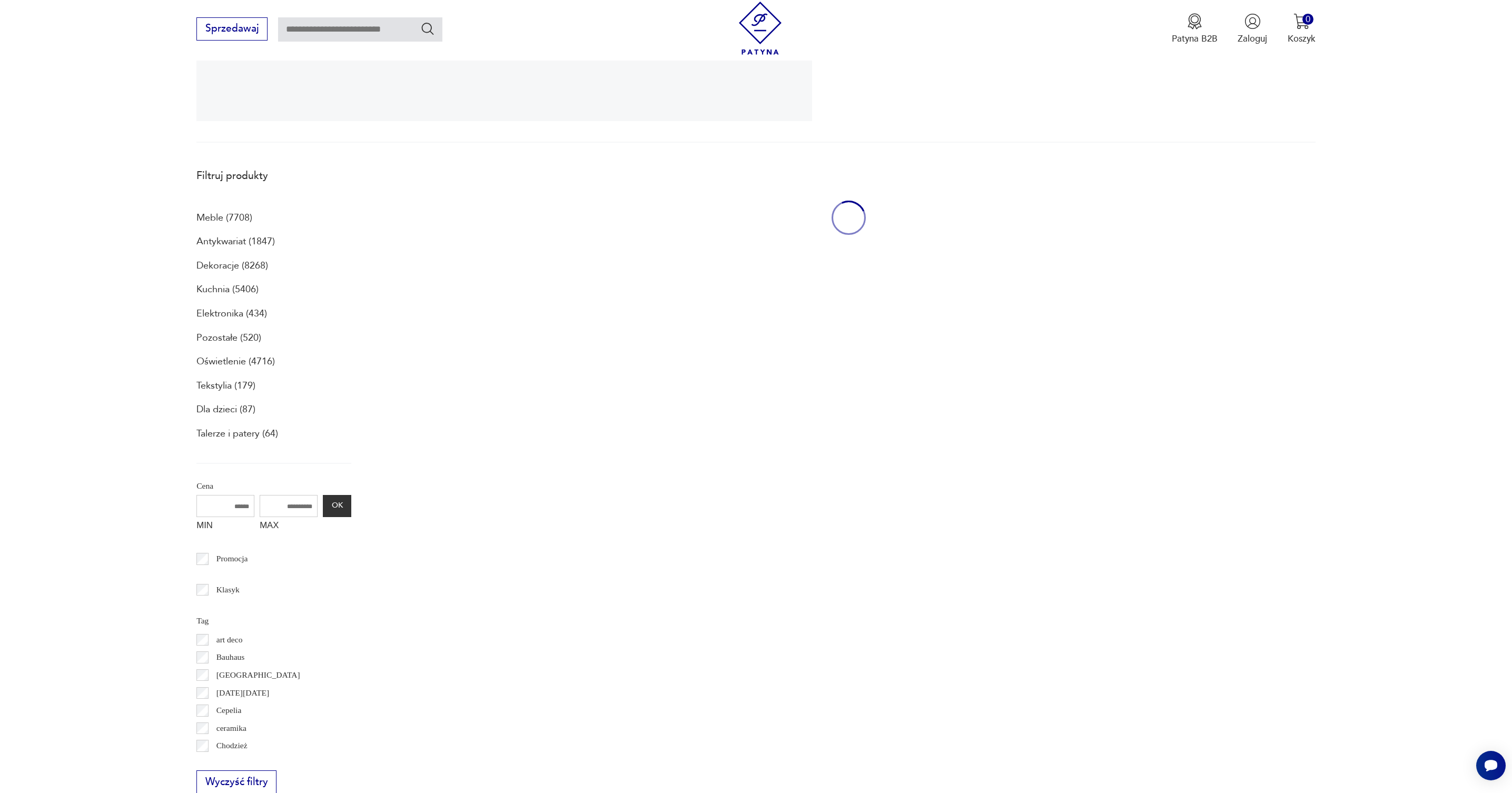
scroll to position [282, 0]
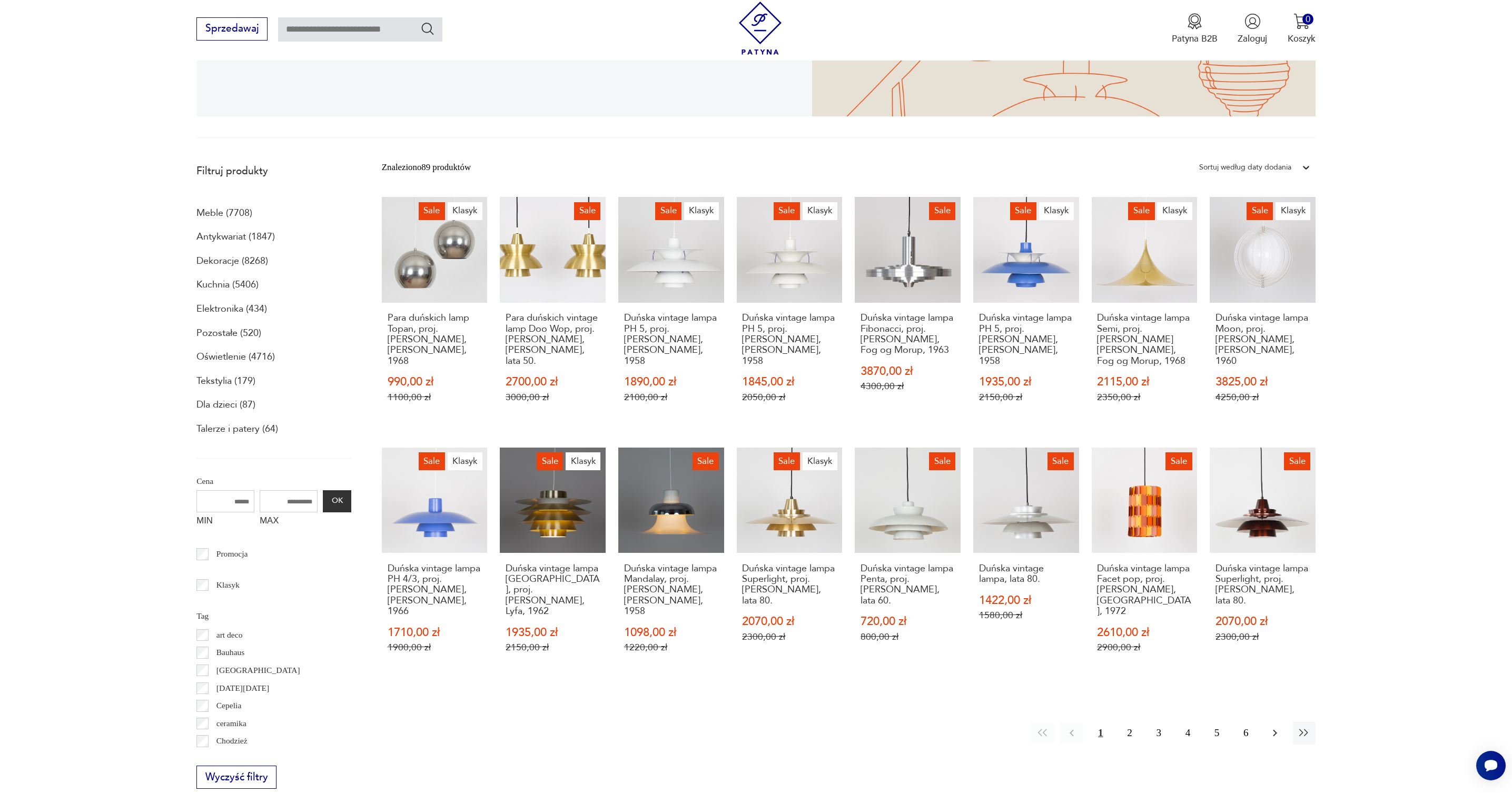
click at [1277, 727] on icon "button" at bounding box center [1274, 733] width 12 height 12
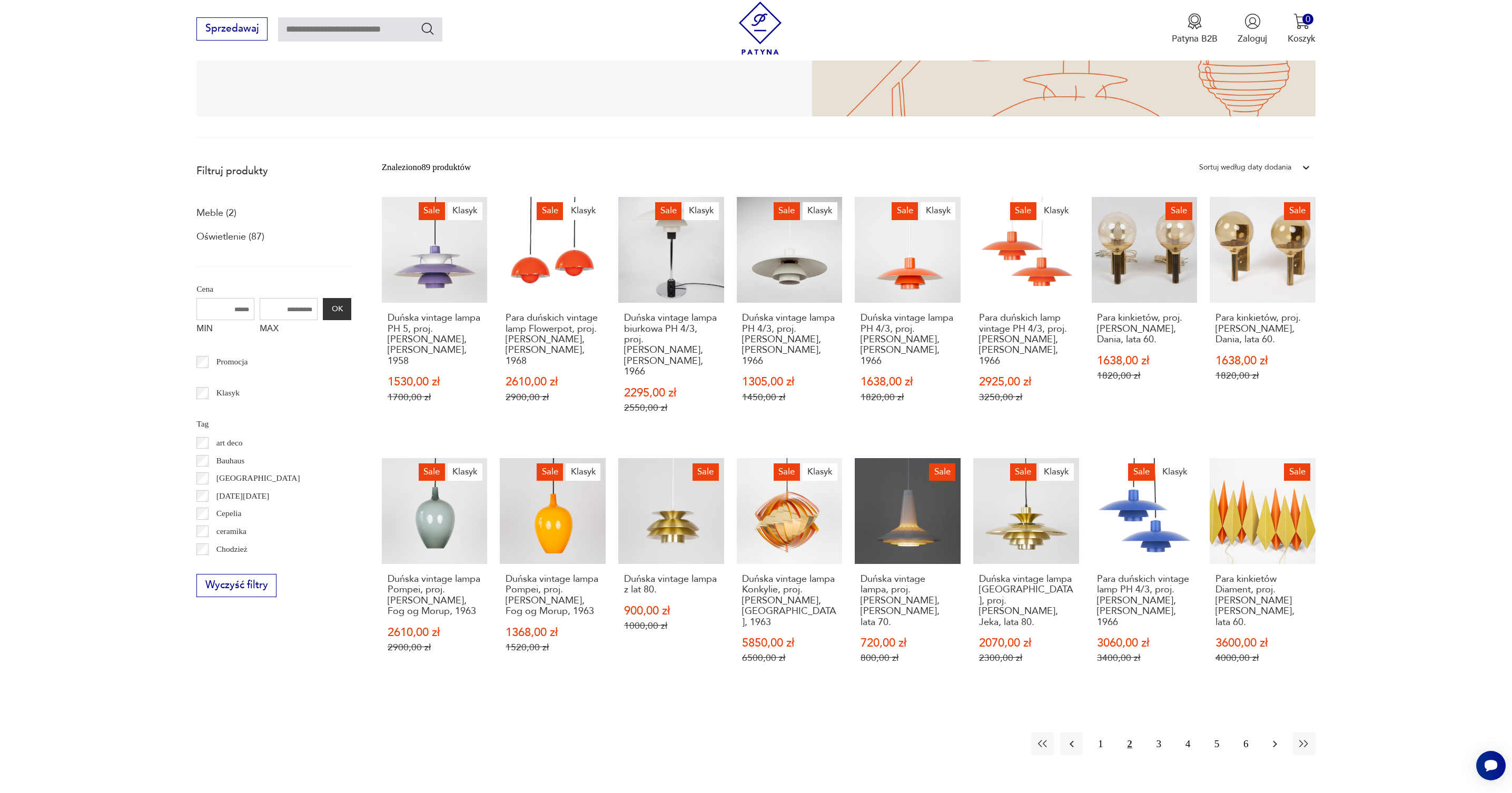
click at [1274, 738] on icon "button" at bounding box center [1274, 744] width 12 height 12
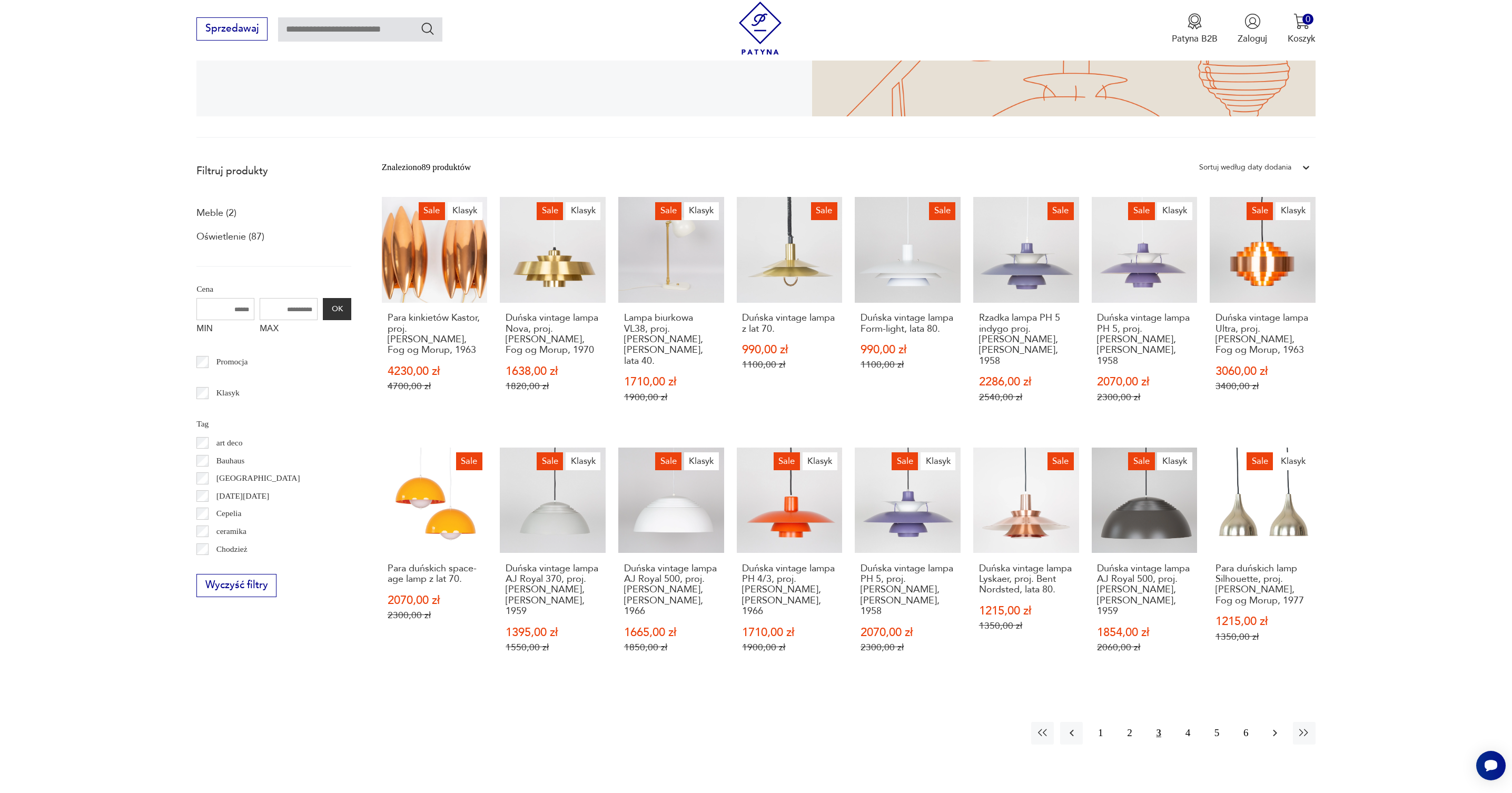
click at [1274, 730] on icon "button" at bounding box center [1274, 733] width 4 height 7
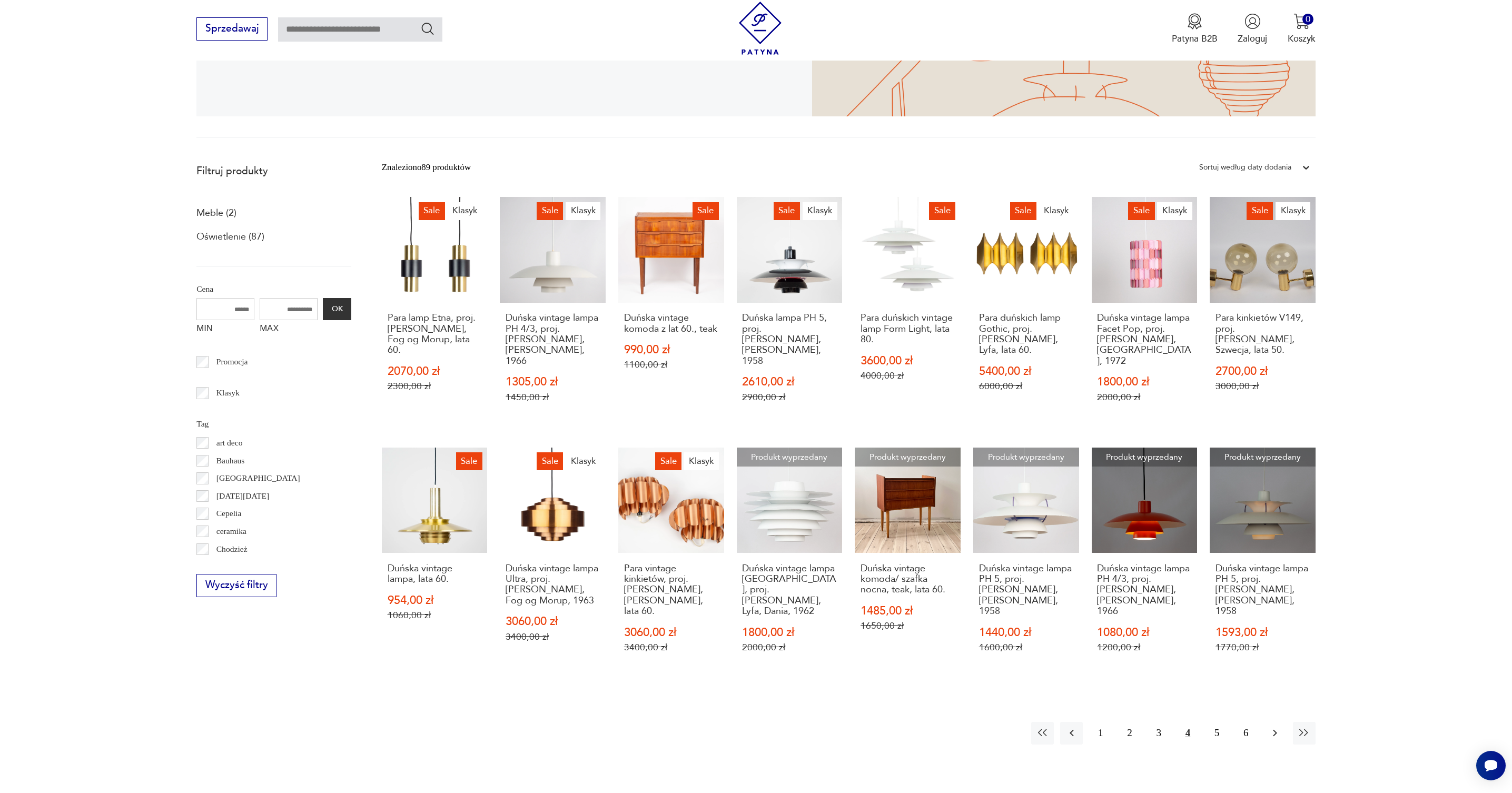
click at [1277, 727] on icon "button" at bounding box center [1274, 733] width 12 height 12
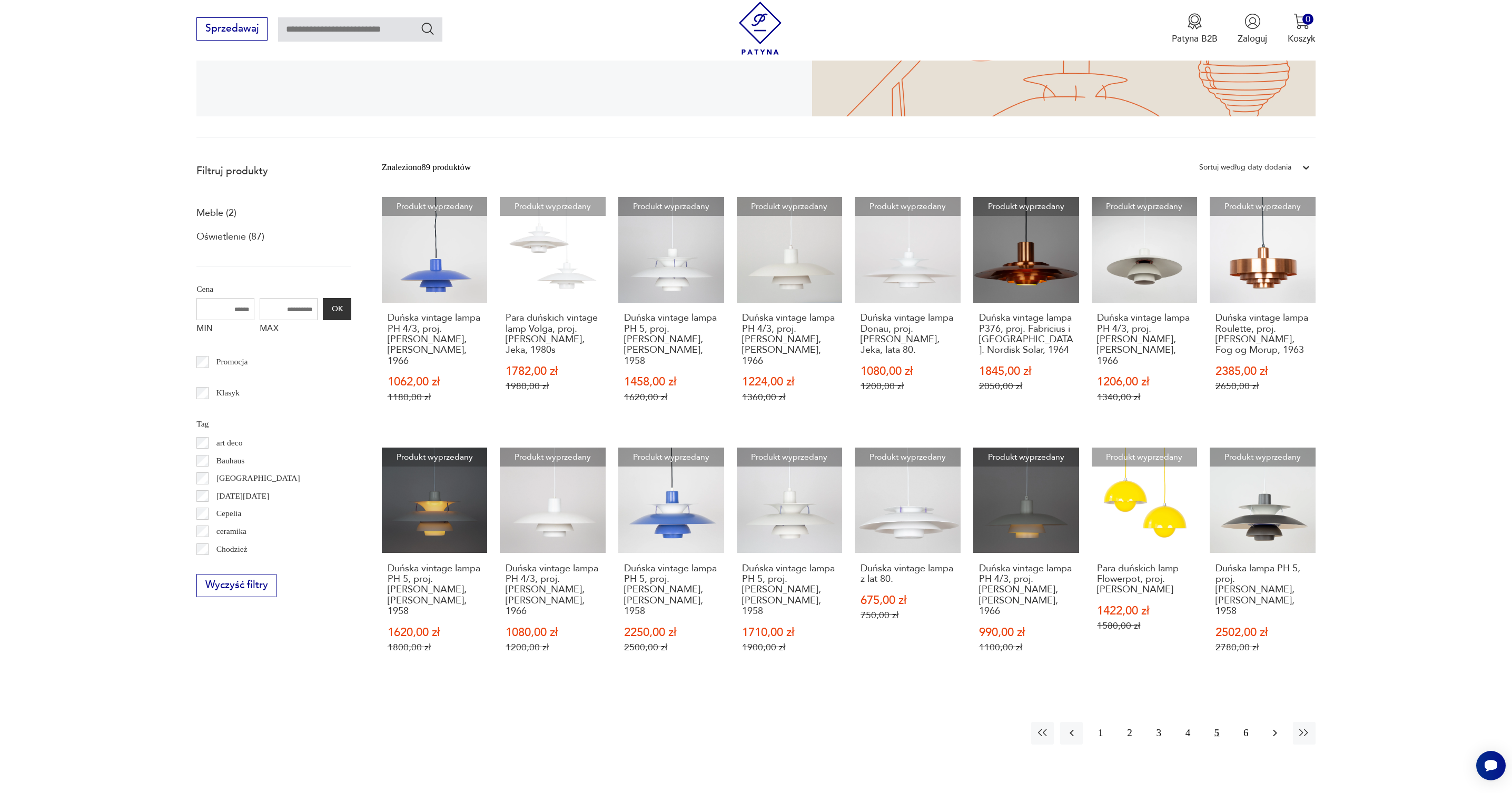
click at [1277, 727] on icon "button" at bounding box center [1274, 733] width 12 height 12
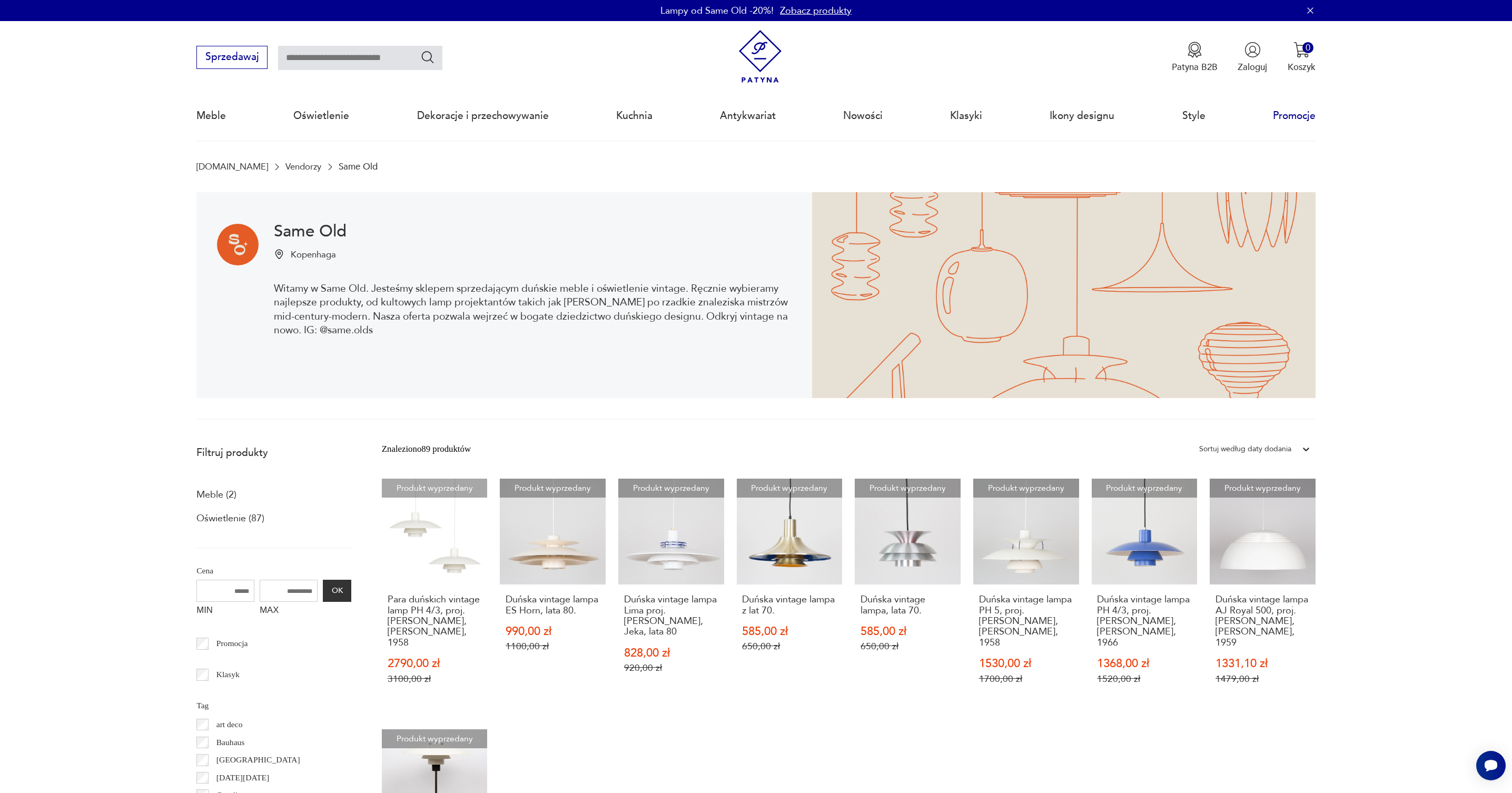
click at [1298, 118] on link "Promocje" at bounding box center [1294, 116] width 42 height 48
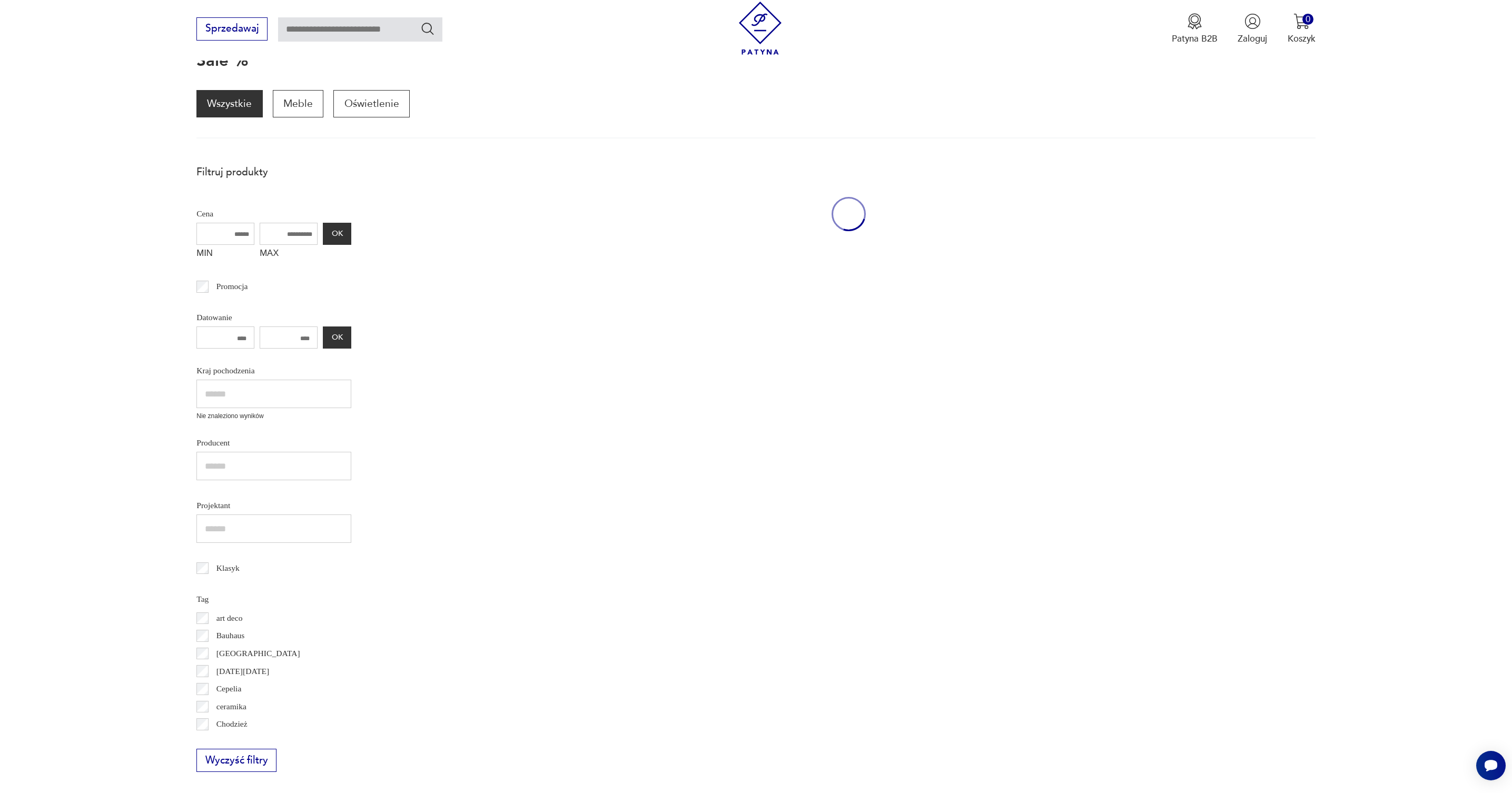
scroll to position [141, 0]
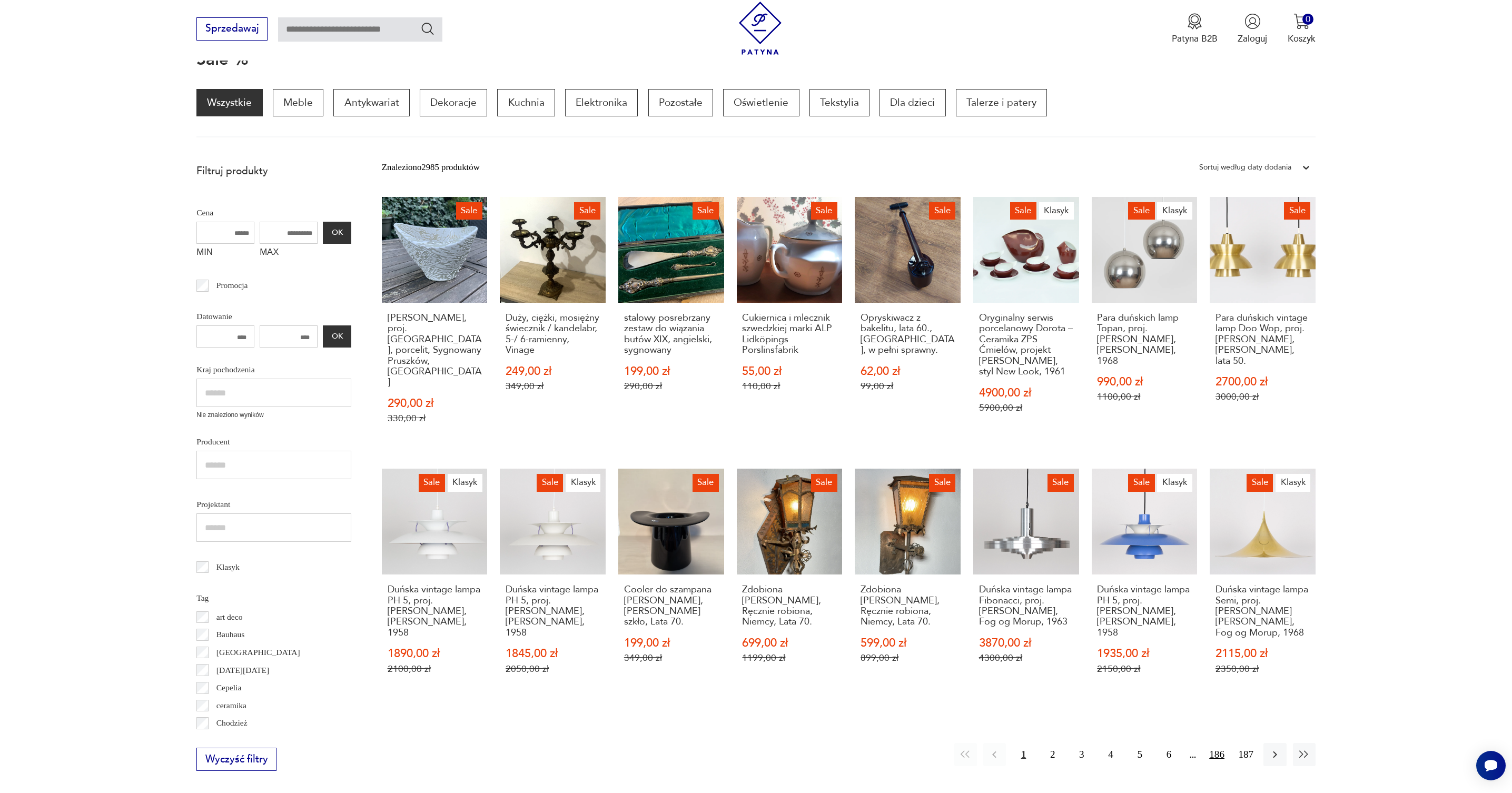
click at [1218, 750] on button "186" at bounding box center [1216, 754] width 22 height 22
